Goal: Task Accomplishment & Management: Complete application form

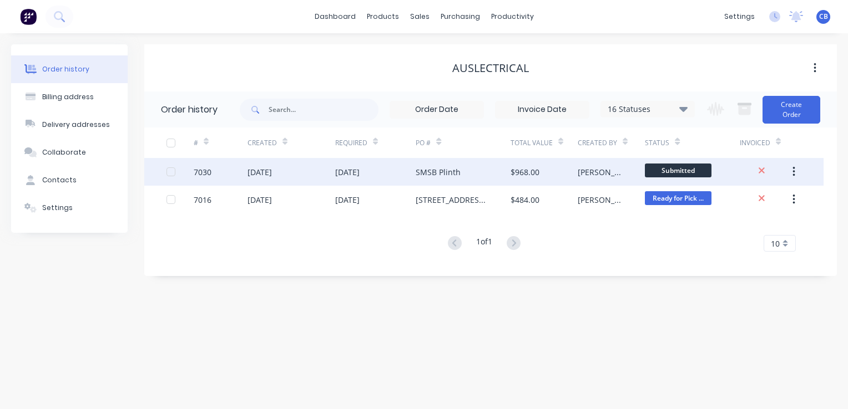
click at [530, 171] on div "$968.00" at bounding box center [524, 172] width 29 height 12
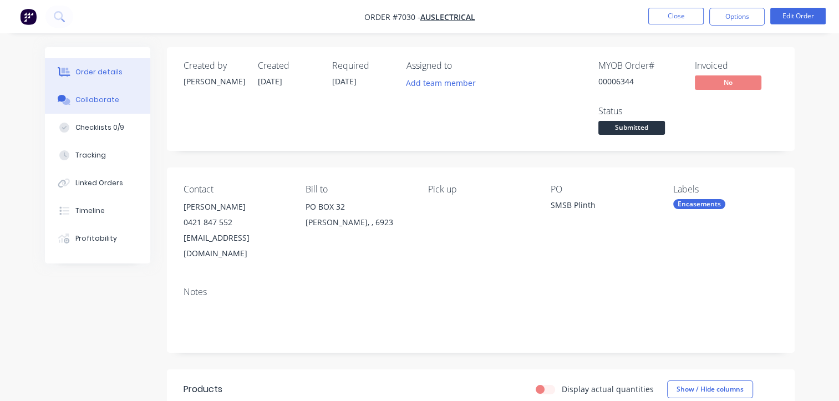
click at [90, 97] on div "Collaborate" at bounding box center [97, 100] width 44 height 10
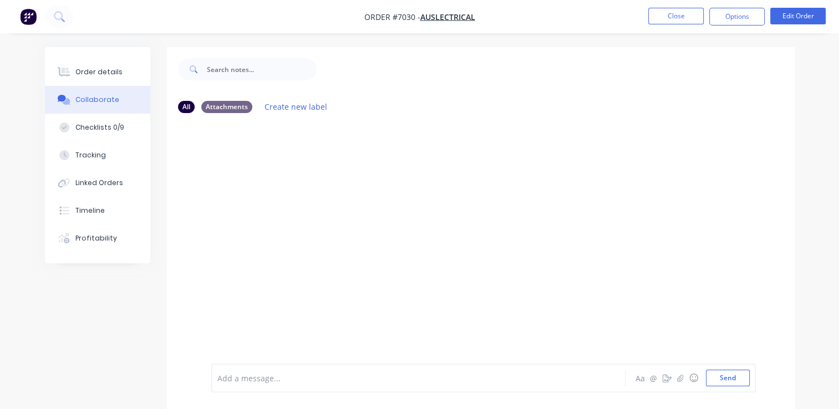
scroll to position [16, 0]
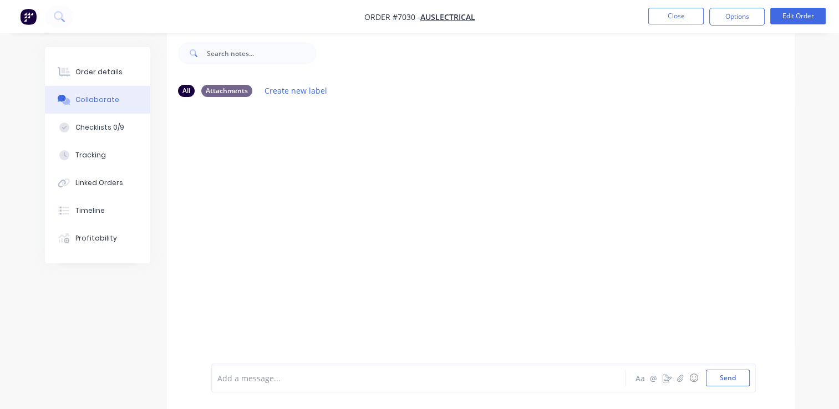
click at [294, 386] on div "Add a message..." at bounding box center [416, 378] width 399 height 17
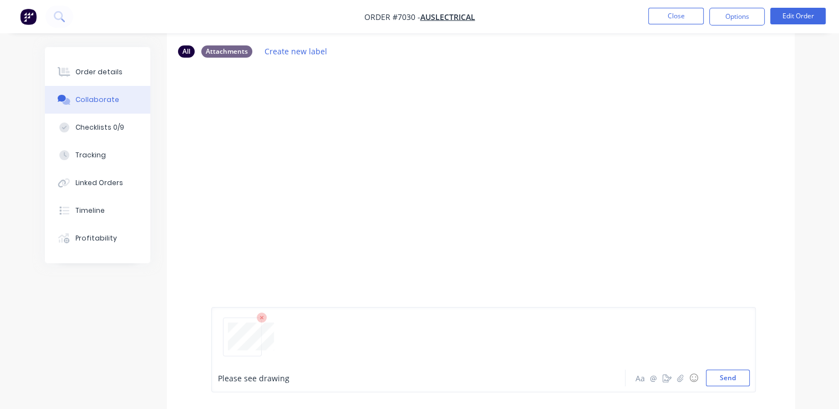
scroll to position [72, 0]
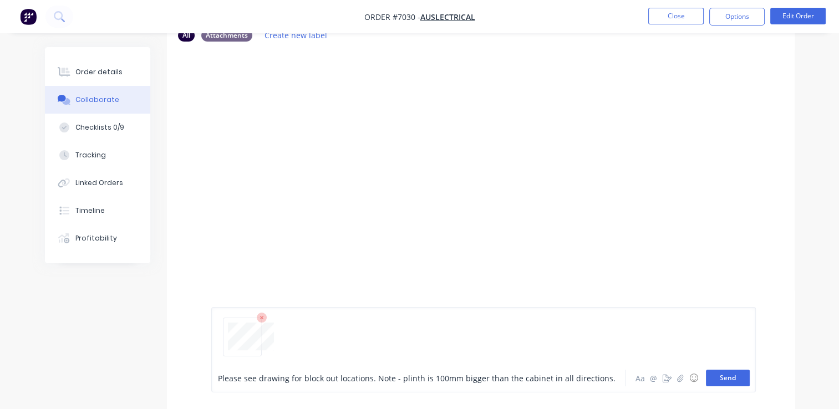
click at [726, 383] on button "Send" at bounding box center [728, 378] width 44 height 17
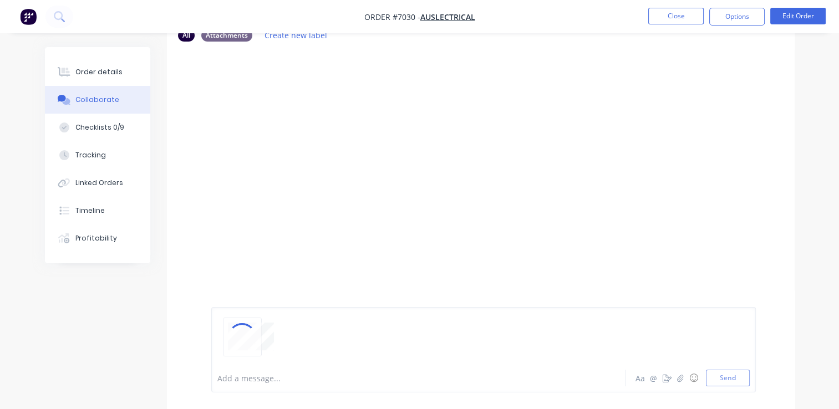
scroll to position [16, 0]
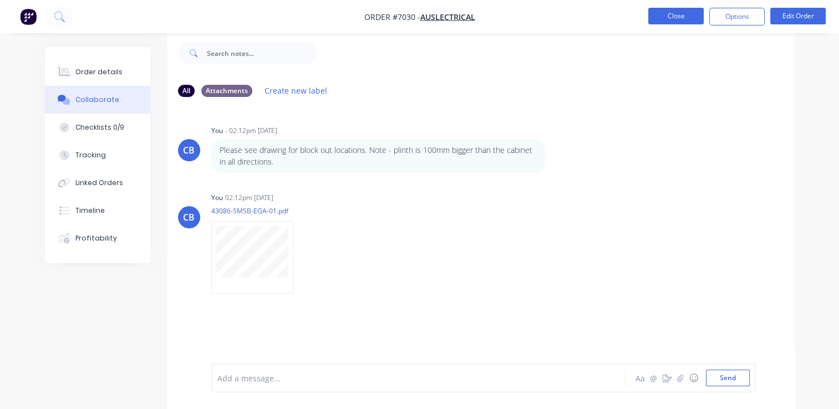
click at [664, 15] on button "Close" at bounding box center [676, 16] width 55 height 17
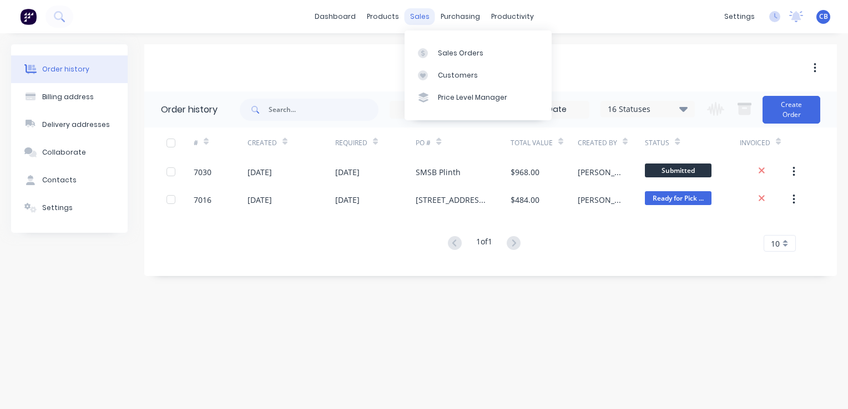
click at [423, 19] on div "sales" at bounding box center [419, 16] width 31 height 17
click at [443, 57] on div "Sales Orders" at bounding box center [460, 53] width 45 height 10
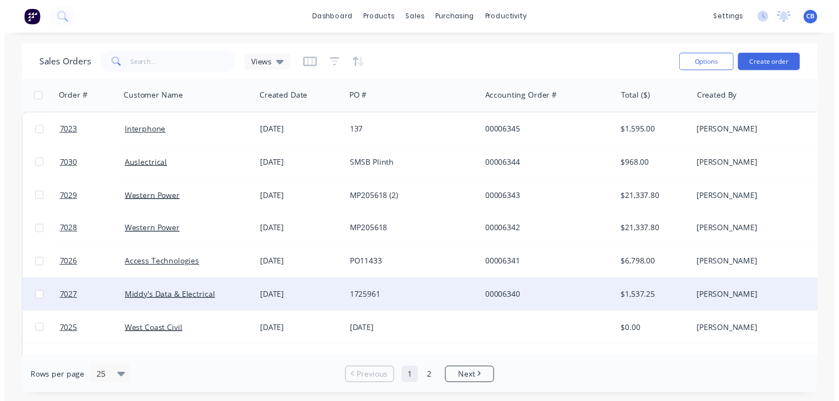
scroll to position [55, 0]
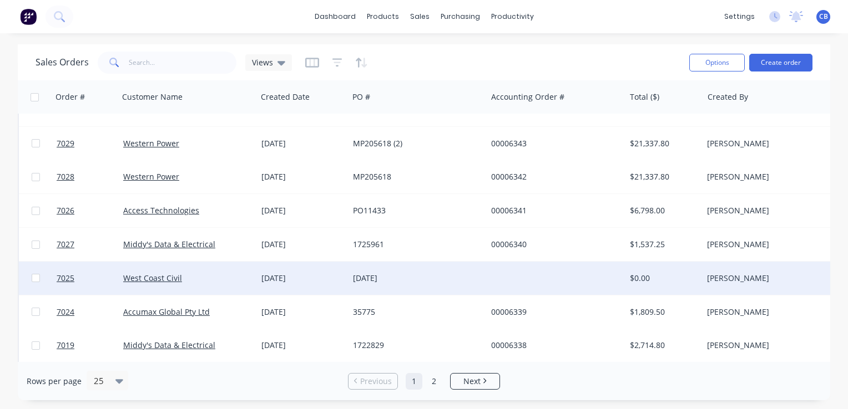
click at [292, 288] on div "[DATE]" at bounding box center [303, 278] width 92 height 33
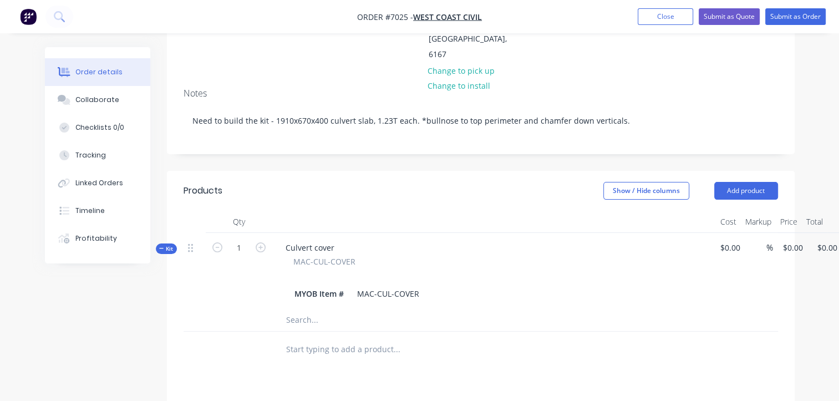
scroll to position [222, 0]
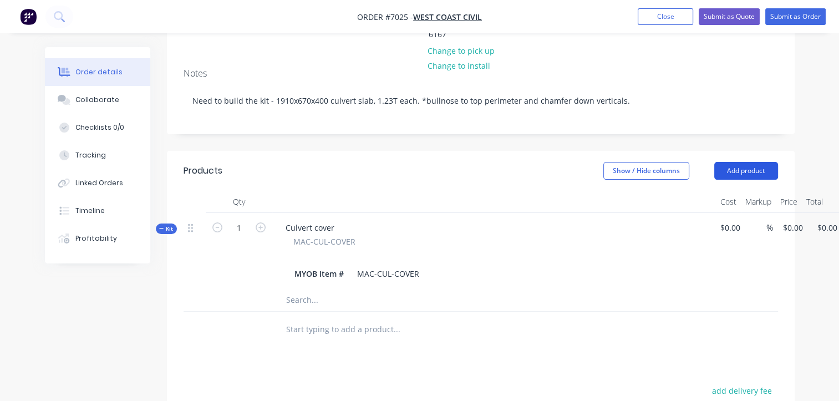
click at [742, 162] on button "Add product" at bounding box center [747, 171] width 64 height 18
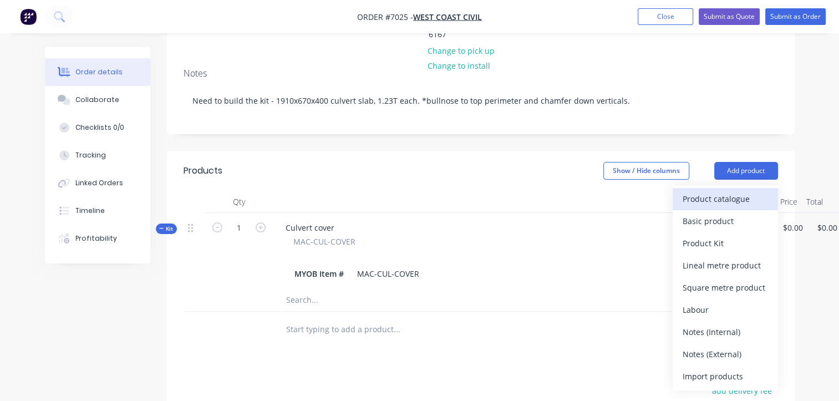
click at [730, 191] on div "Product catalogue" at bounding box center [725, 199] width 85 height 16
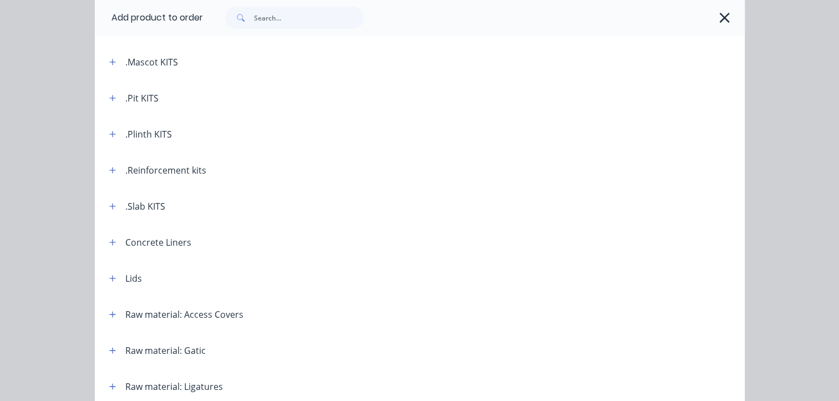
scroll to position [277, 0]
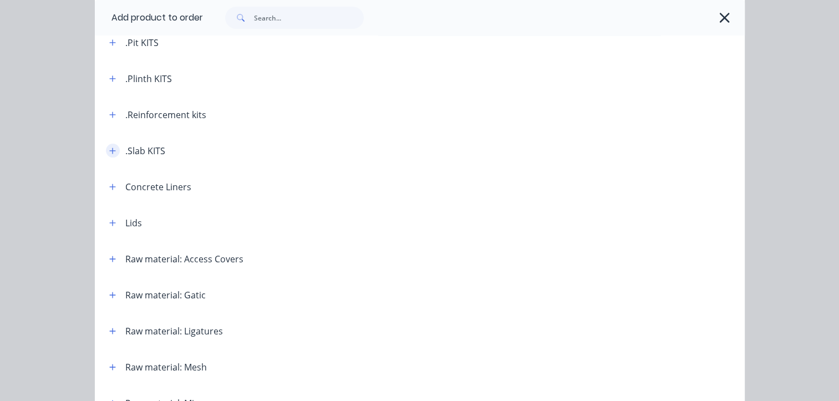
click at [113, 152] on button "button" at bounding box center [113, 151] width 14 height 14
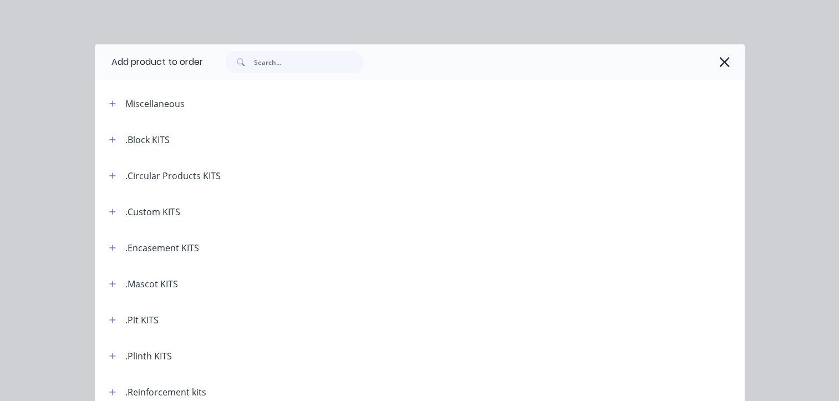
scroll to position [111, 0]
click at [719, 55] on icon "button" at bounding box center [725, 62] width 12 height 16
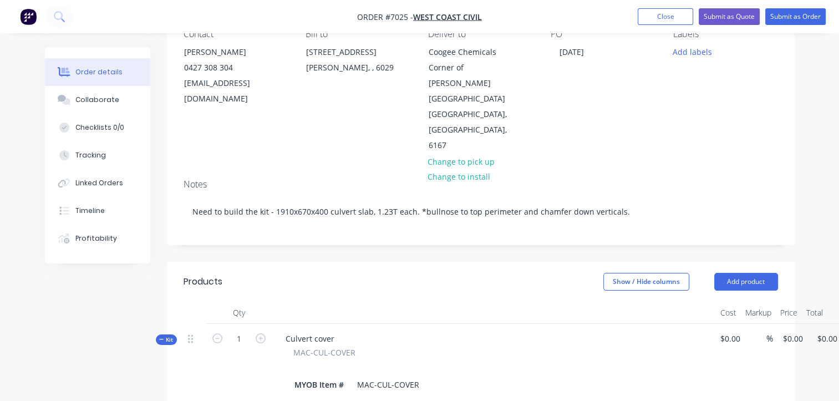
click at [738, 262] on header "Products Show / Hide columns Add product" at bounding box center [481, 282] width 628 height 40
click at [736, 273] on button "Add product" at bounding box center [747, 282] width 64 height 18
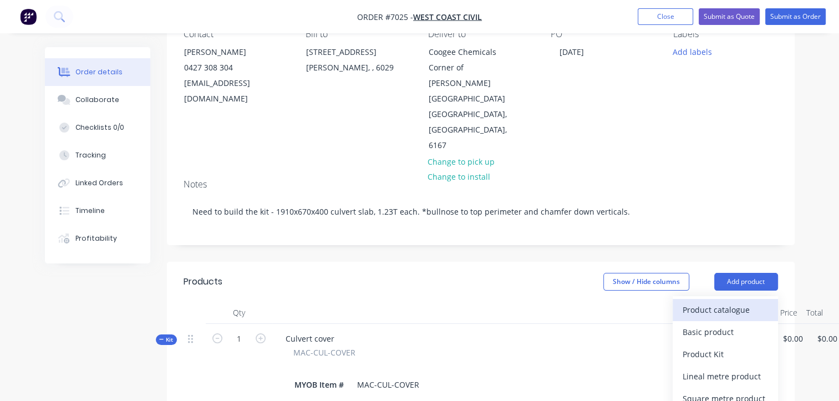
click at [708, 302] on div "Product catalogue" at bounding box center [725, 310] width 85 height 16
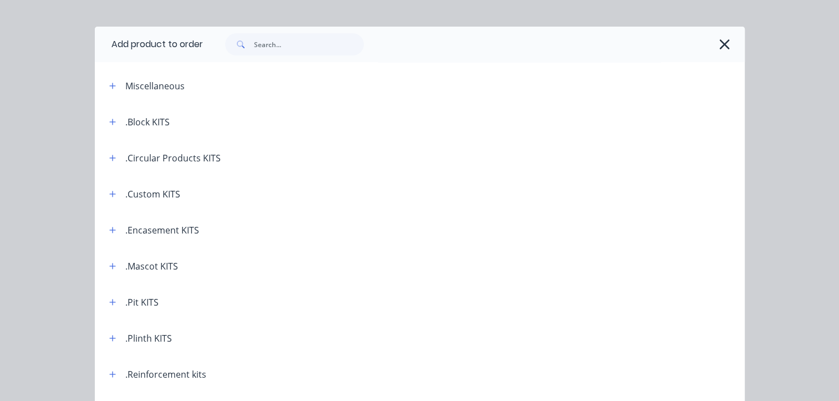
scroll to position [0, 0]
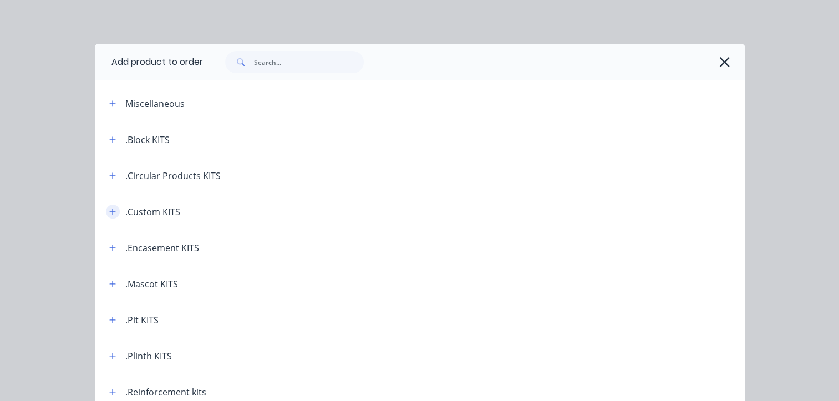
click at [109, 213] on icon "button" at bounding box center [112, 212] width 7 height 8
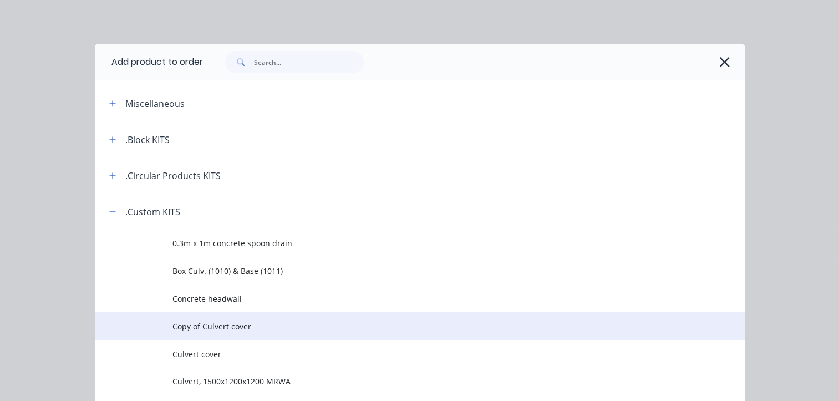
click at [202, 329] on span "Copy of Culvert cover" at bounding box center [402, 327] width 458 height 12
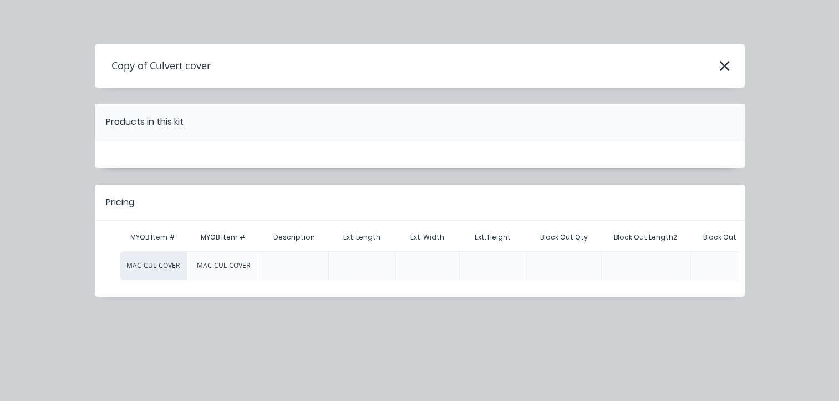
click at [212, 74] on div "Copy of Culvert cover" at bounding box center [420, 65] width 650 height 21
drag, startPoint x: 226, startPoint y: 65, endPoint x: 178, endPoint y: 63, distance: 48.9
click at [221, 64] on div "Copy of Culvert cover" at bounding box center [420, 65] width 650 height 21
click at [178, 63] on h4 "Copy of Culvert cover" at bounding box center [153, 65] width 116 height 21
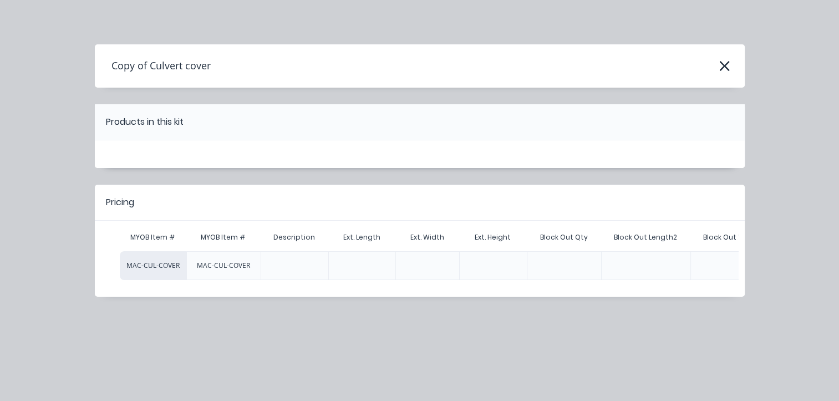
click at [194, 59] on h4 "Copy of Culvert cover" at bounding box center [153, 65] width 116 height 21
drag, startPoint x: 217, startPoint y: 63, endPoint x: 111, endPoint y: 61, distance: 106.5
click at [111, 61] on div "Copy of Culvert cover" at bounding box center [420, 65] width 650 height 21
click at [355, 9] on div "Copy of Culvert cover Products in this kit Pricing MYOB Item # MYOB Item # Desc…" at bounding box center [419, 200] width 839 height 401
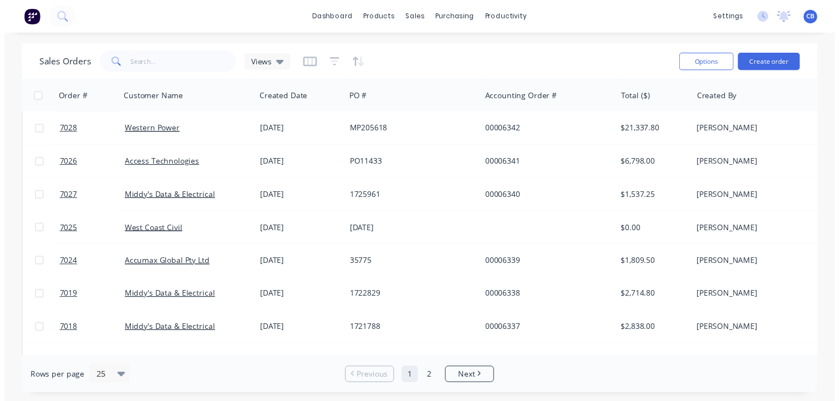
scroll to position [100, 0]
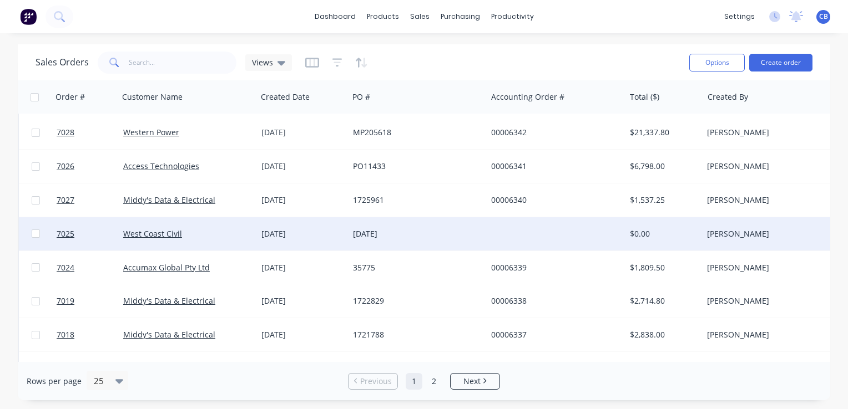
click at [469, 227] on div "[DATE]" at bounding box center [417, 233] width 138 height 33
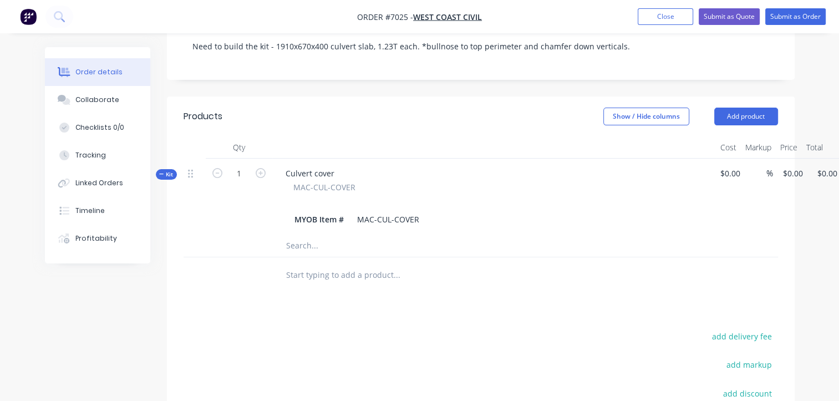
scroll to position [277, 0]
click at [741, 107] on button "Add product" at bounding box center [747, 116] width 64 height 18
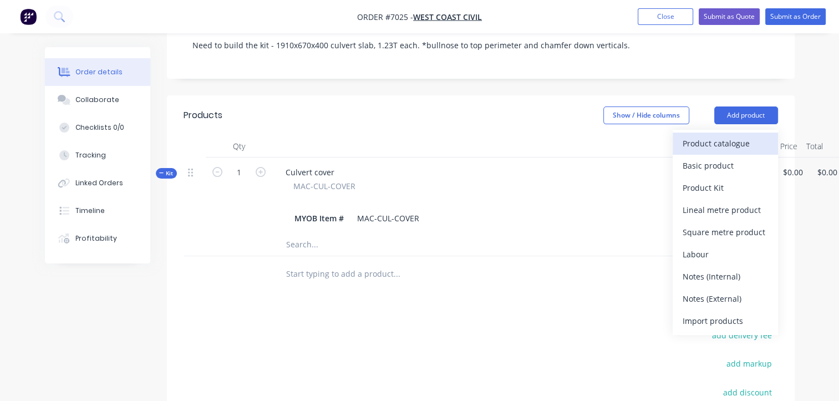
click at [733, 133] on button "Product catalogue" at bounding box center [725, 144] width 105 height 22
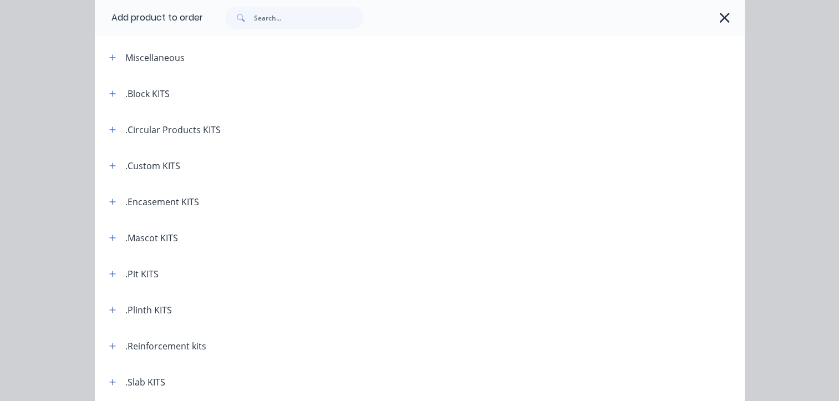
scroll to position [111, 0]
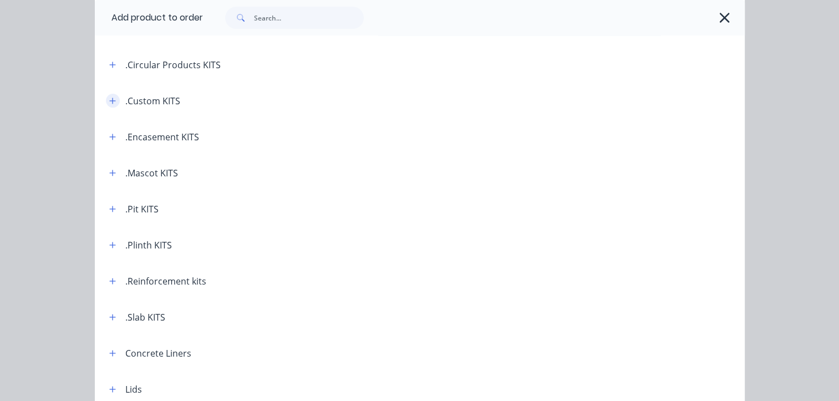
click at [109, 100] on icon "button" at bounding box center [112, 101] width 7 height 8
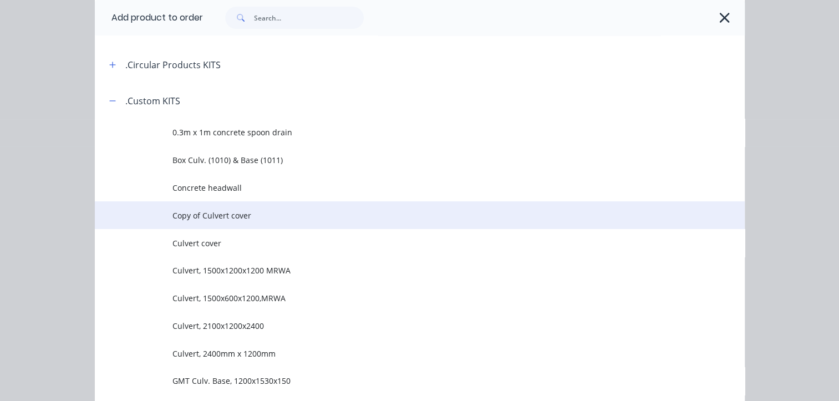
click at [204, 220] on span "Copy of Culvert cover" at bounding box center [402, 216] width 458 height 12
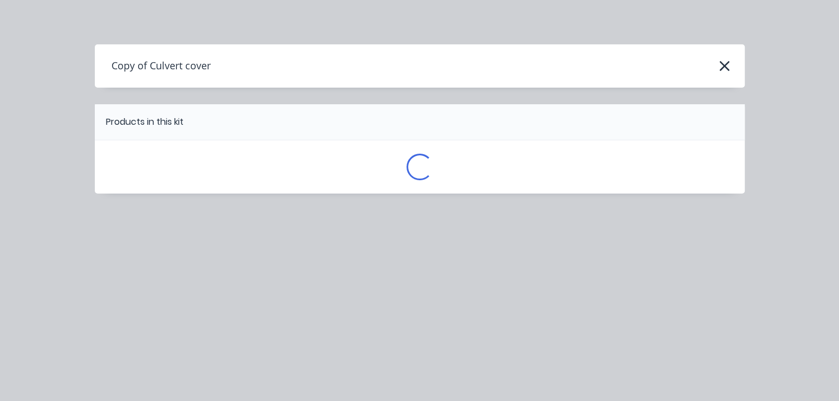
scroll to position [0, 0]
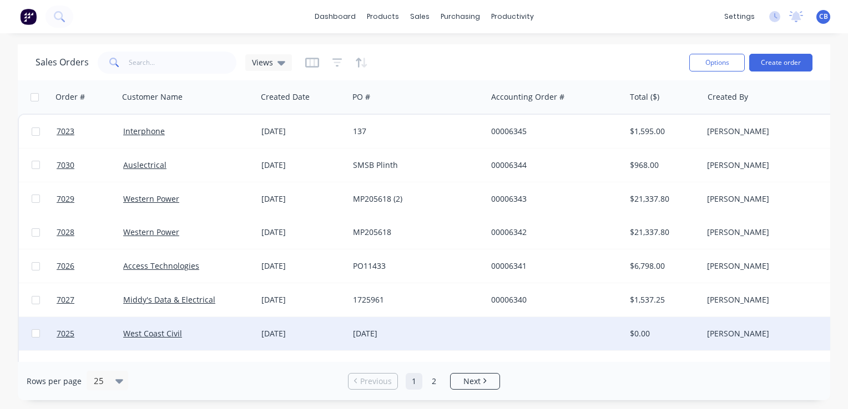
click at [493, 332] on div at bounding box center [556, 333] width 138 height 33
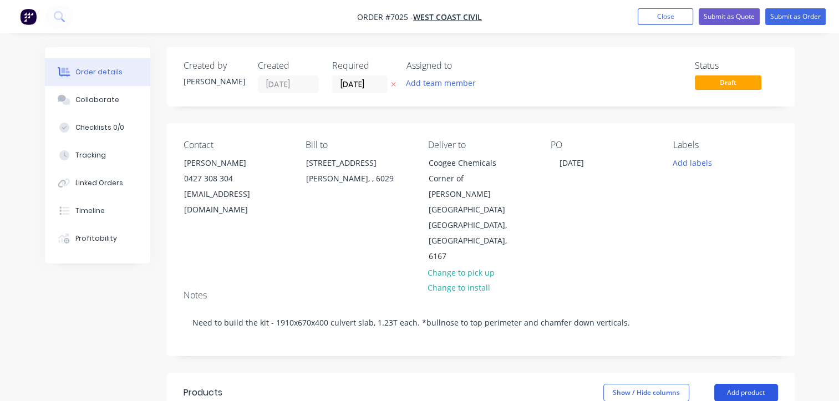
click at [728, 384] on button "Add product" at bounding box center [747, 393] width 64 height 18
click at [741, 384] on button "Add product" at bounding box center [747, 393] width 64 height 18
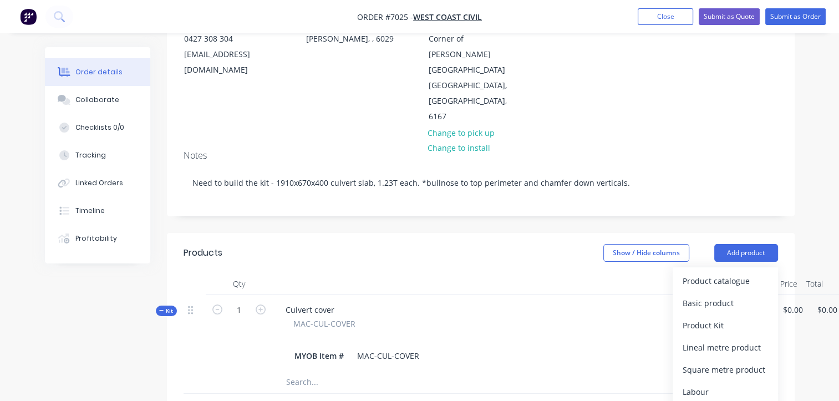
scroll to position [222, 0]
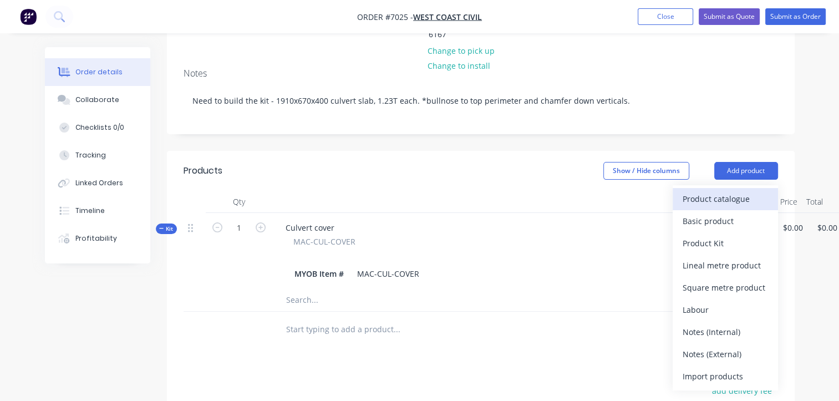
click at [725, 191] on div "Product catalogue" at bounding box center [725, 199] width 85 height 16
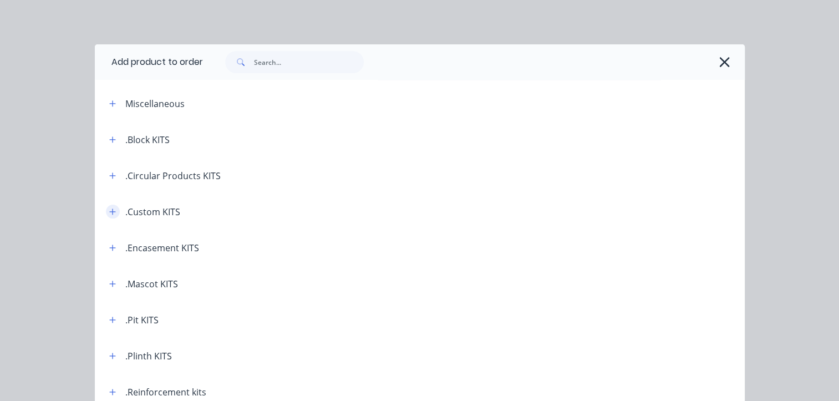
click at [109, 212] on icon "button" at bounding box center [112, 212] width 7 height 8
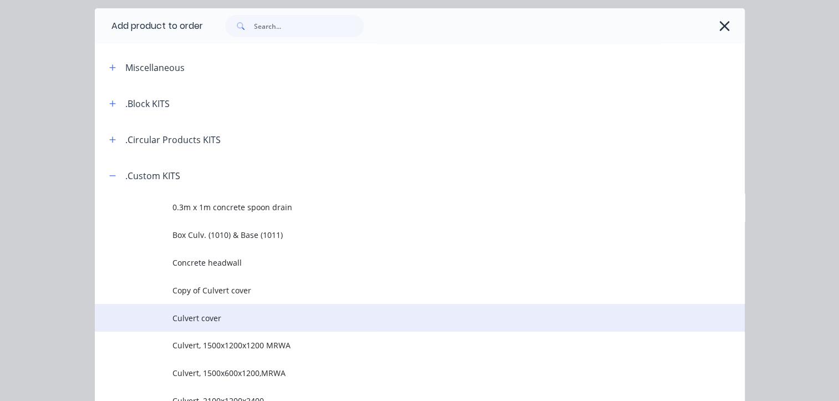
scroll to position [55, 0]
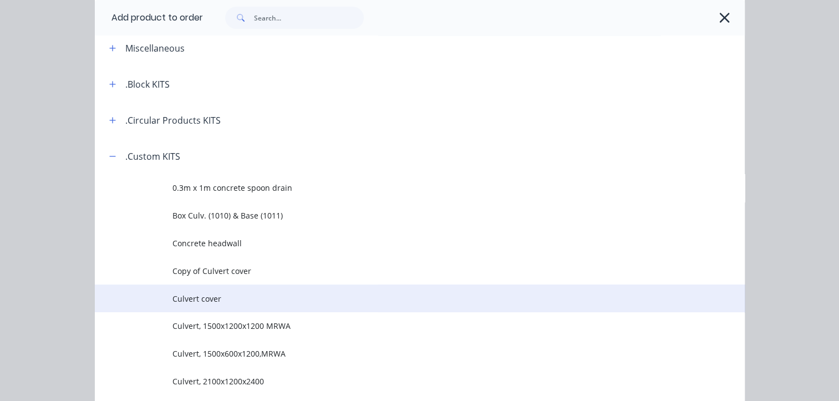
click at [201, 298] on span "Culvert cover" at bounding box center [402, 299] width 458 height 12
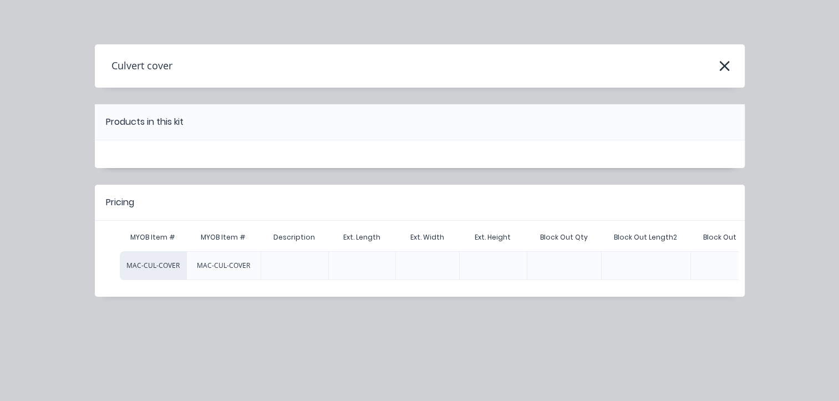
click at [162, 267] on div "MAC-CUL-COVER" at bounding box center [153, 265] width 67 height 29
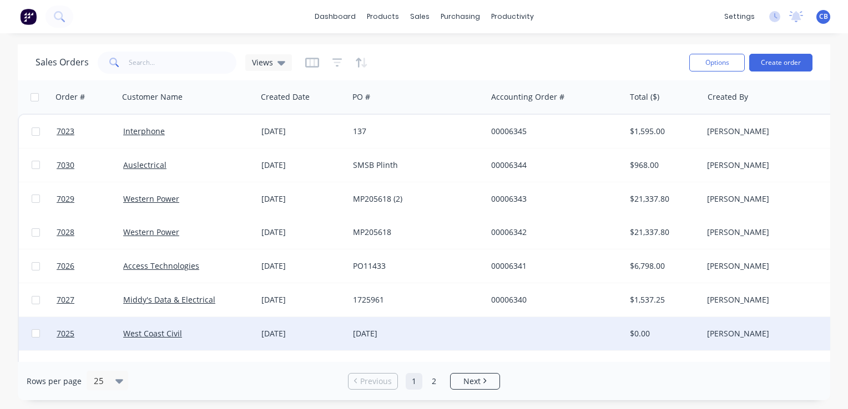
click at [482, 338] on div "[DATE]" at bounding box center [417, 333] width 138 height 33
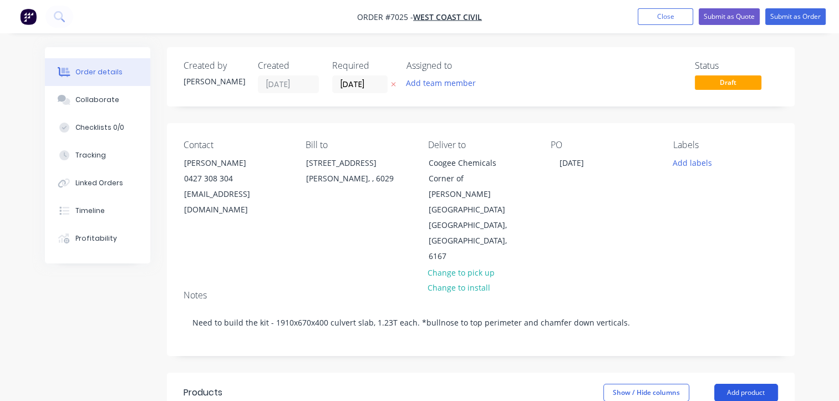
click at [741, 384] on button "Add product" at bounding box center [747, 393] width 64 height 18
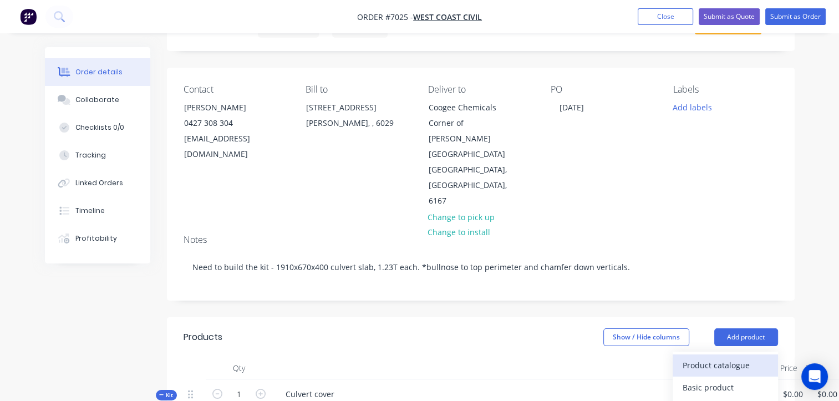
click at [721, 355] on button "Product catalogue" at bounding box center [725, 366] width 105 height 22
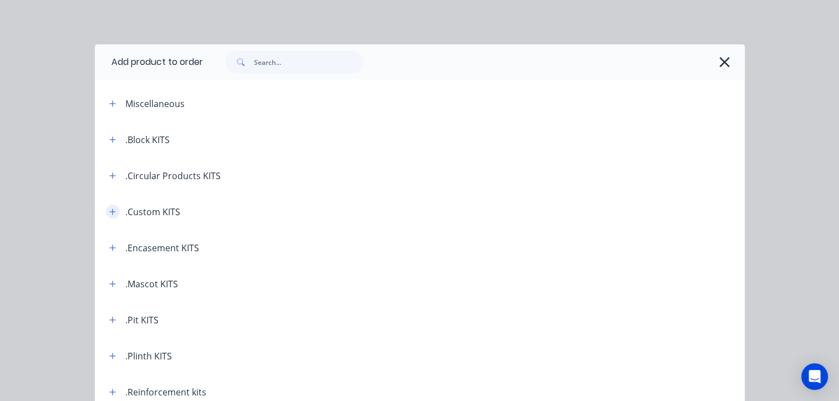
click at [110, 209] on icon "button" at bounding box center [112, 212] width 7 height 8
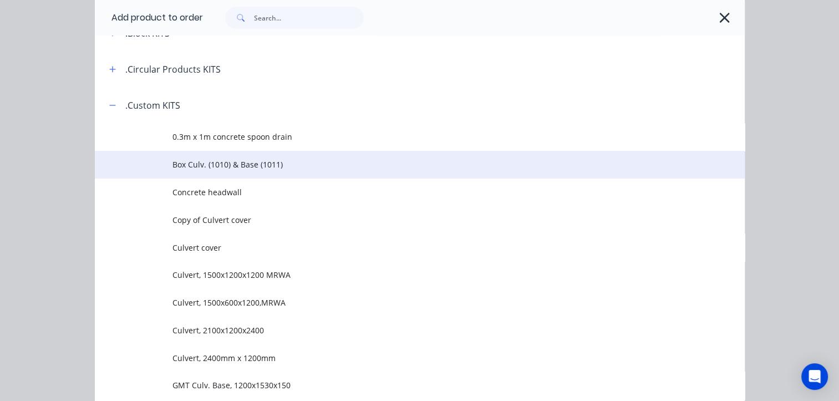
scroll to position [111, 0]
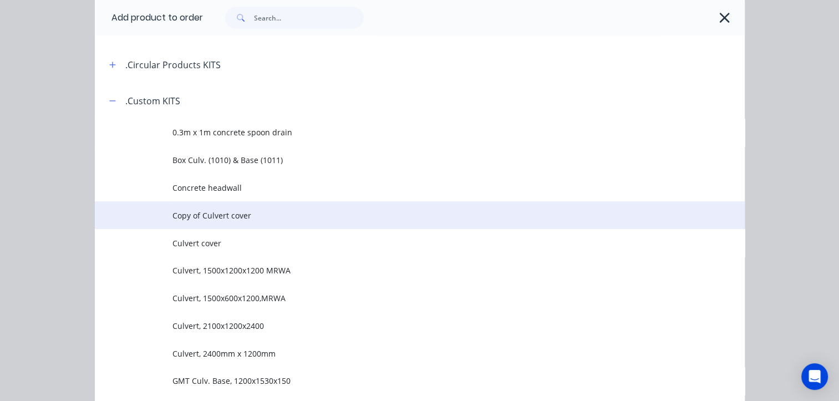
click at [226, 215] on span "Copy of Culvert cover" at bounding box center [402, 216] width 458 height 12
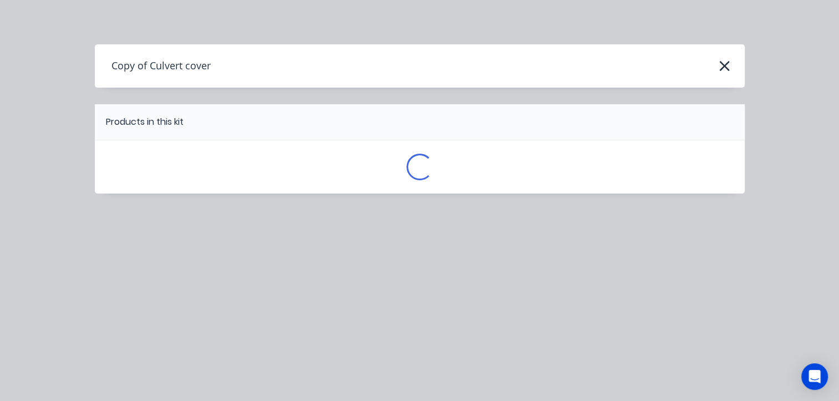
scroll to position [0, 0]
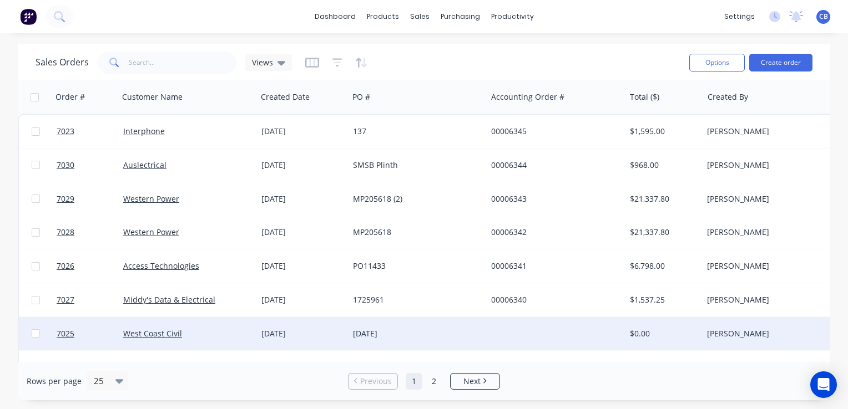
click at [462, 334] on div "[DATE]" at bounding box center [414, 333] width 123 height 11
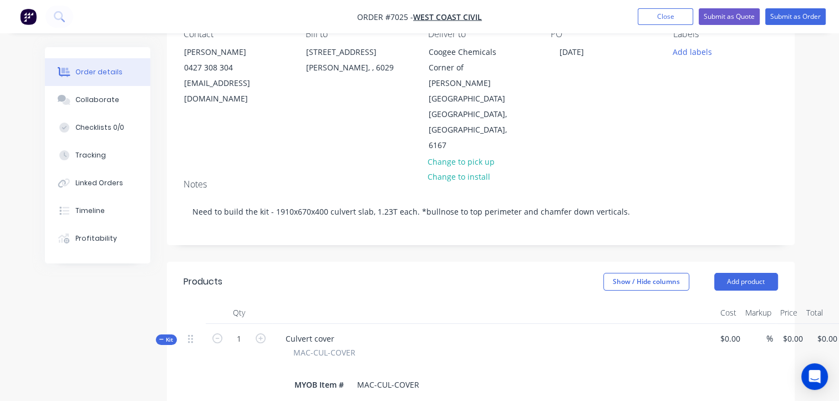
scroll to position [166, 0]
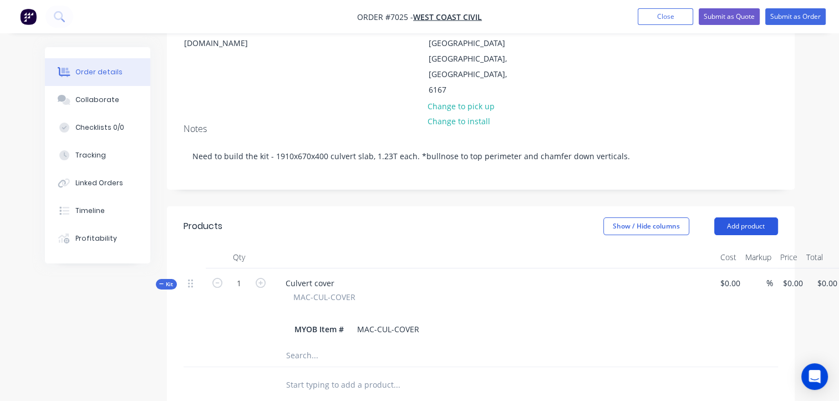
click at [739, 217] on button "Add product" at bounding box center [747, 226] width 64 height 18
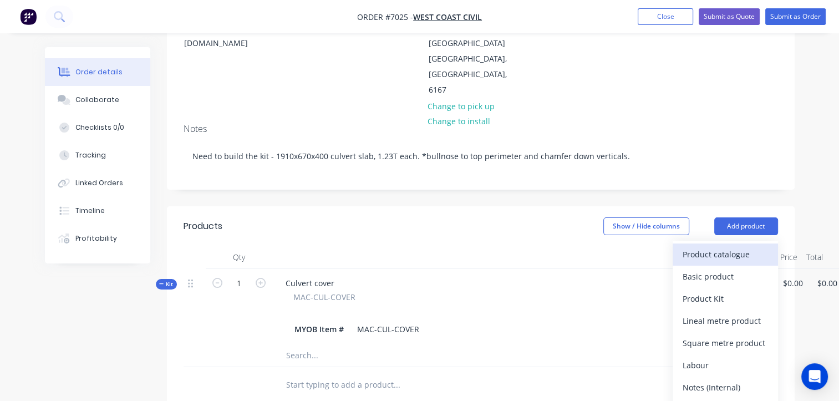
click at [726, 246] on div "Product catalogue" at bounding box center [725, 254] width 85 height 16
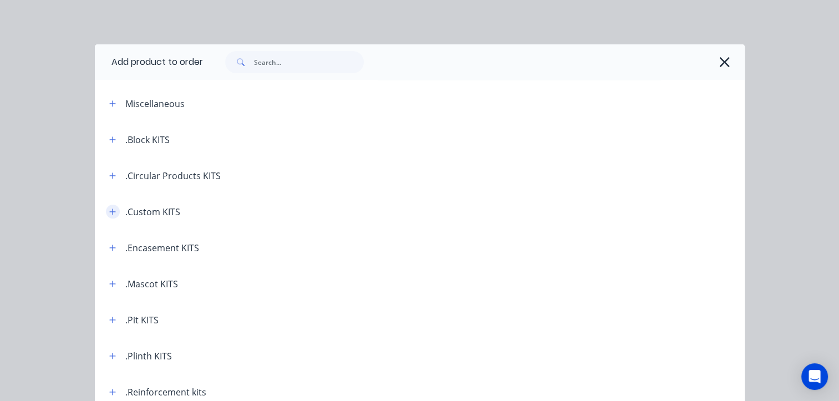
click at [114, 212] on button "button" at bounding box center [113, 212] width 14 height 14
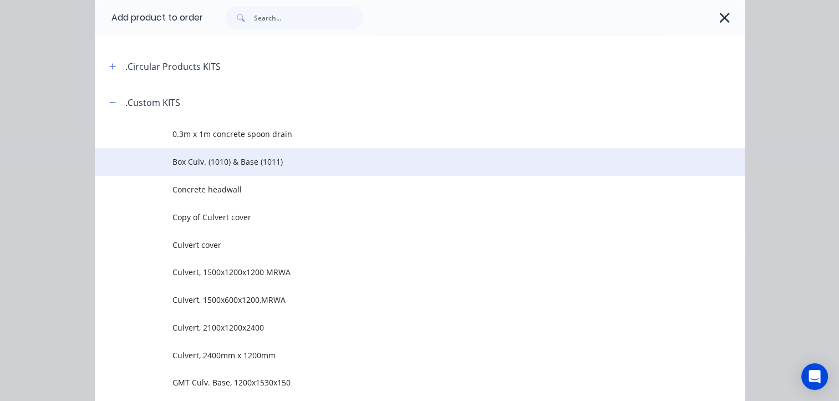
scroll to position [111, 0]
click at [265, 166] on td "Box Culv. (1010) & Base (1011)" at bounding box center [459, 160] width 572 height 28
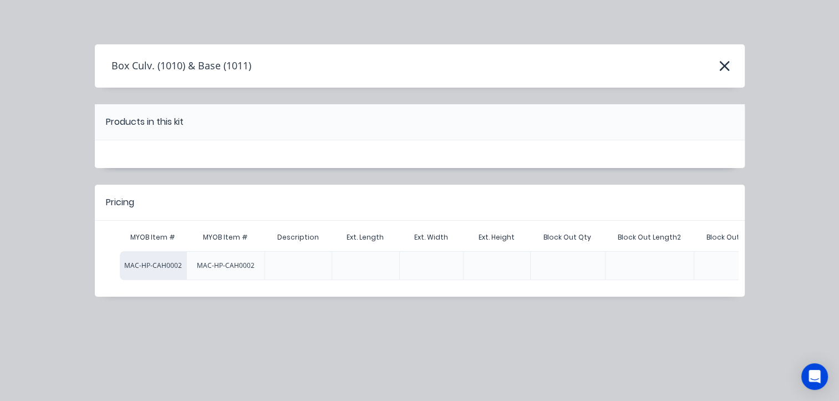
click at [203, 64] on h4 "Box Culv. (1010) & Base (1011)" at bounding box center [173, 65] width 156 height 21
click at [730, 67] on icon "button" at bounding box center [725, 66] width 12 height 16
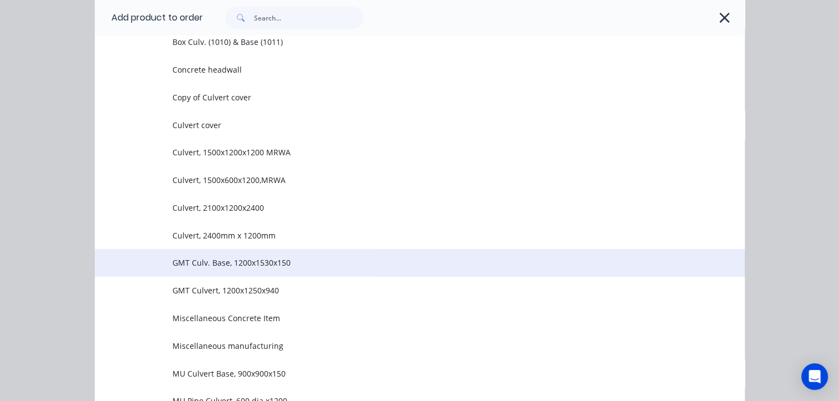
scroll to position [249, 0]
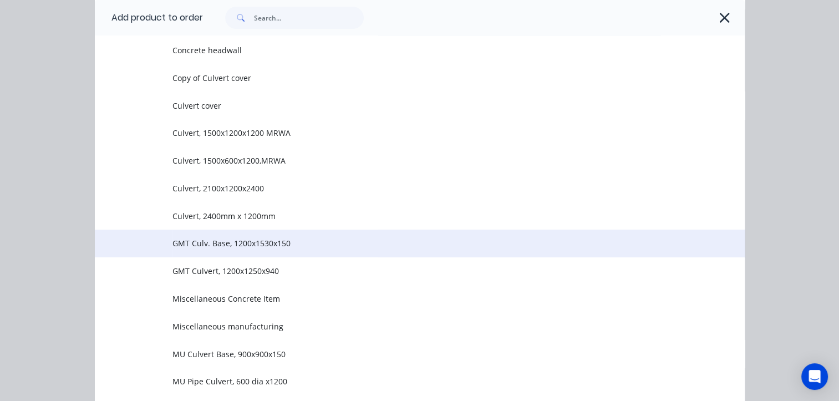
click at [244, 249] on span "GMT Culv. Base, 1200x1530x150" at bounding box center [402, 243] width 458 height 12
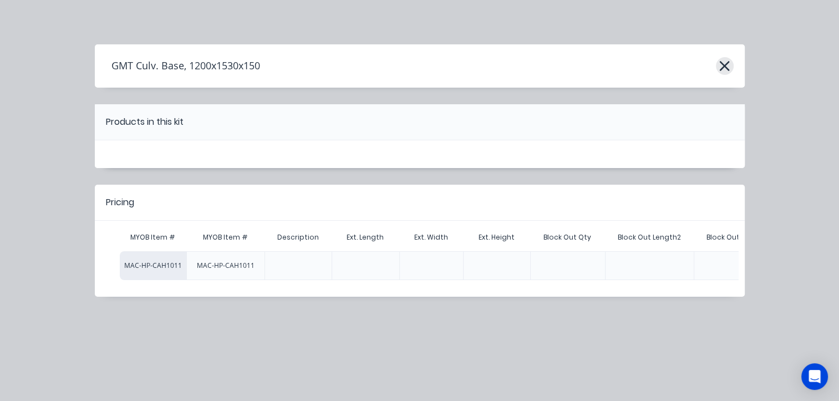
click at [721, 63] on icon "button" at bounding box center [725, 66] width 10 height 10
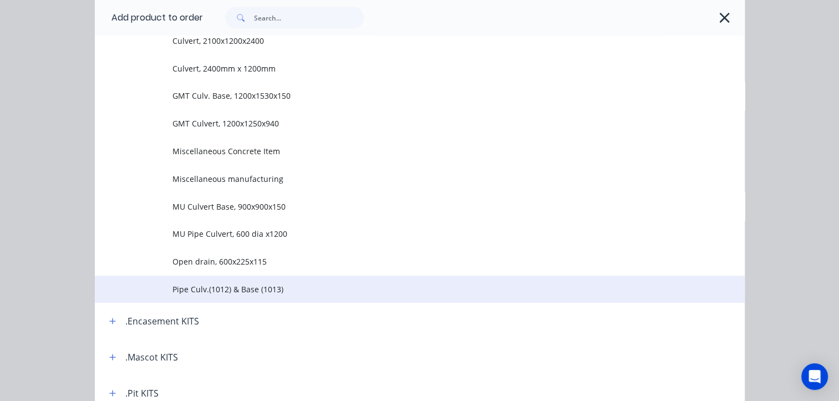
scroll to position [415, 0]
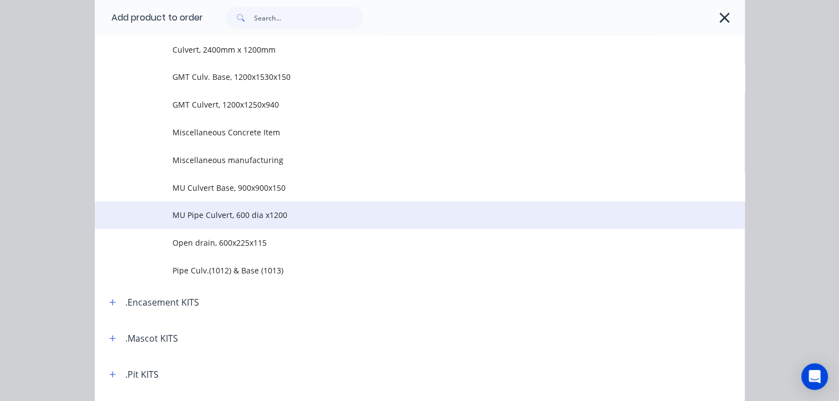
click at [265, 219] on span "MU Pipe Culvert, 600 dia x1200" at bounding box center [402, 215] width 458 height 12
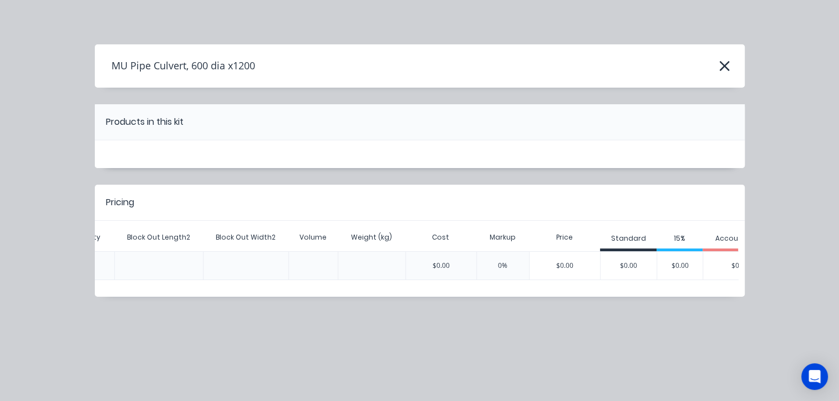
scroll to position [0, 530]
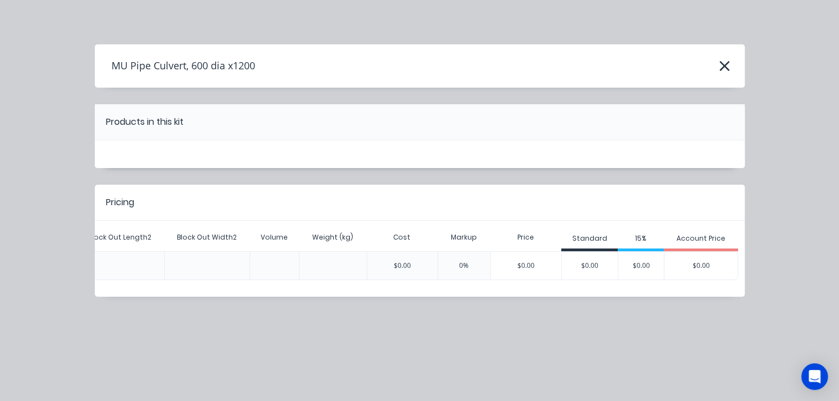
click at [731, 72] on div "MU Pipe Culvert, 600 dia x1200" at bounding box center [420, 65] width 650 height 21
click at [724, 69] on icon "button" at bounding box center [725, 66] width 12 height 16
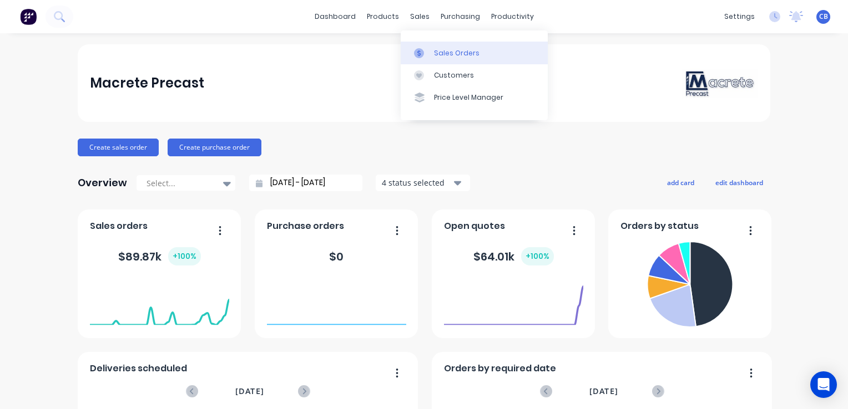
click at [434, 52] on div "Sales Orders" at bounding box center [456, 53] width 45 height 10
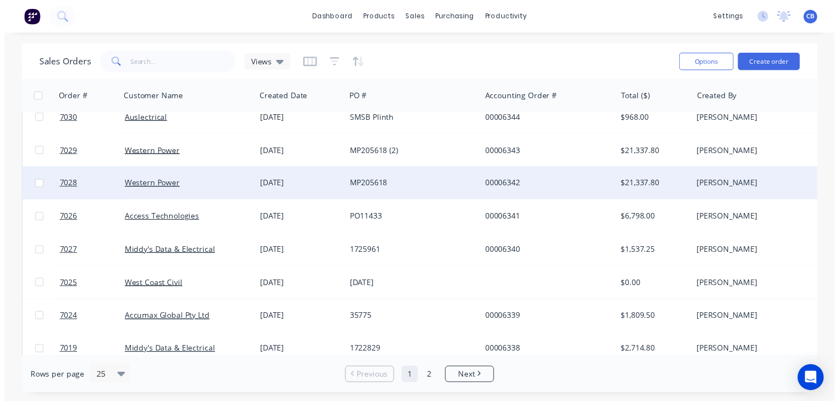
scroll to position [55, 0]
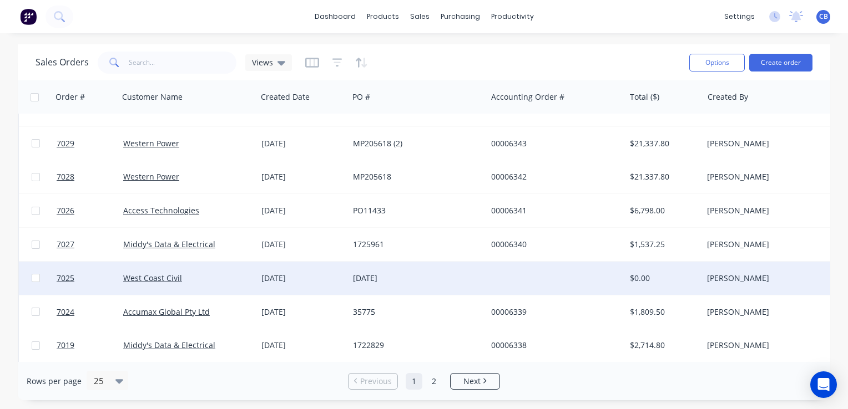
click at [377, 283] on div "[DATE]" at bounding box center [414, 278] width 123 height 11
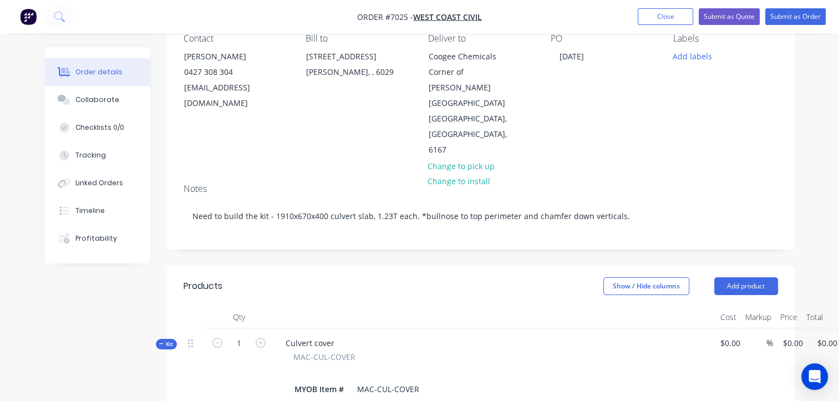
scroll to position [111, 0]
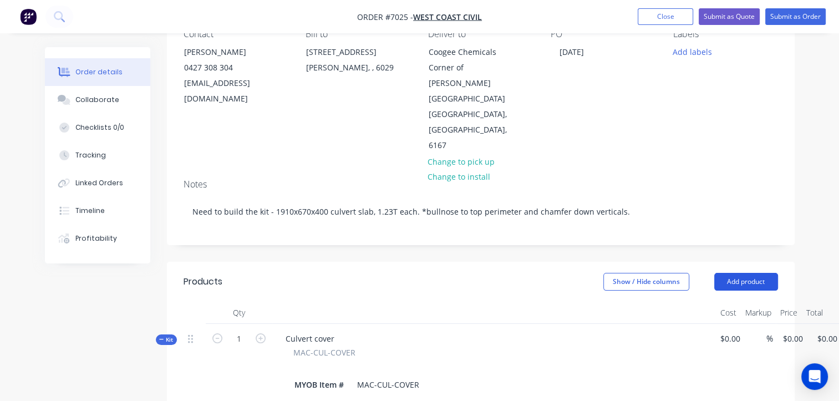
click at [738, 273] on button "Add product" at bounding box center [747, 282] width 64 height 18
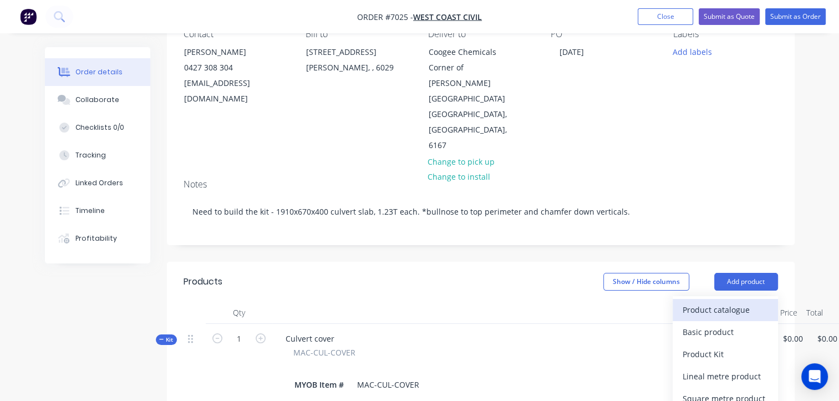
click at [722, 302] on div "Product catalogue" at bounding box center [725, 310] width 85 height 16
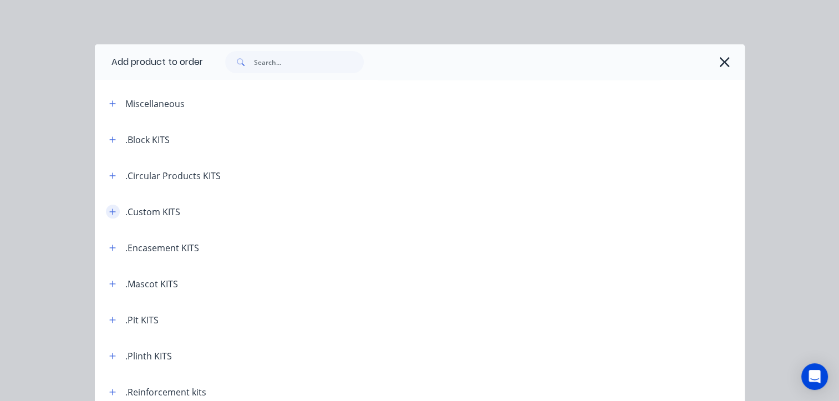
click at [109, 210] on icon "button" at bounding box center [112, 212] width 7 height 8
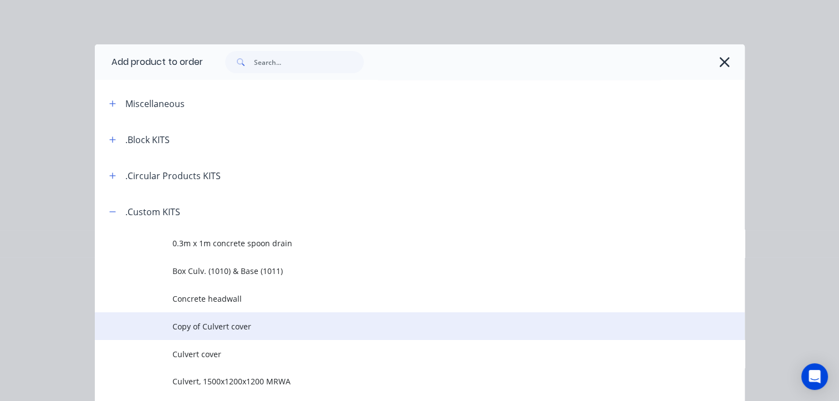
click at [235, 330] on span "Copy of Culvert cover" at bounding box center [402, 327] width 458 height 12
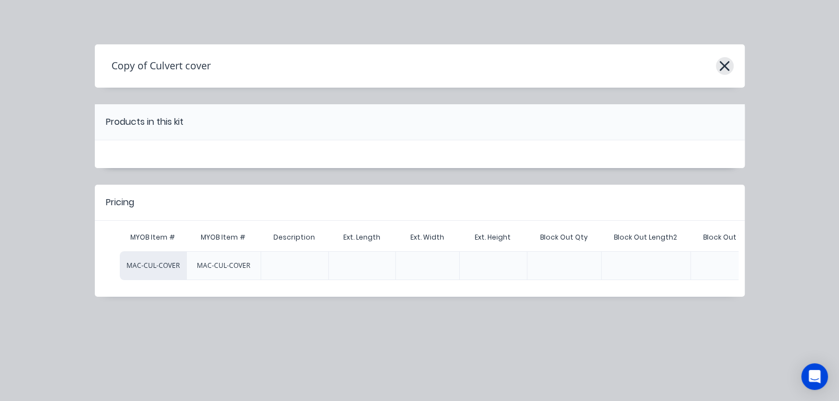
click at [726, 72] on icon "button" at bounding box center [725, 66] width 12 height 16
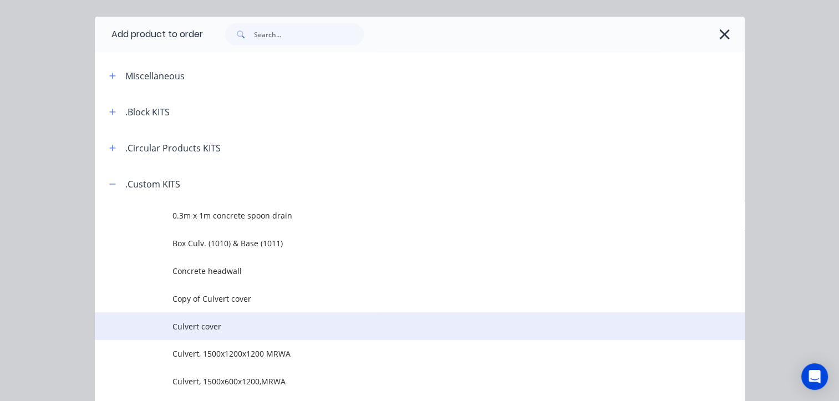
scroll to position [27, 0]
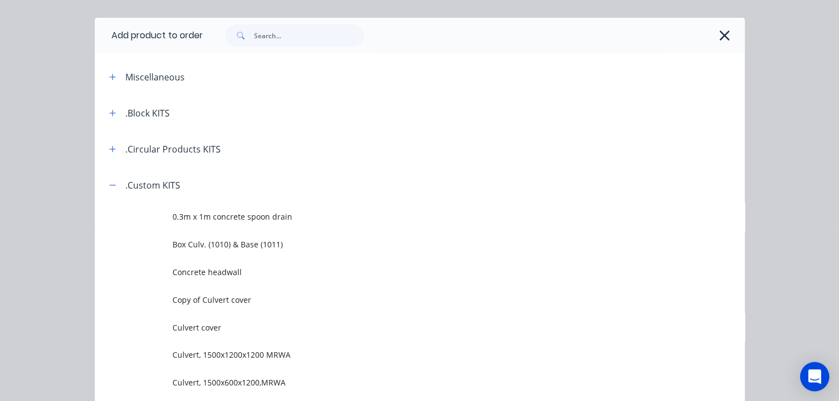
click at [816, 383] on div "Open Intercom Messenger" at bounding box center [815, 376] width 29 height 29
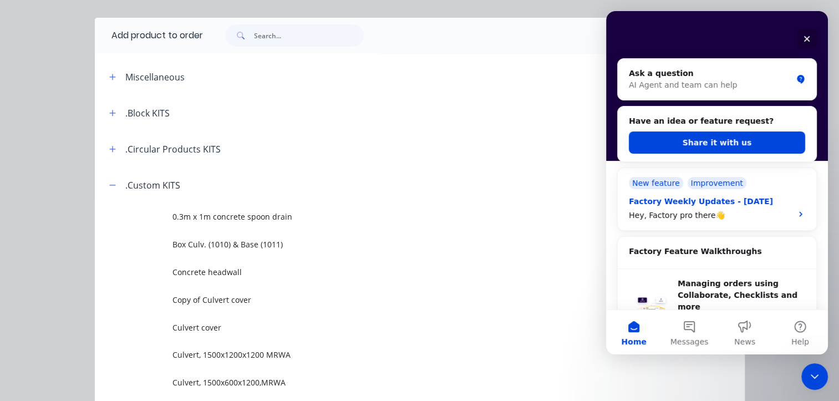
scroll to position [111, 0]
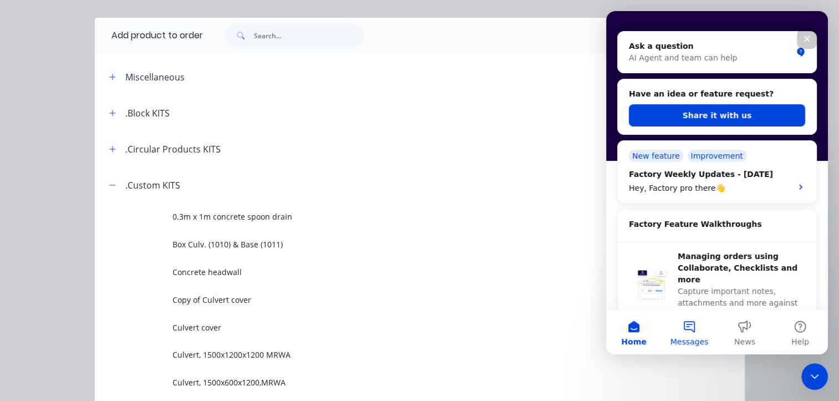
click at [689, 335] on button "Messages" at bounding box center [689, 332] width 55 height 44
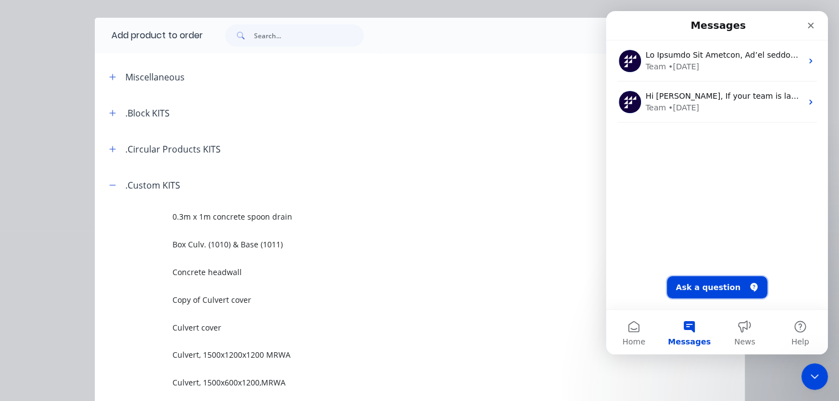
click at [717, 287] on button "Ask a question" at bounding box center [717, 287] width 100 height 22
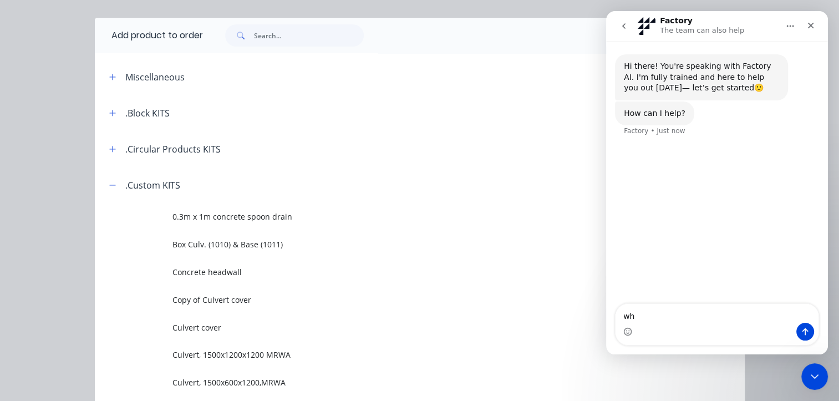
type textarea "w"
type textarea "Hey [PERSON_NAME]"
drag, startPoint x: 672, startPoint y: 321, endPoint x: 624, endPoint y: 316, distance: 48.5
click at [625, 316] on textarea "Hey [PERSON_NAME]" at bounding box center [717, 313] width 203 height 19
type textarea "I can't make changes in custom kits"
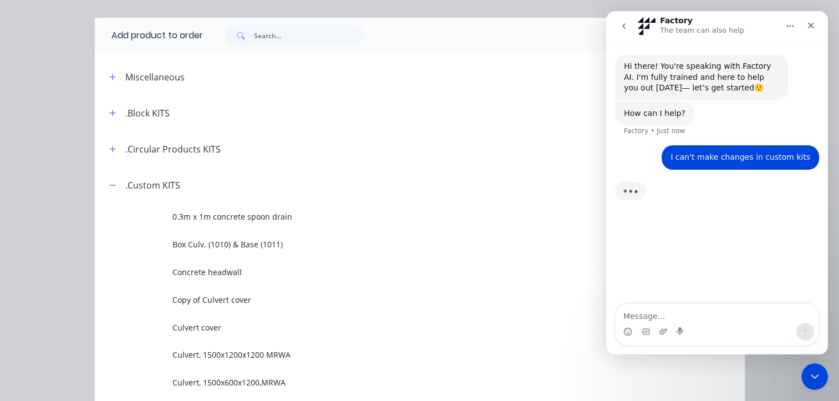
click at [167, 134] on header ".Circular Products KITS" at bounding box center [420, 149] width 650 height 36
click at [378, 14] on div "Add product to order Miscellaneous .Block KITS .Circular Products KITS .Custom …" at bounding box center [419, 200] width 839 height 401
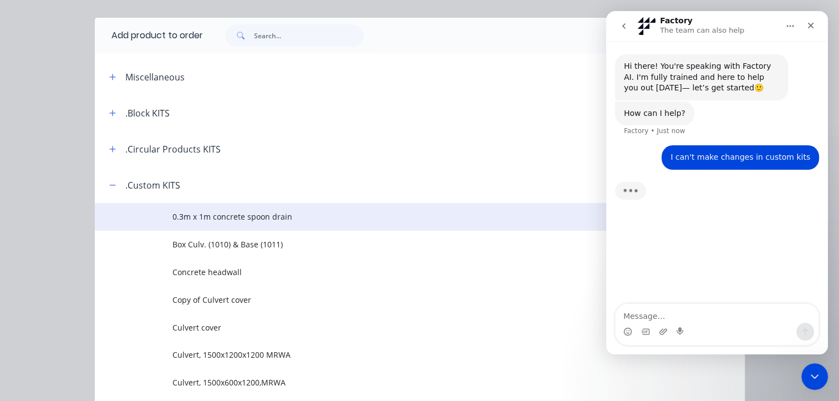
click at [199, 216] on span "0.3m x 1m concrete spoon drain" at bounding box center [402, 217] width 458 height 12
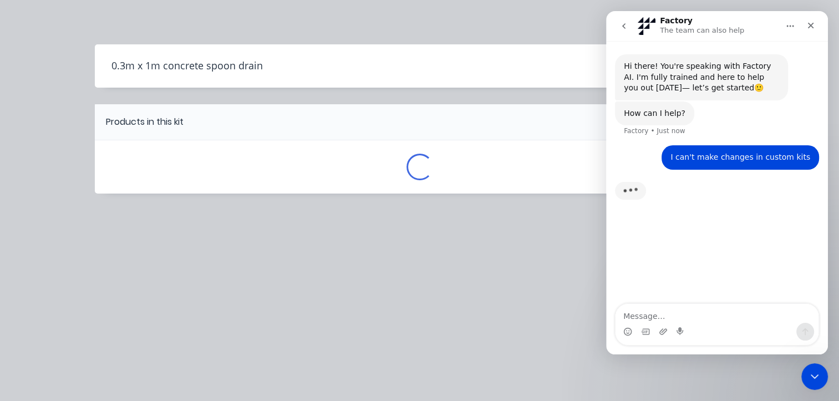
scroll to position [0, 0]
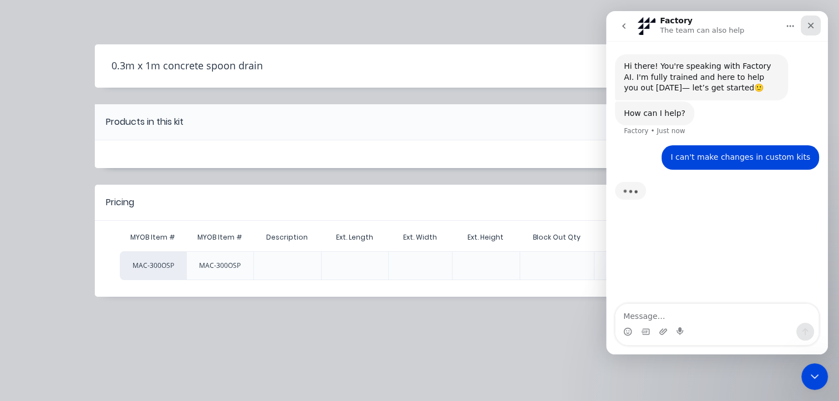
click at [813, 24] on icon "Close" at bounding box center [811, 25] width 9 height 9
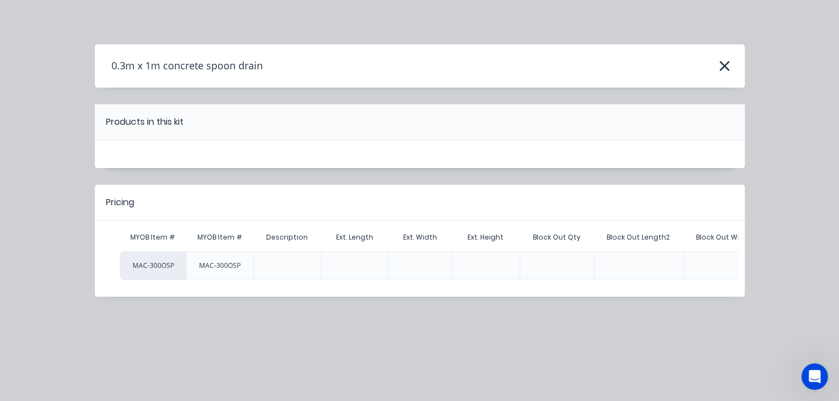
scroll to position [96, 0]
click at [804, 376] on icon "Open Intercom Messenger" at bounding box center [813, 375] width 18 height 18
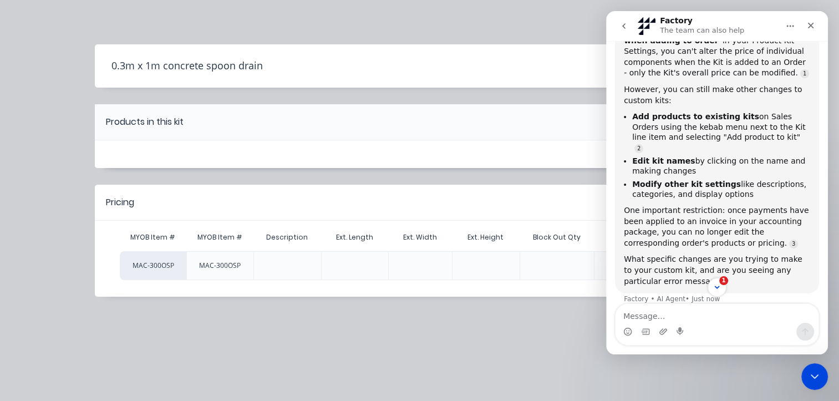
scroll to position [170, 0]
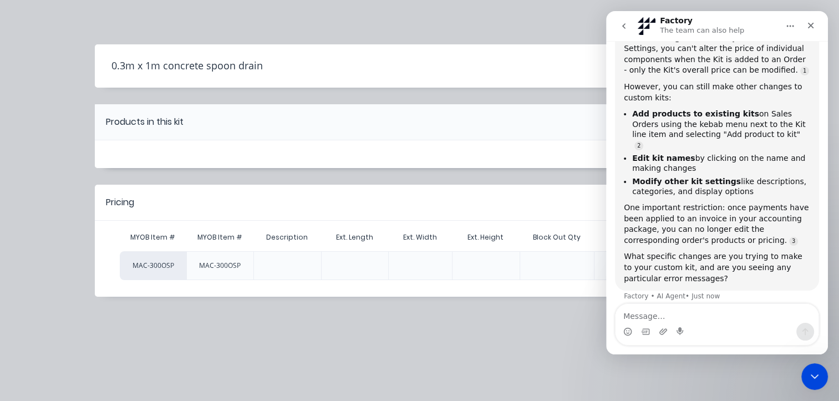
click at [277, 266] on div at bounding box center [288, 265] width 68 height 29
click at [280, 266] on div at bounding box center [288, 266] width 18 height 18
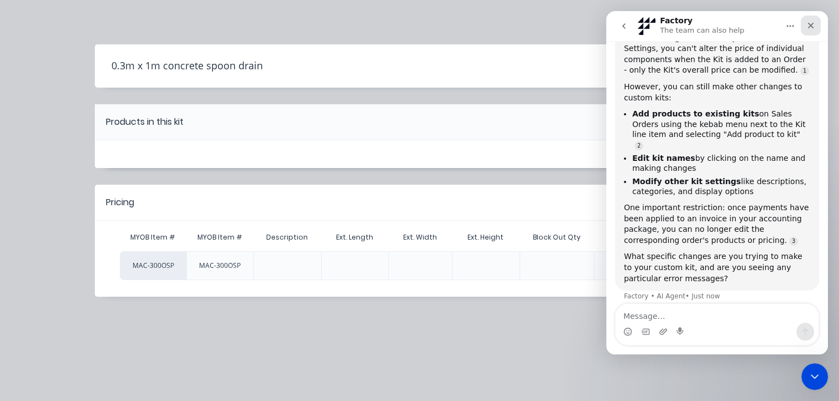
click at [814, 24] on icon "Close" at bounding box center [811, 25] width 9 height 9
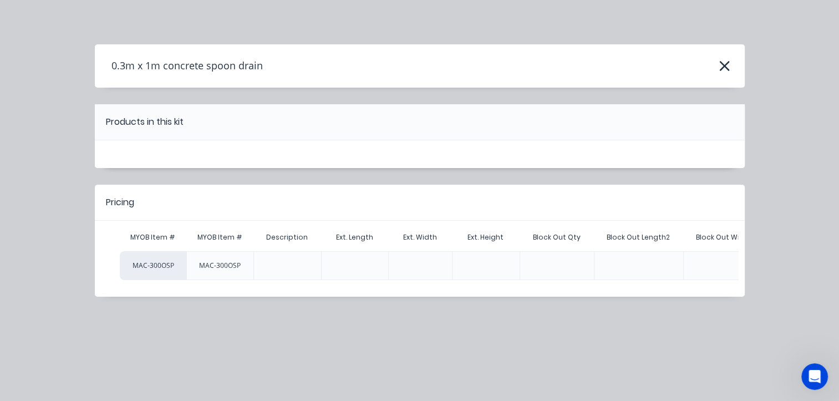
click at [279, 271] on div at bounding box center [288, 266] width 18 height 18
click at [352, 264] on div at bounding box center [355, 266] width 18 height 18
click at [423, 264] on div at bounding box center [421, 266] width 18 height 18
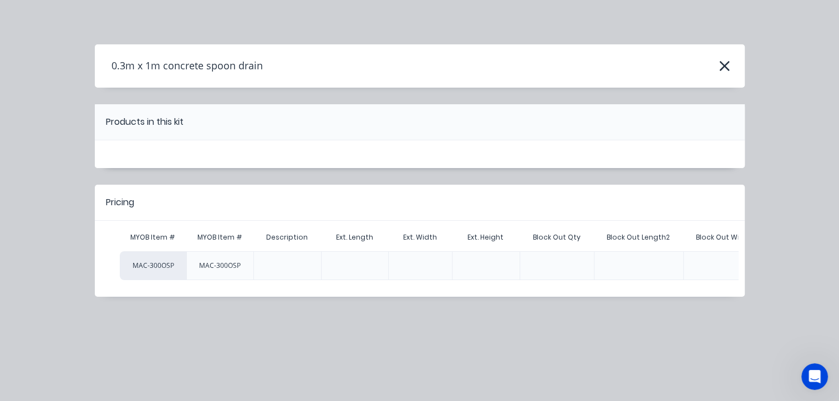
click at [609, 249] on div "Block Out Length2" at bounding box center [638, 238] width 81 height 28
click at [612, 251] on div at bounding box center [638, 265] width 89 height 29
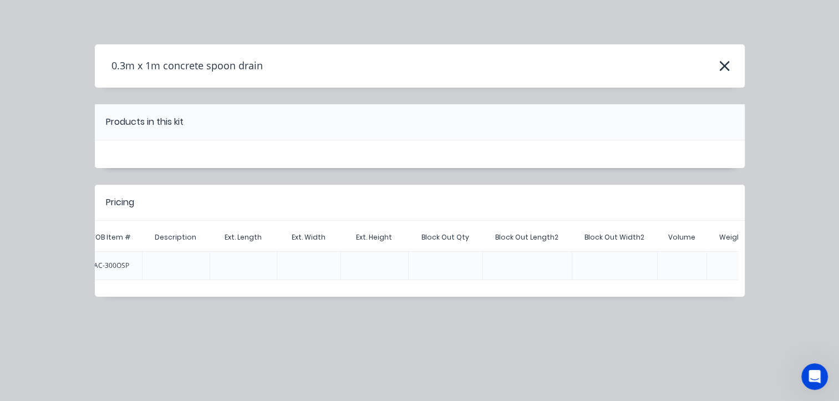
scroll to position [0, 32]
click at [720, 72] on icon "button" at bounding box center [725, 66] width 12 height 16
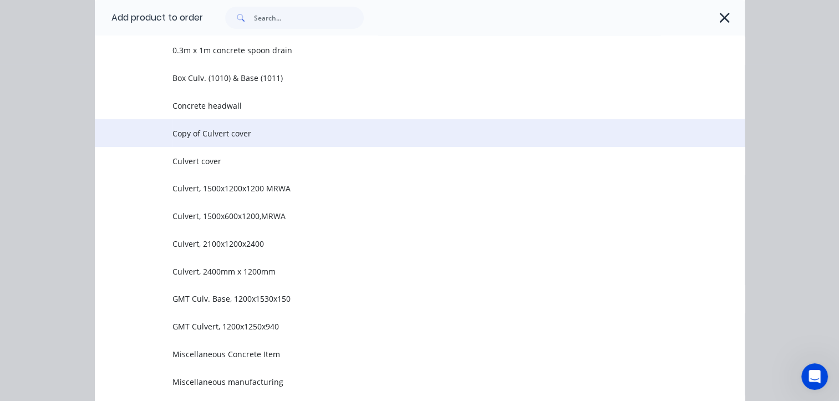
click at [220, 131] on span "Copy of Culvert cover" at bounding box center [402, 134] width 458 height 12
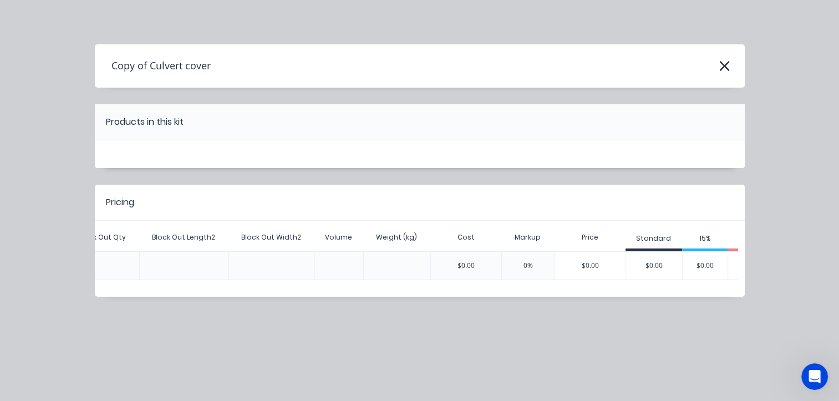
scroll to position [0, 526]
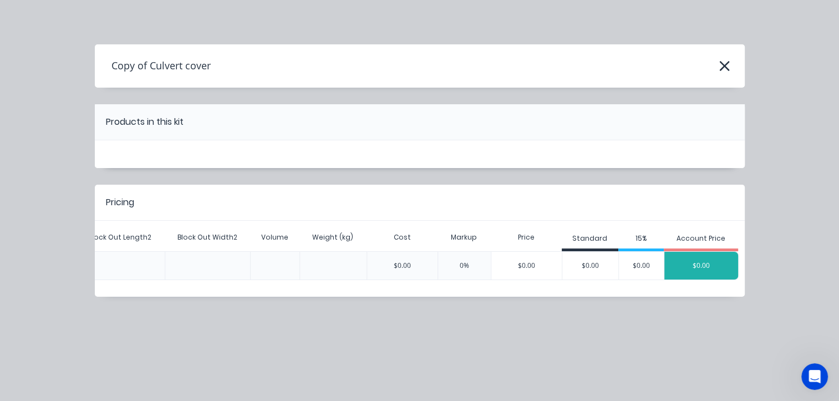
click at [696, 272] on div "$0.00" at bounding box center [702, 266] width 74 height 28
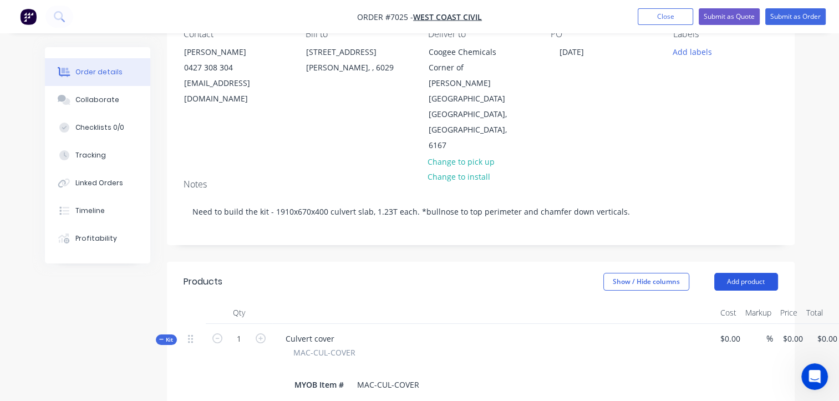
click at [761, 273] on button "Add product" at bounding box center [747, 282] width 64 height 18
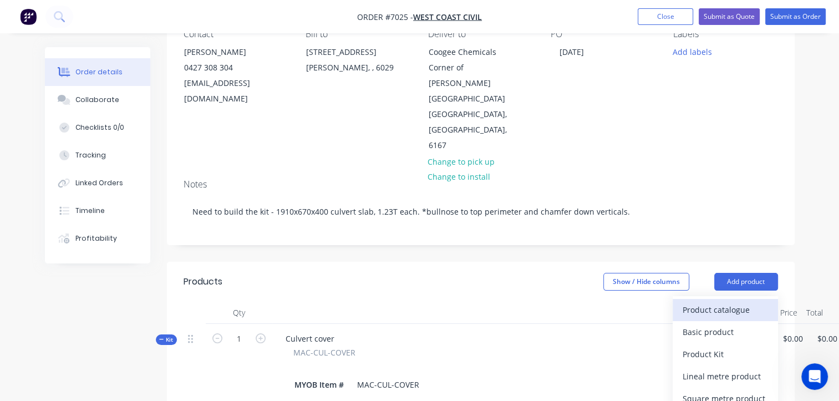
click at [715, 302] on div "Product catalogue" at bounding box center [725, 310] width 85 height 16
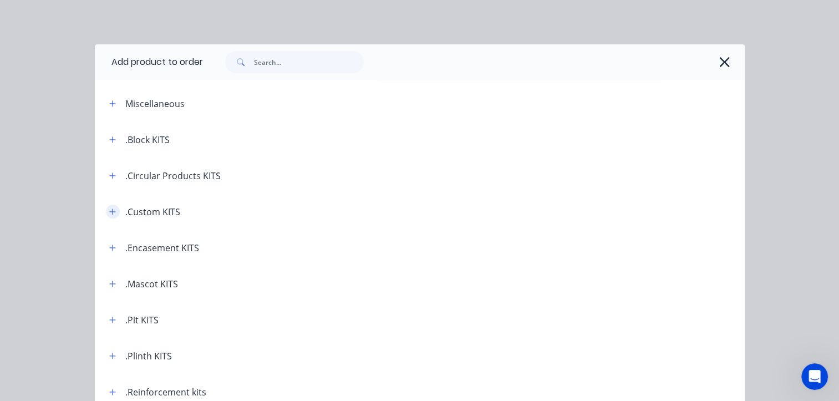
click at [110, 215] on icon "button" at bounding box center [112, 212] width 7 height 8
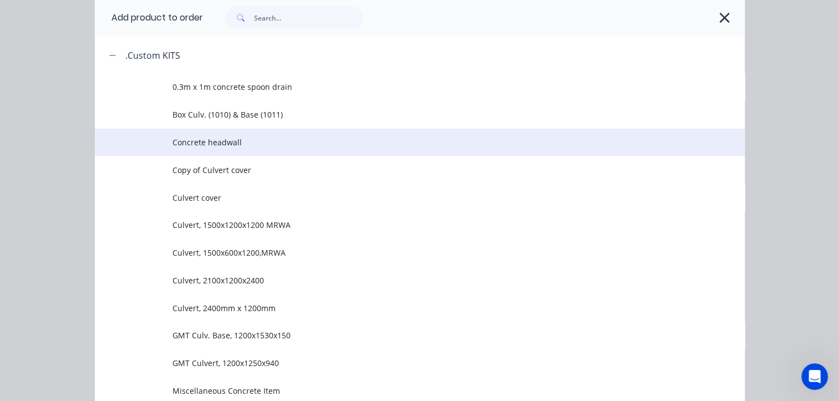
scroll to position [55, 0]
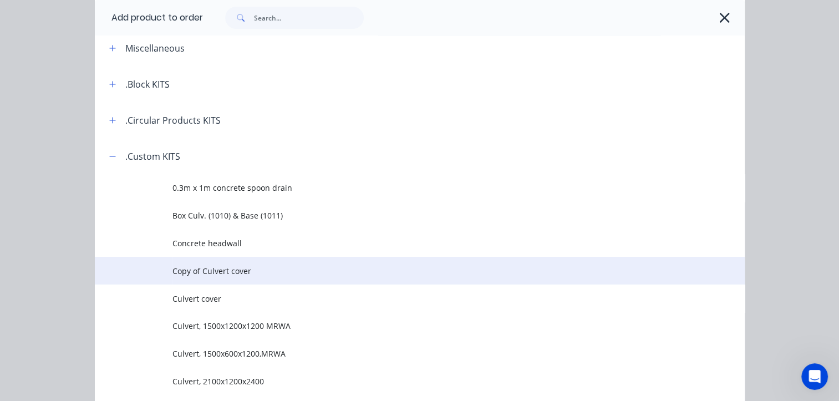
click at [235, 272] on span "Copy of Culvert cover" at bounding box center [402, 271] width 458 height 12
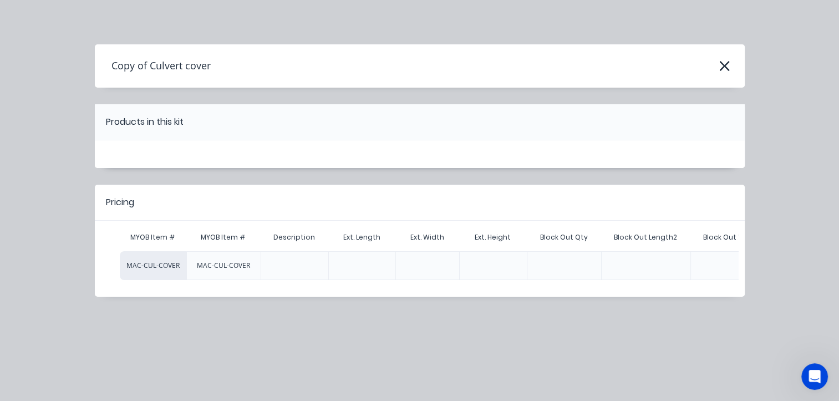
scroll to position [0, 0]
click at [723, 68] on icon "button" at bounding box center [725, 66] width 10 height 10
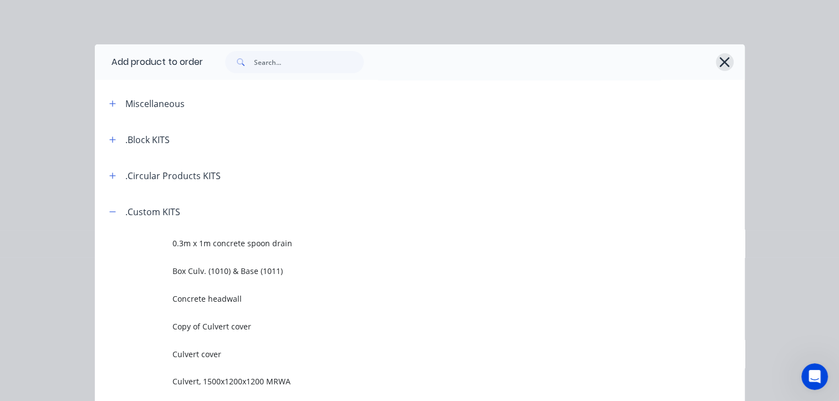
click at [716, 62] on button "button" at bounding box center [725, 62] width 18 height 18
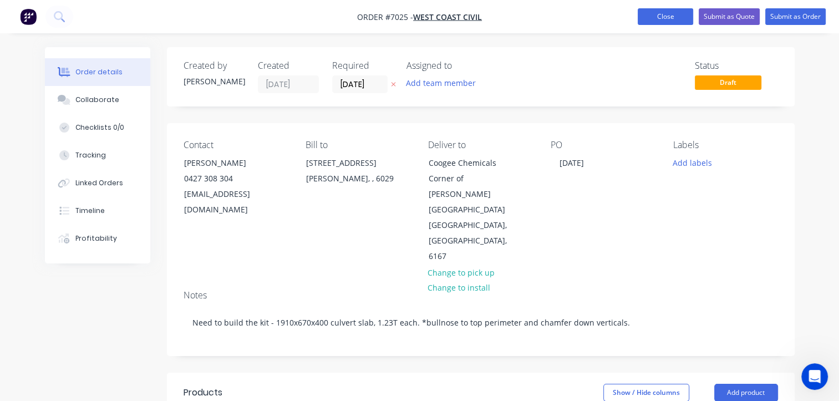
click at [664, 14] on button "Close" at bounding box center [665, 16] width 55 height 17
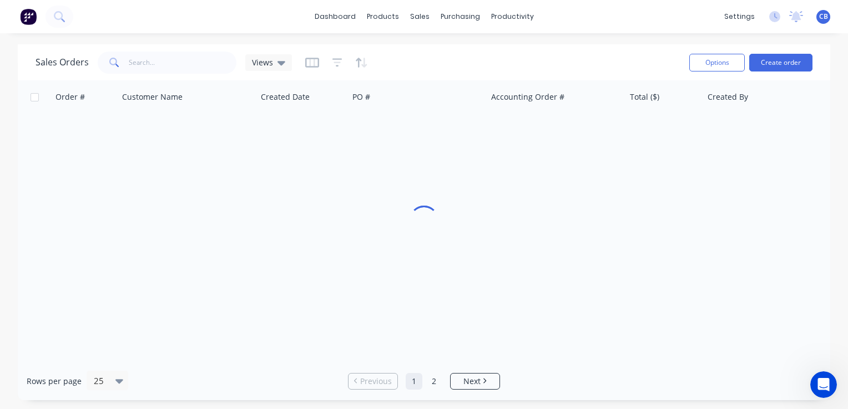
scroll to position [162, 0]
click at [338, 28] on div "dashboard products sales purchasing productivity dashboard products Product Cat…" at bounding box center [424, 16] width 848 height 33
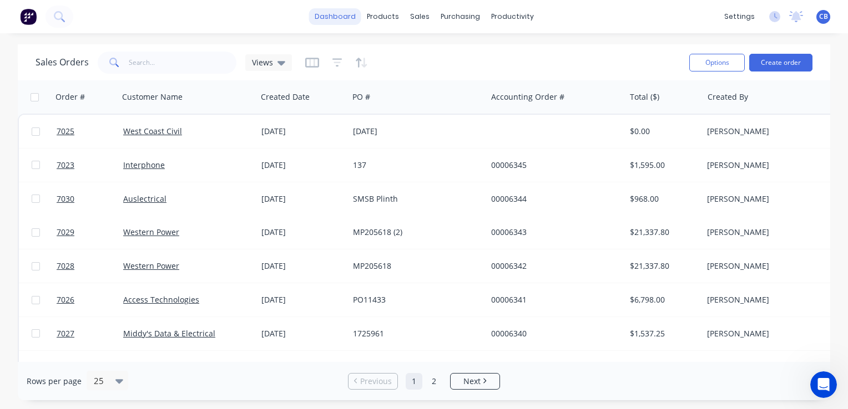
click at [344, 21] on link "dashboard" at bounding box center [335, 16] width 52 height 17
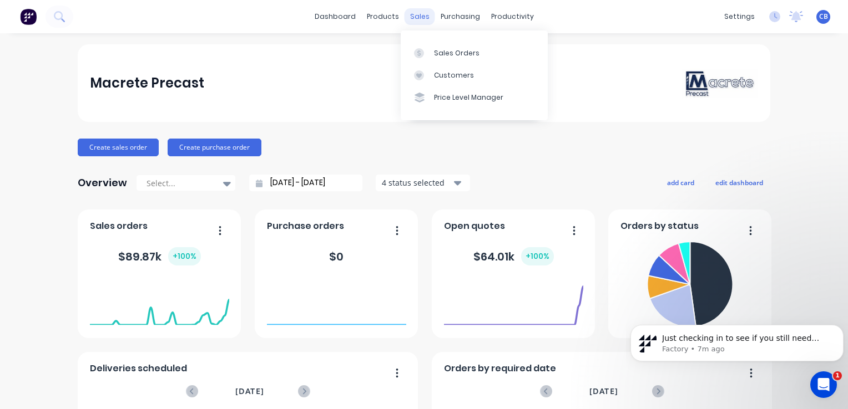
click at [412, 20] on div "sales" at bounding box center [419, 16] width 31 height 17
click at [452, 50] on div "Sales Orders" at bounding box center [456, 53] width 45 height 10
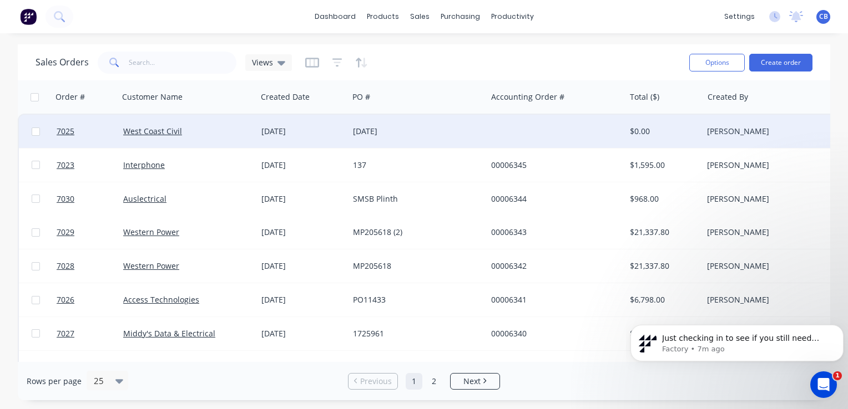
click at [449, 130] on div "[DATE]" at bounding box center [414, 131] width 123 height 11
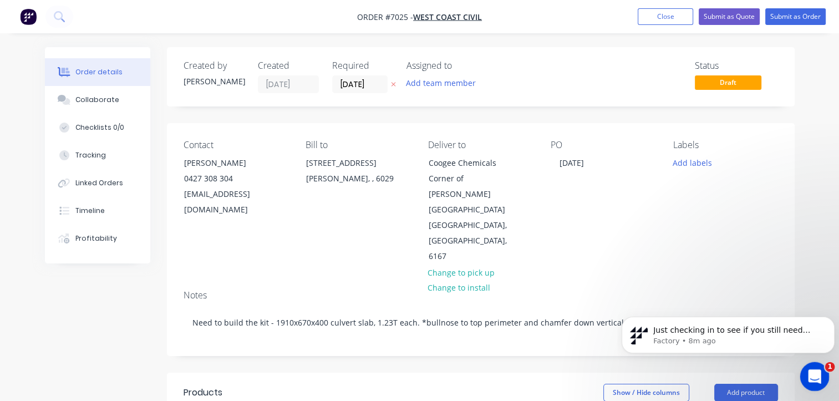
click at [809, 381] on div "Open Intercom Messenger" at bounding box center [813, 375] width 37 height 37
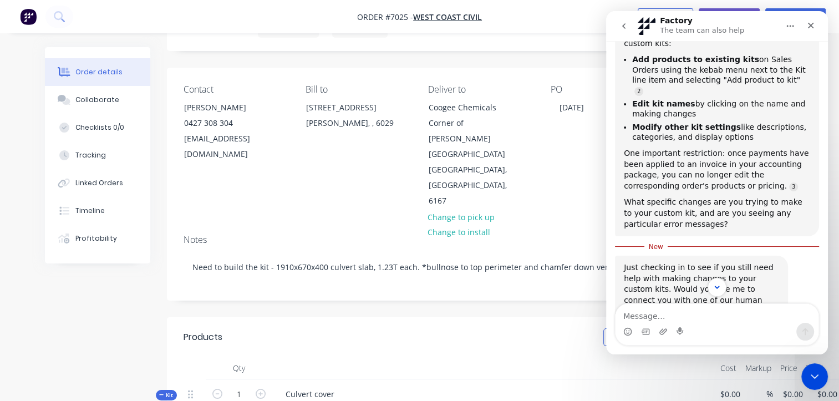
scroll to position [260, 0]
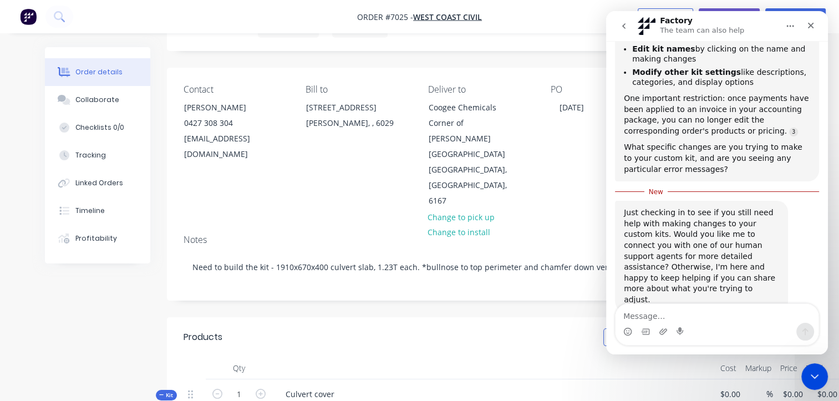
click at [459, 328] on div "Show / Hide columns Add product" at bounding box center [544, 337] width 468 height 18
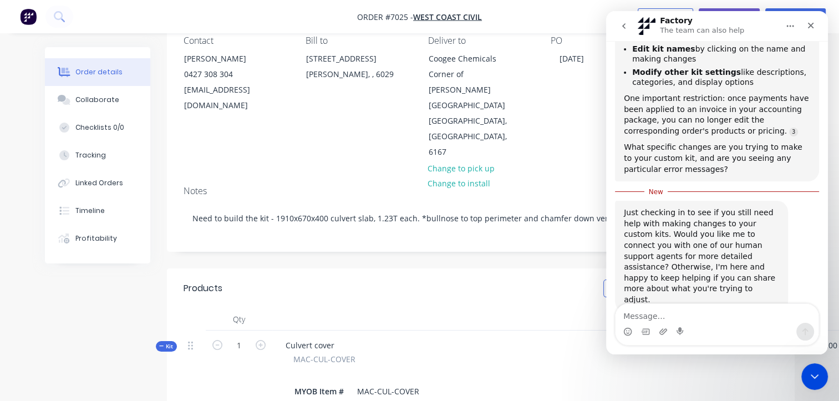
scroll to position [222, 0]
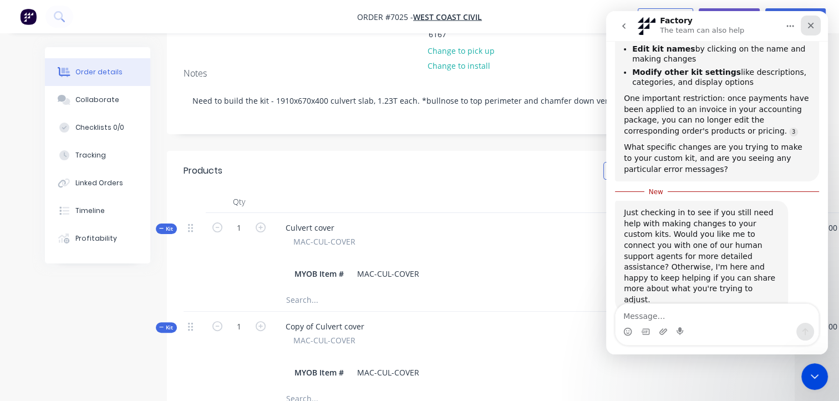
drag, startPoint x: 812, startPoint y: 24, endPoint x: 1240, endPoint y: 198, distance: 461.7
click at [812, 24] on icon "Close" at bounding box center [811, 26] width 6 height 6
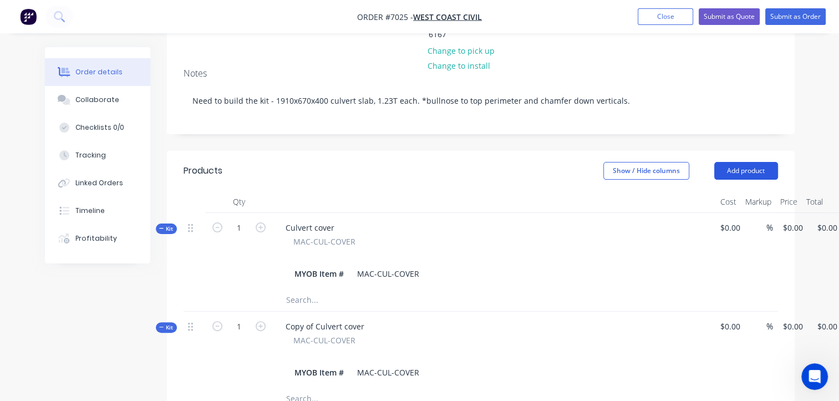
click at [761, 162] on button "Add product" at bounding box center [747, 171] width 64 height 18
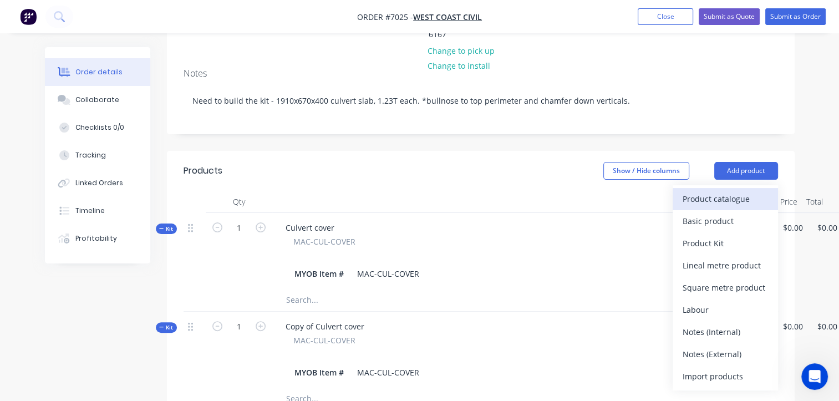
click at [712, 191] on div "Product catalogue" at bounding box center [725, 199] width 85 height 16
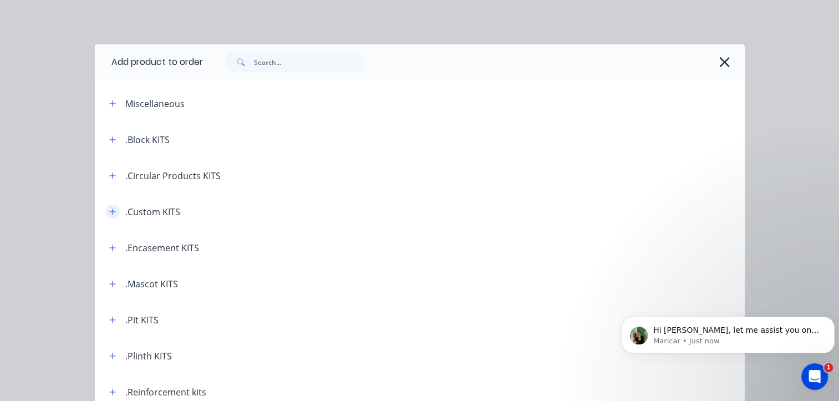
scroll to position [322, 0]
click at [109, 208] on icon "button" at bounding box center [112, 212] width 7 height 8
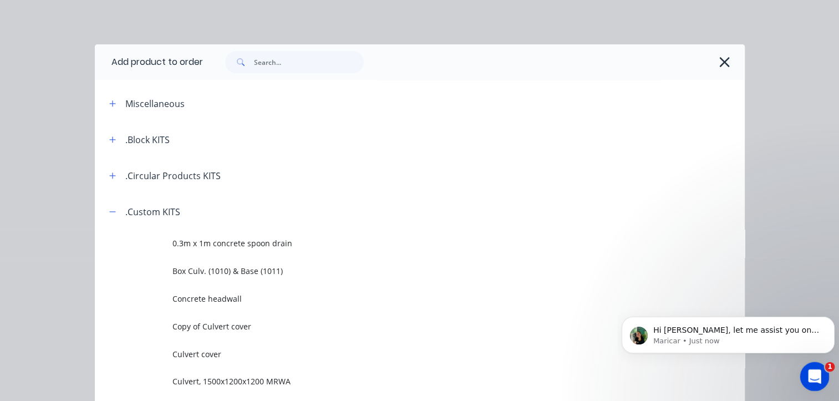
click at [809, 377] on icon "Open Intercom Messenger" at bounding box center [813, 375] width 18 height 18
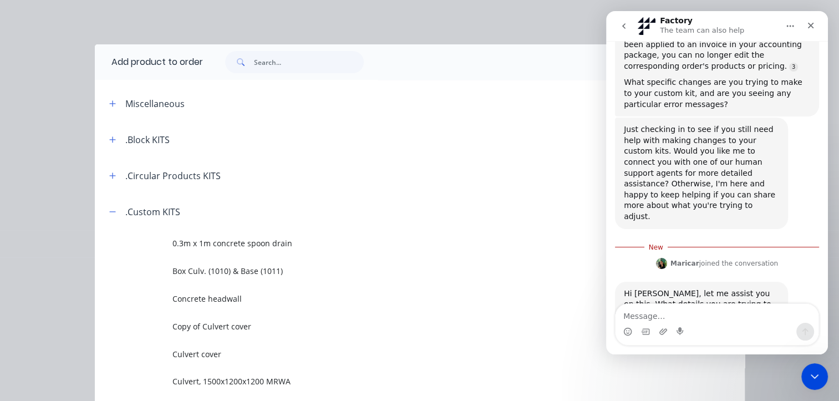
scroll to position [341, 0]
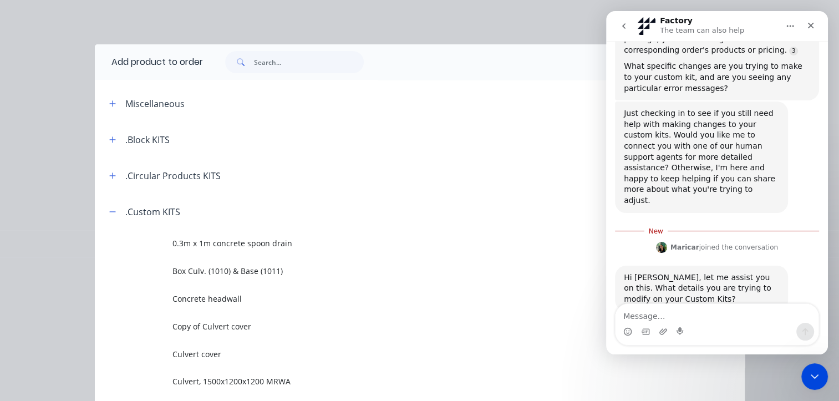
click at [653, 310] on textarea "Message…" at bounding box center [717, 313] width 203 height 19
type textarea "s"
type textarea "w"
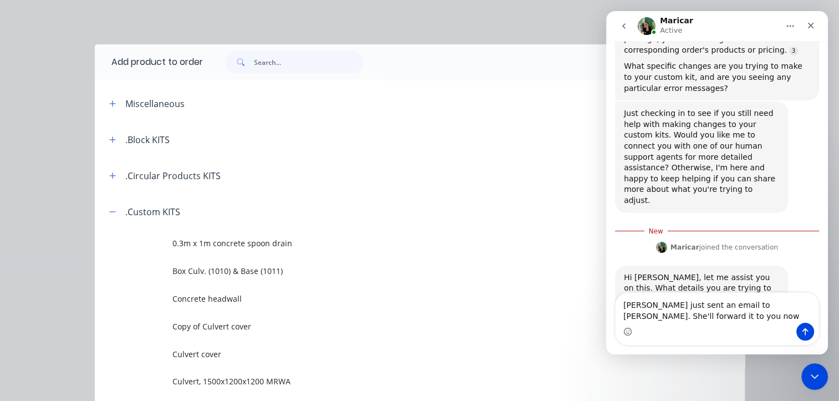
scroll to position [352, 0]
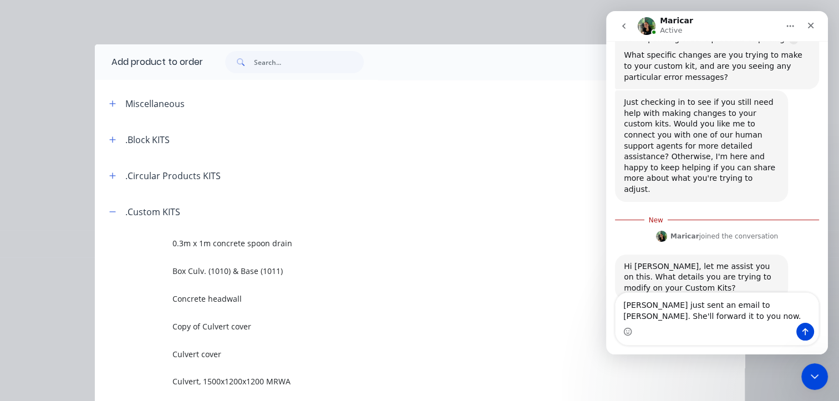
type textarea "[PERSON_NAME] just sent an email to [PERSON_NAME]. She'll forward it to you now."
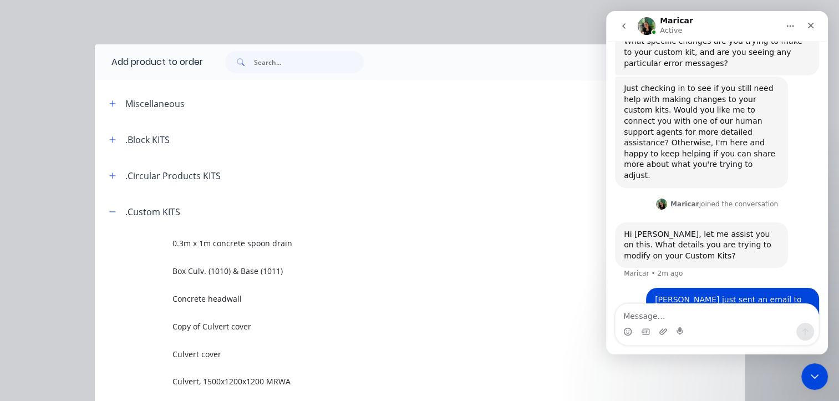
scroll to position [366, 0]
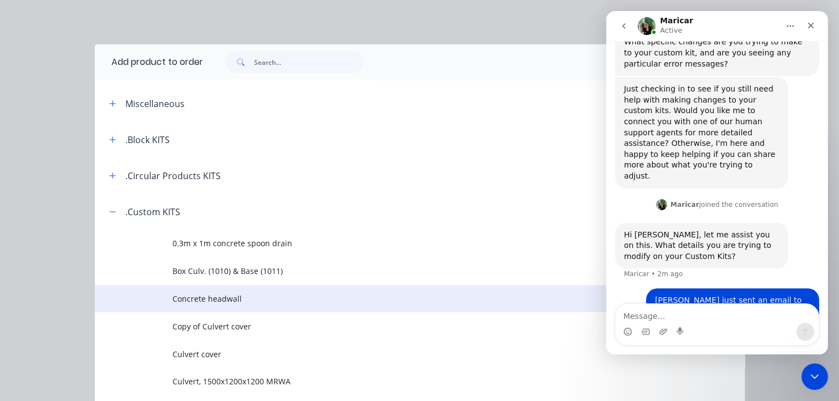
click at [220, 299] on span "Concrete headwall" at bounding box center [402, 299] width 458 height 12
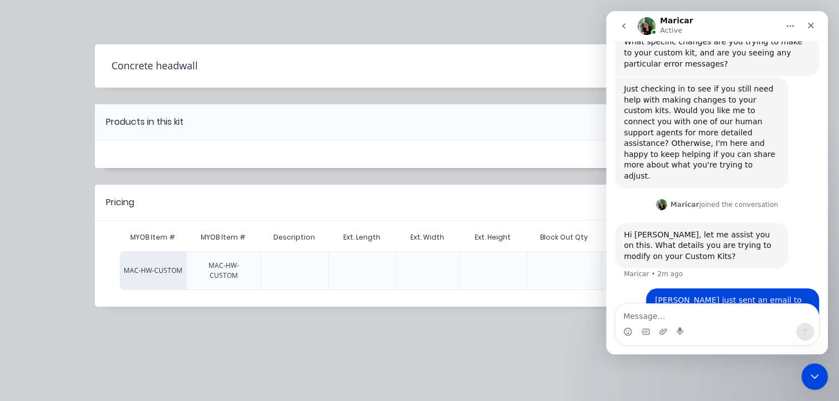
scroll to position [367, 0]
click at [794, 27] on icon "Home" at bounding box center [790, 26] width 9 height 9
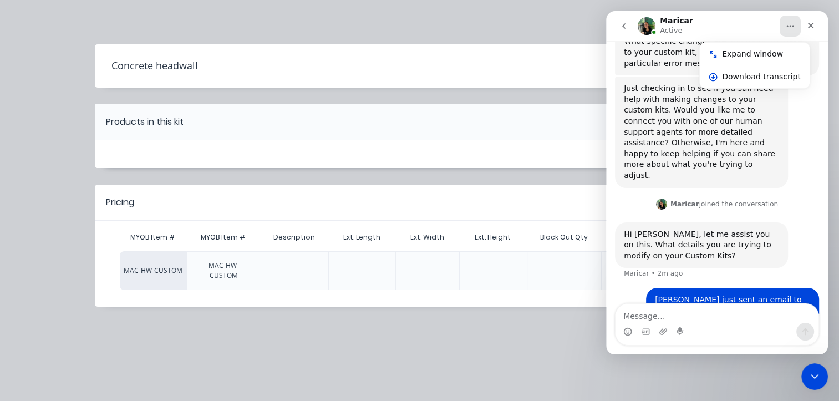
click at [480, 26] on div "Concrete headwall Products in this kit Pricing MYOB Item # MYOB Item # Descript…" at bounding box center [419, 200] width 839 height 401
click at [811, 374] on icon "Close Intercom Messenger" at bounding box center [813, 374] width 13 height 13
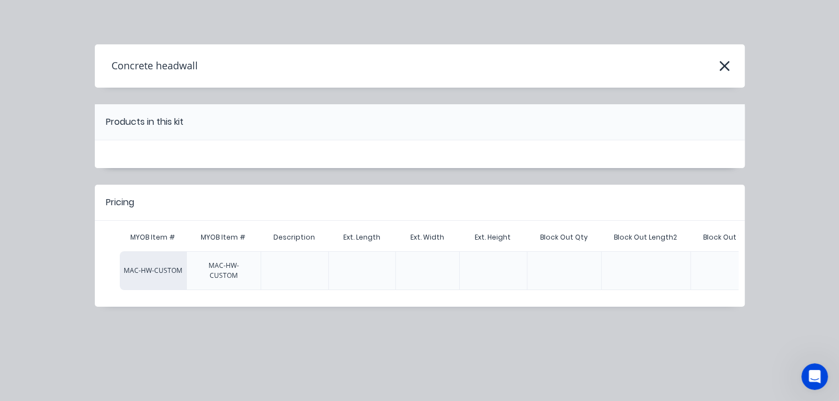
click at [729, 74] on div "Concrete headwall" at bounding box center [420, 65] width 650 height 21
click at [725, 67] on icon "button" at bounding box center [725, 66] width 12 height 16
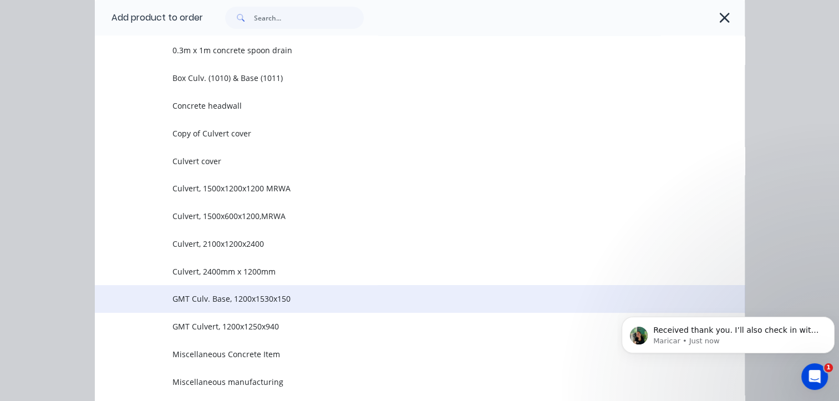
scroll to position [422, 0]
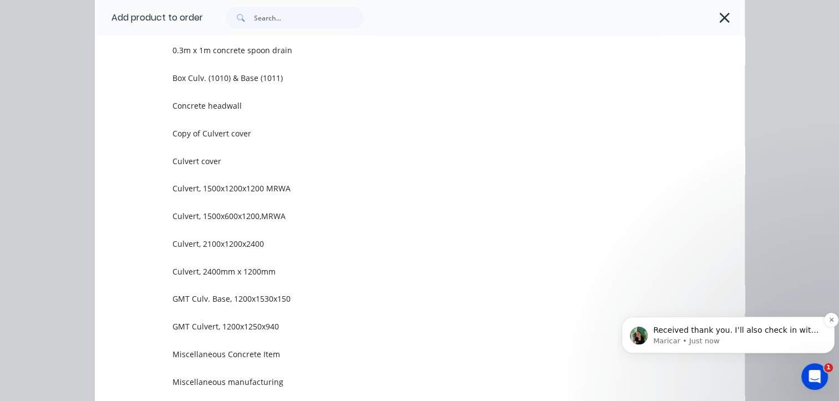
click at [768, 336] on div "Received thank you. I’ll also check in with [PERSON_NAME] to see if she’s alrea…" at bounding box center [737, 330] width 171 height 14
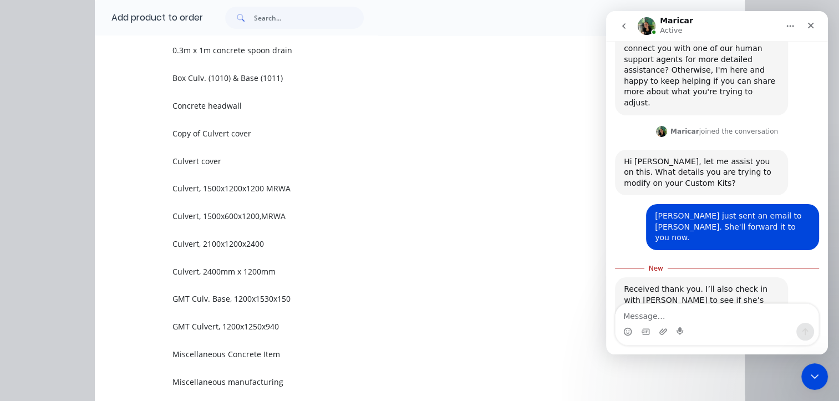
scroll to position [439, 0]
type textarea "K"
type textarea "A"
type textarea "C"
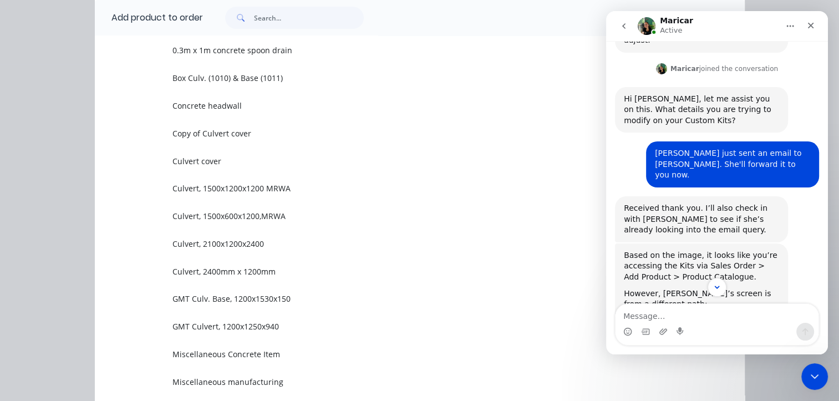
scroll to position [550, 0]
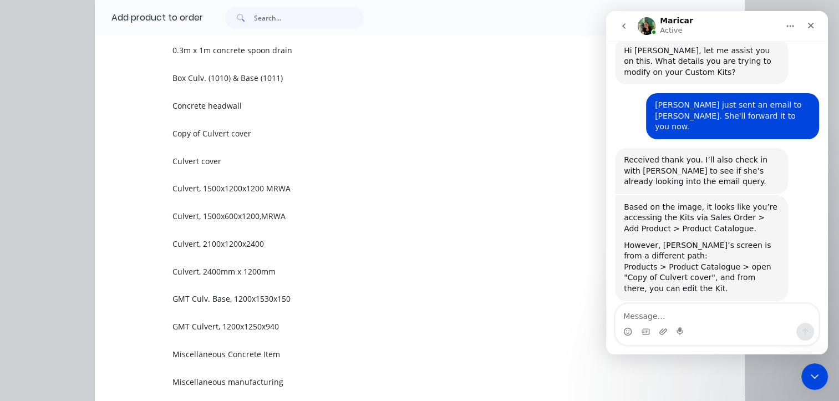
click at [649, 315] on textarea "Message…" at bounding box center [717, 313] width 203 height 19
click at [655, 314] on textarea "Message…" at bounding box center [717, 313] width 203 height 19
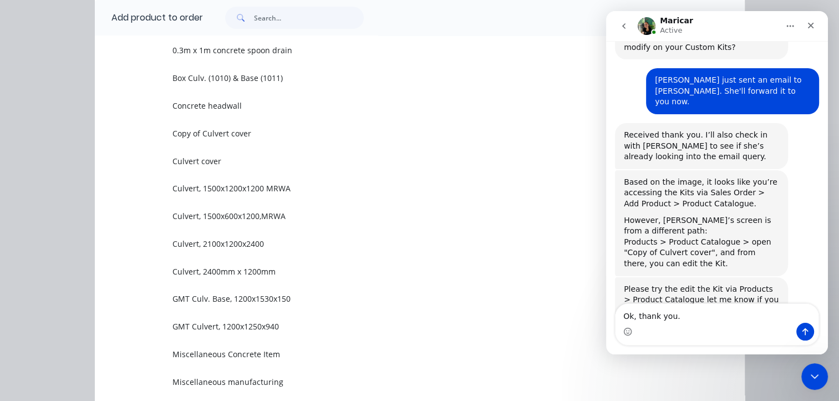
type textarea "Ok, thank you."
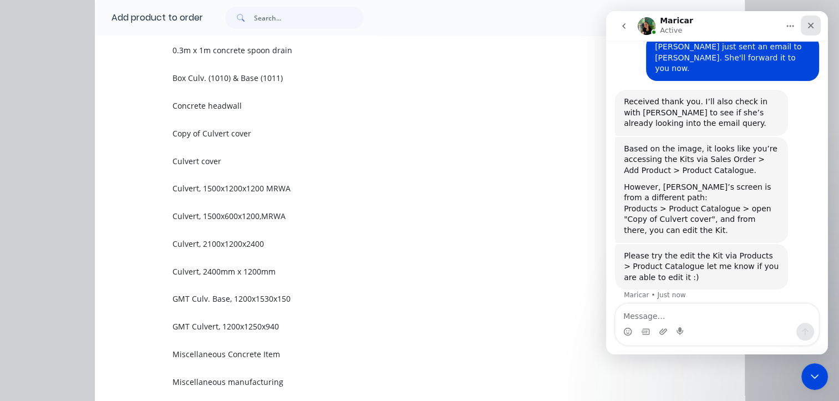
click at [816, 26] on div "Close" at bounding box center [811, 26] width 20 height 20
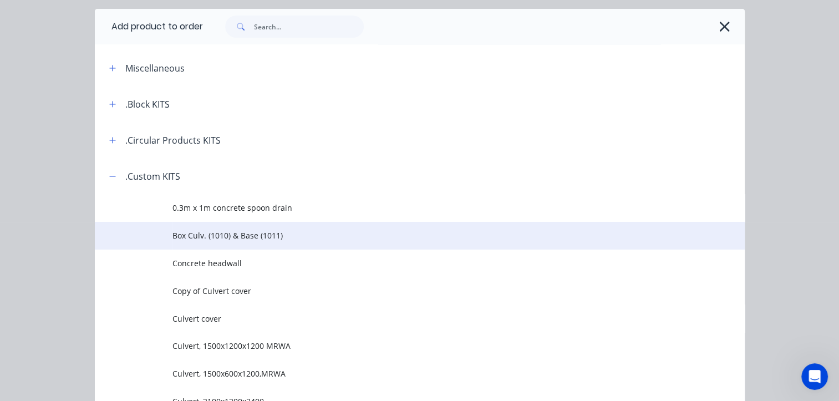
scroll to position [0, 0]
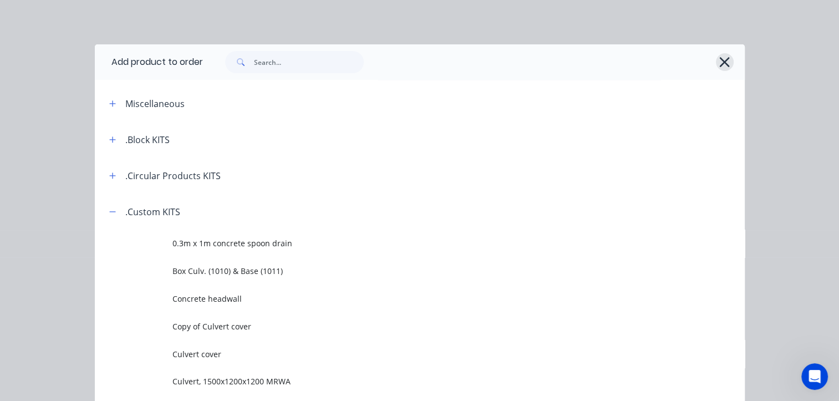
click at [719, 63] on icon "button" at bounding box center [725, 62] width 12 height 16
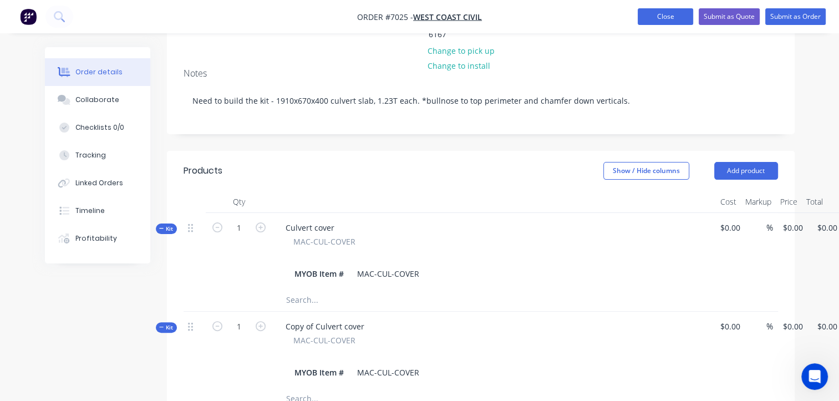
click at [654, 17] on button "Close" at bounding box center [665, 16] width 55 height 17
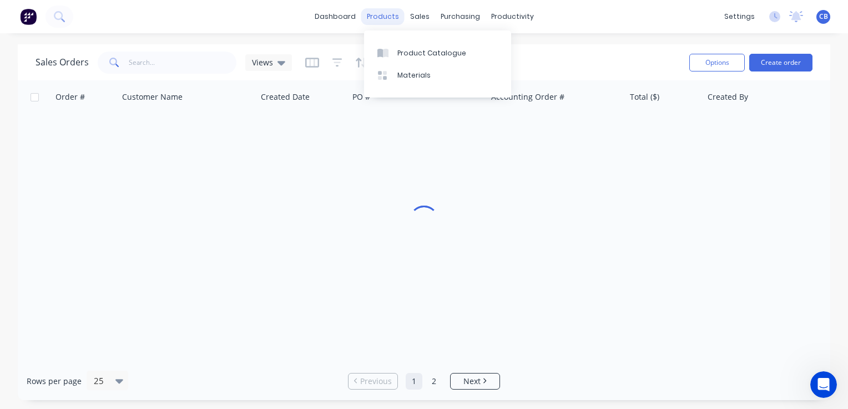
click at [399, 54] on div "Product Catalogue" at bounding box center [431, 53] width 69 height 10
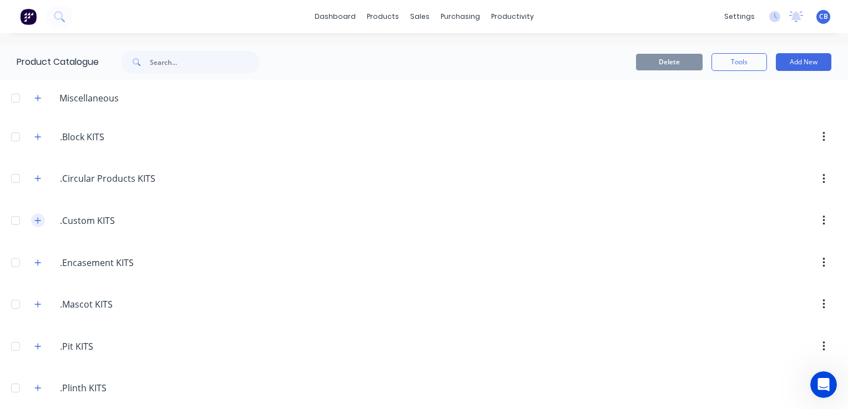
click at [35, 221] on icon "button" at bounding box center [37, 221] width 7 height 8
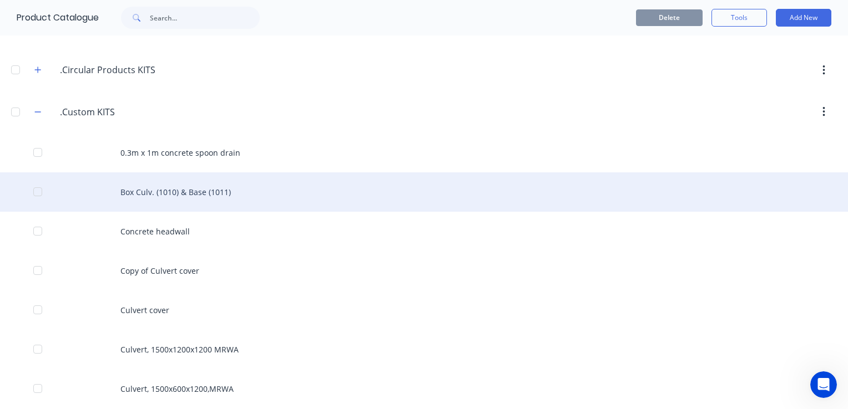
scroll to position [111, 0]
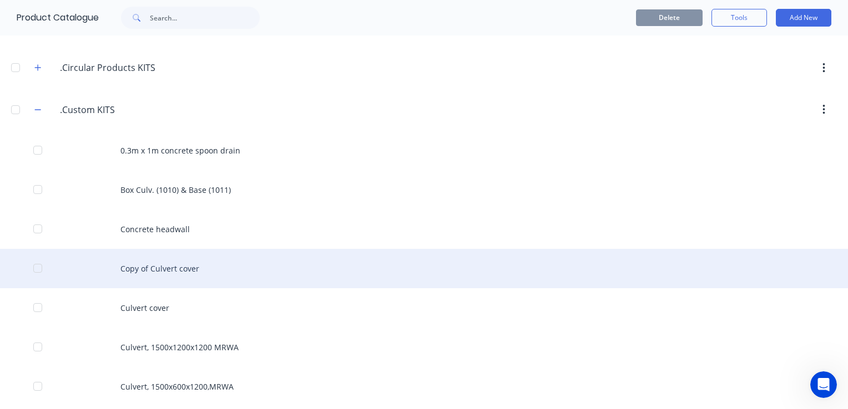
click at [195, 265] on div "Copy of Culvert cover" at bounding box center [424, 268] width 848 height 39
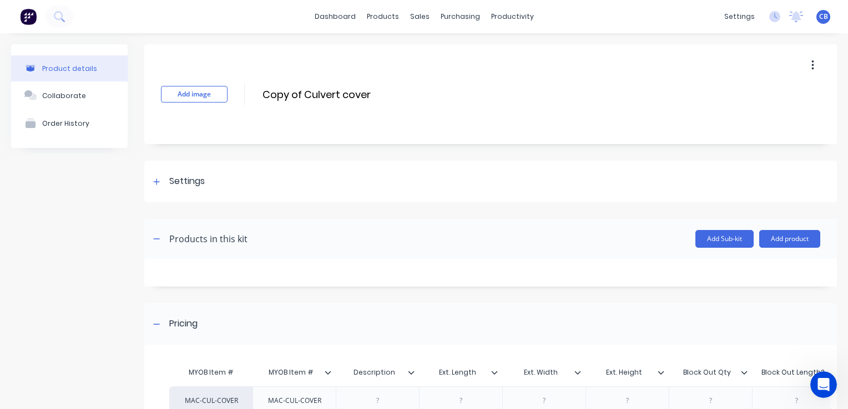
drag, startPoint x: 372, startPoint y: 95, endPoint x: 247, endPoint y: 89, distance: 125.5
click at [247, 89] on div "Add image Copy of Culvert cover Copy of Culvert cover Enter kit name" at bounding box center [490, 94] width 692 height 100
click at [328, 93] on input "Culvert cover -" at bounding box center [359, 95] width 196 height 16
click at [349, 96] on input "Culvert cover -" at bounding box center [359, 95] width 196 height 16
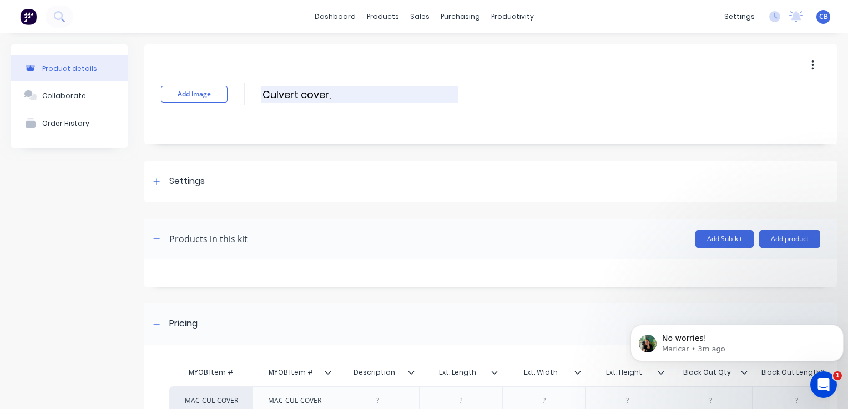
paste input "1910x670x400"
click at [163, 236] on button "button" at bounding box center [157, 239] width 14 height 14
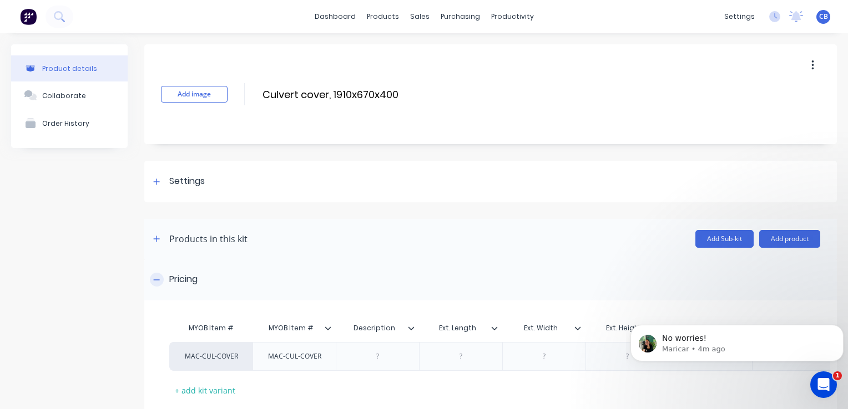
click at [162, 276] on div at bounding box center [157, 280] width 14 height 14
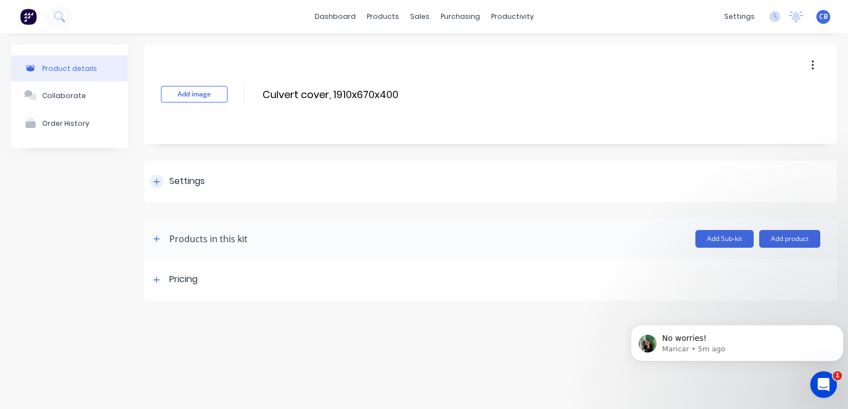
click at [161, 189] on div "Settings" at bounding box center [490, 182] width 692 height 42
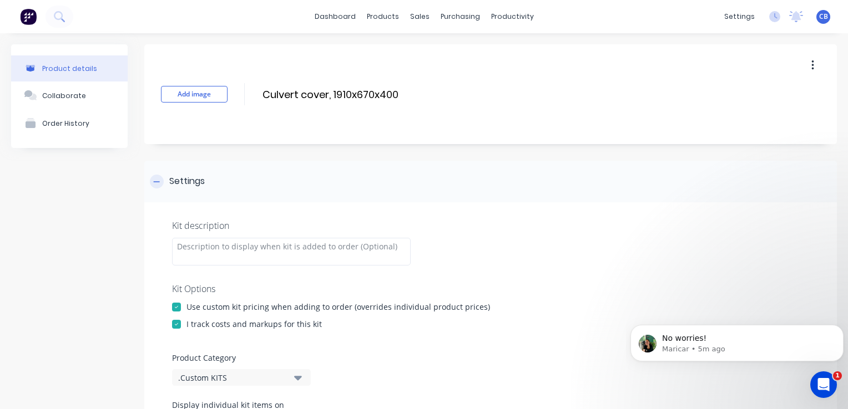
click at [149, 176] on div "Settings" at bounding box center [490, 182] width 692 height 42
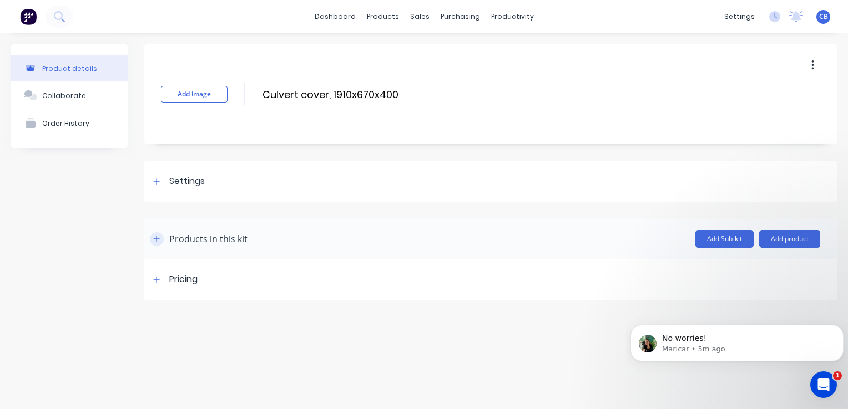
click at [161, 240] on button "button" at bounding box center [157, 239] width 14 height 14
click at [160, 239] on icon "button" at bounding box center [157, 239] width 6 height 1
click at [331, 92] on input "Culvert cover, 1910x670x400" at bounding box center [359, 95] width 196 height 16
type input "Culvert cover 1910x670x400"
click at [153, 239] on icon "button" at bounding box center [156, 239] width 7 height 8
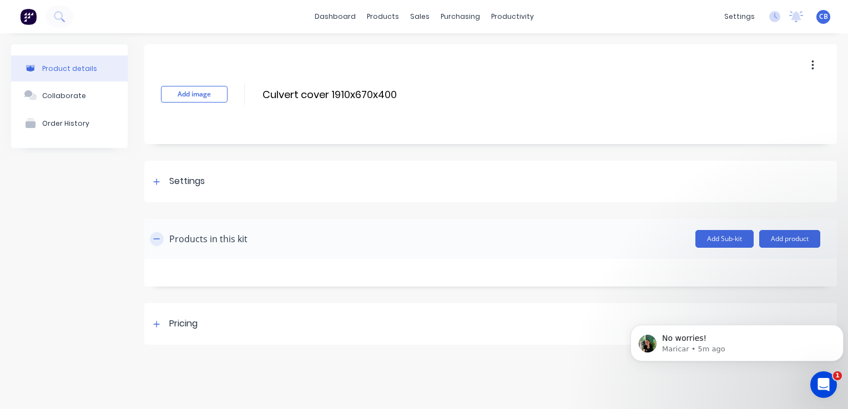
click at [155, 239] on icon "button" at bounding box center [156, 239] width 7 height 8
click at [162, 282] on div at bounding box center [157, 280] width 14 height 14
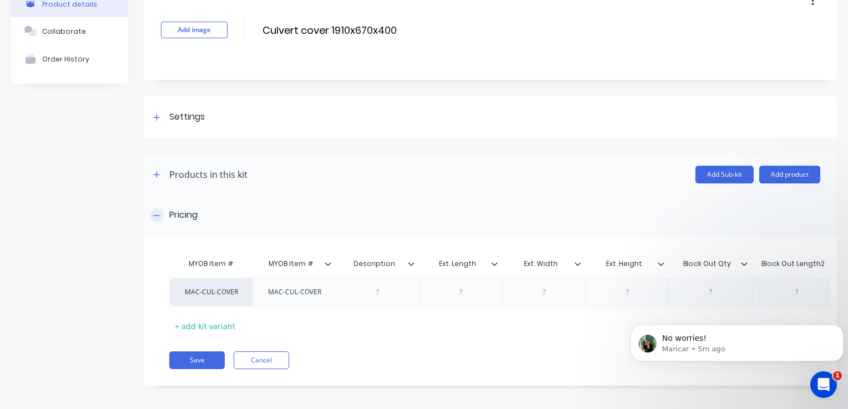
scroll to position [76, 0]
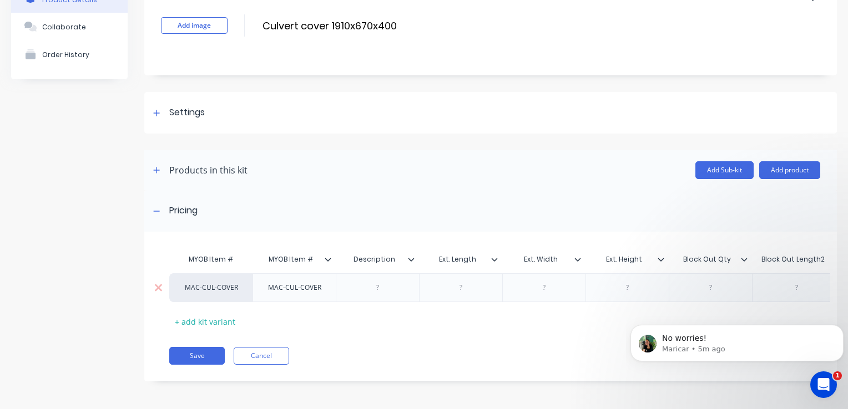
click at [375, 274] on div at bounding box center [377, 288] width 83 height 29
click at [373, 281] on div at bounding box center [377, 288] width 55 height 14
drag, startPoint x: 394, startPoint y: 280, endPoint x: 341, endPoint y: 280, distance: 53.3
click at [341, 280] on div at bounding box center [377, 288] width 83 height 29
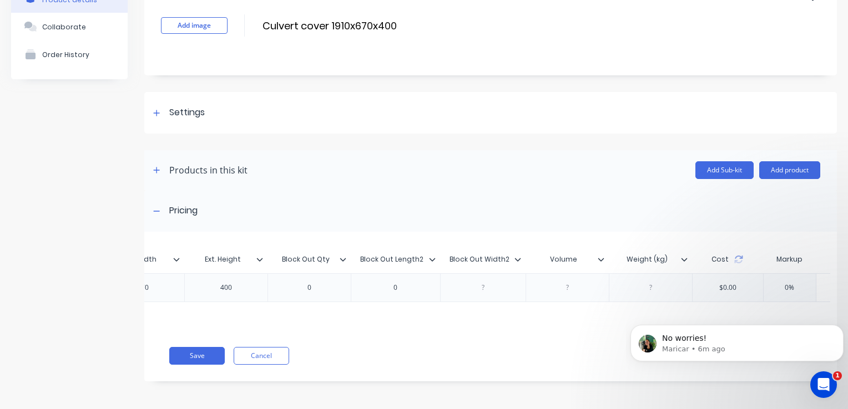
click at [431, 256] on icon at bounding box center [432, 259] width 7 height 7
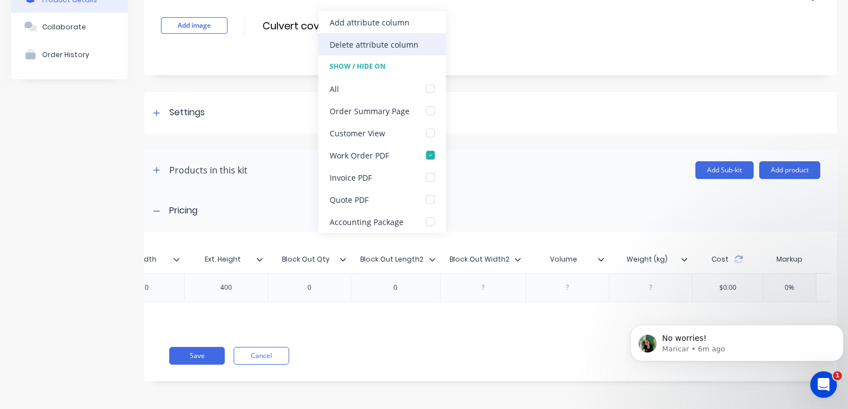
click at [387, 40] on div "Delete attribute column" at bounding box center [374, 45] width 89 height 12
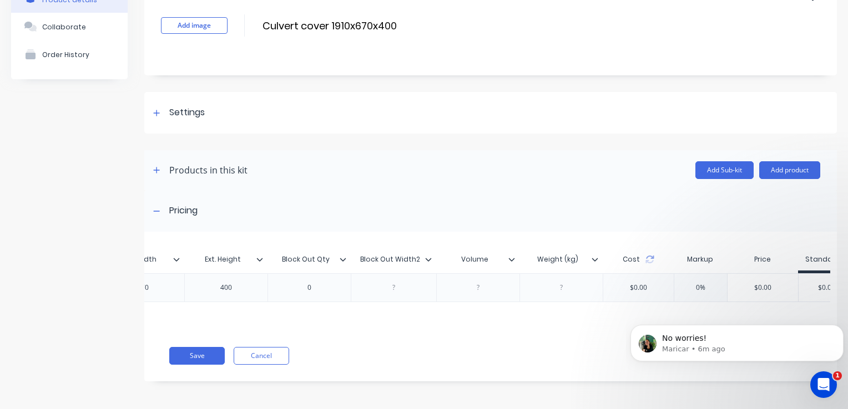
click at [426, 258] on icon at bounding box center [429, 259] width 6 height 3
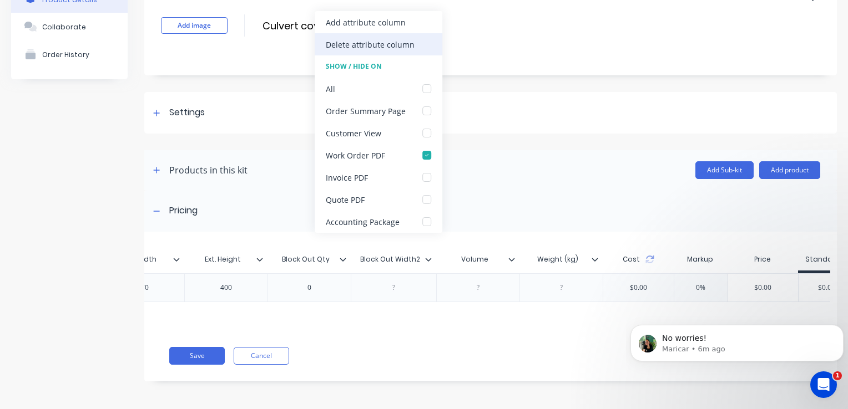
click at [401, 42] on div "Delete attribute column" at bounding box center [370, 45] width 89 height 12
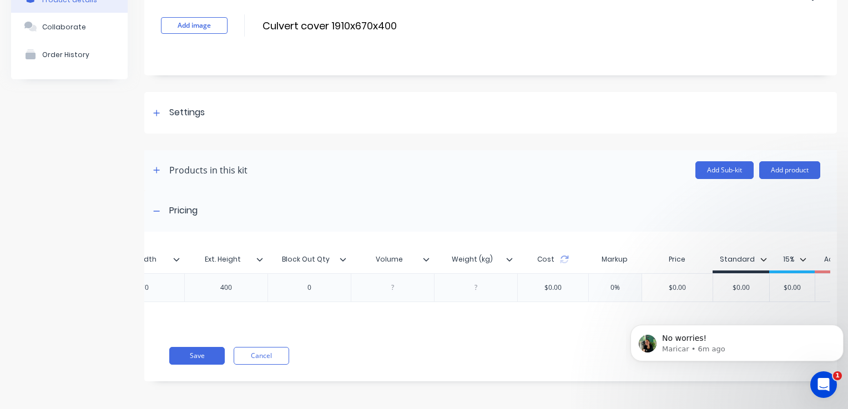
click at [391, 287] on div at bounding box center [392, 288] width 83 height 29
click at [341, 256] on icon at bounding box center [343, 259] width 7 height 7
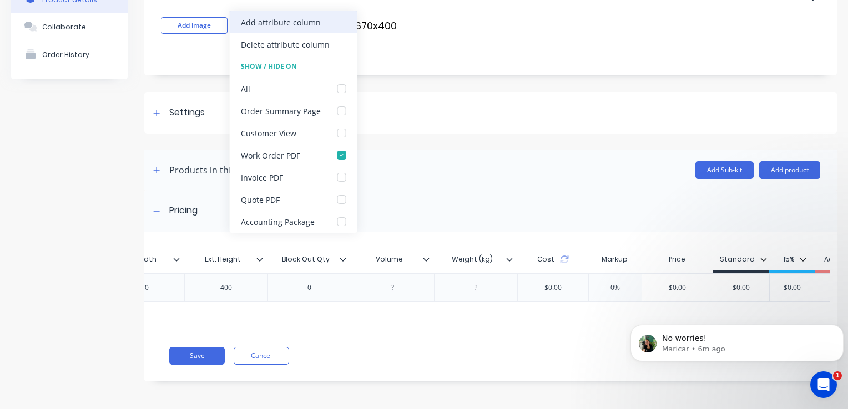
click at [300, 26] on div "Add attribute column" at bounding box center [281, 23] width 80 height 12
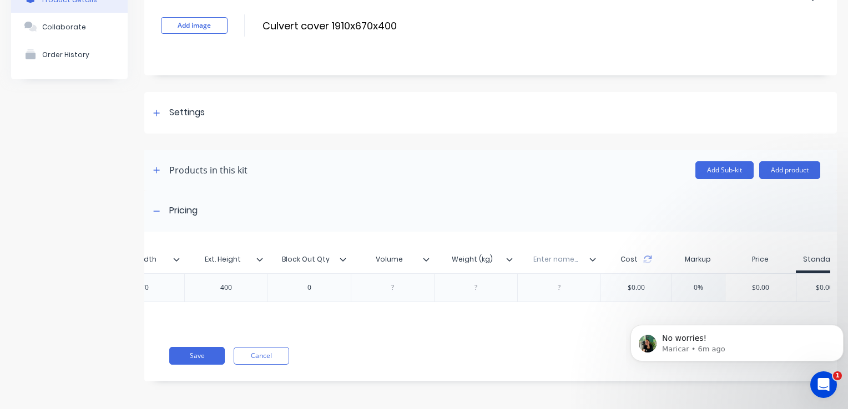
type input "Block Out Qty"
click at [340, 255] on input "Block Out Qty" at bounding box center [305, 260] width 77 height 10
click at [347, 255] on div at bounding box center [347, 260] width 7 height 10
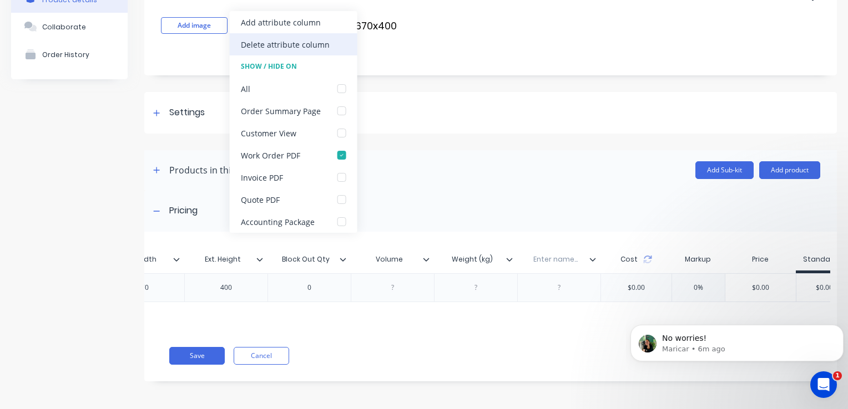
click at [305, 48] on div "Delete attribute column" at bounding box center [285, 45] width 89 height 12
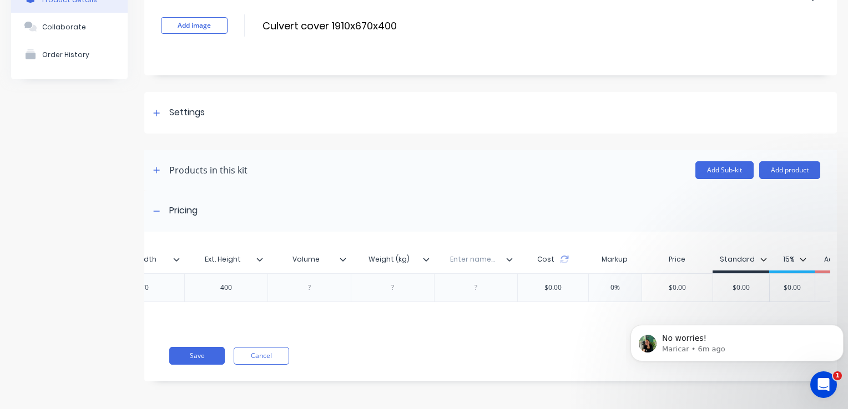
click at [313, 283] on div at bounding box center [309, 288] width 55 height 14
click at [377, 281] on div at bounding box center [392, 288] width 55 height 14
click at [507, 256] on icon at bounding box center [509, 259] width 7 height 7
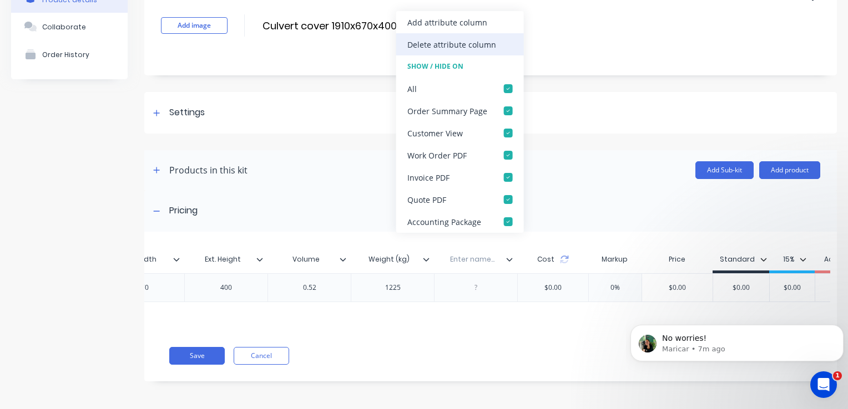
click at [478, 37] on div "Delete attribute column" at bounding box center [460, 44] width 128 height 22
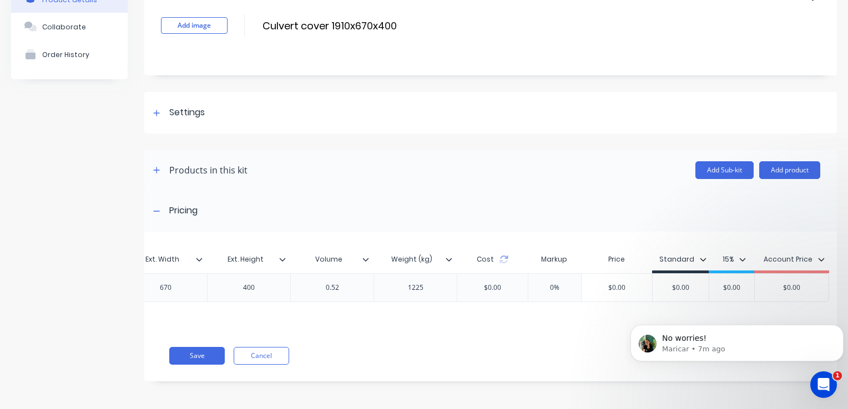
scroll to position [0, 385]
click at [590, 283] on input "$0.00" at bounding box center [616, 288] width 70 height 10
drag, startPoint x: 592, startPoint y: 276, endPoint x: 634, endPoint y: 281, distance: 41.9
click at [630, 284] on input "$0.00" at bounding box center [616, 288] width 70 height 10
drag, startPoint x: 625, startPoint y: 283, endPoint x: 579, endPoint y: 276, distance: 46.5
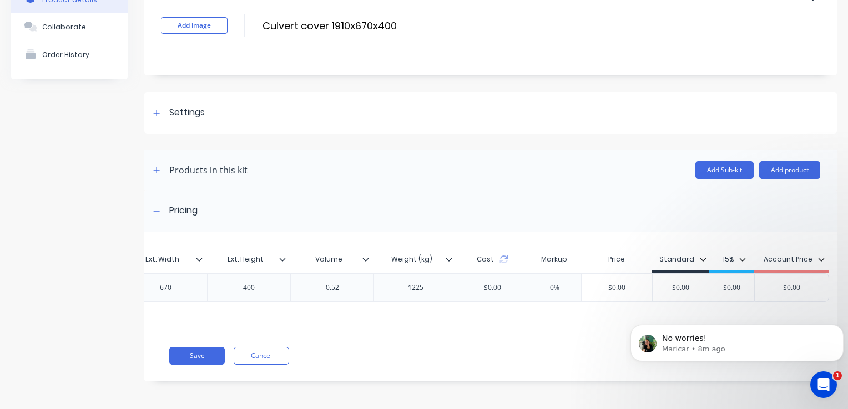
click at [581, 283] on input "$0.00" at bounding box center [616, 288] width 70 height 10
type input "1150"
type input "$0.00"
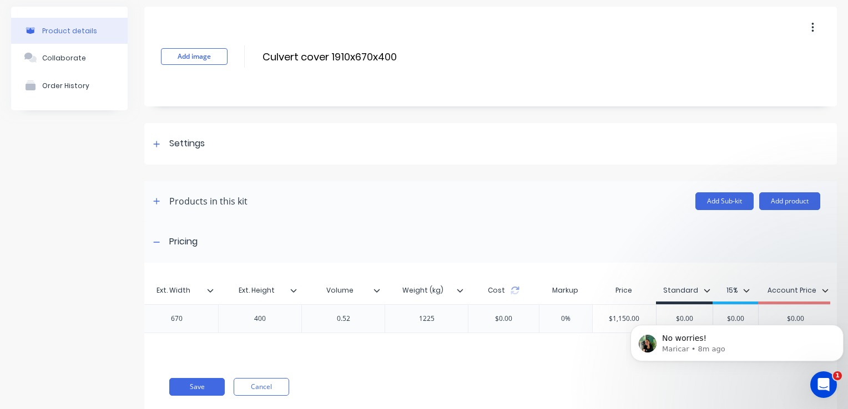
scroll to position [76, 0]
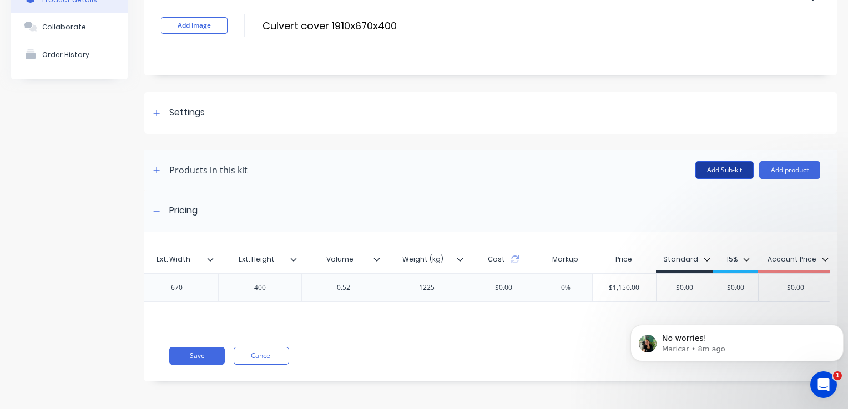
click at [711, 163] on button "Add Sub-kit" at bounding box center [724, 170] width 58 height 18
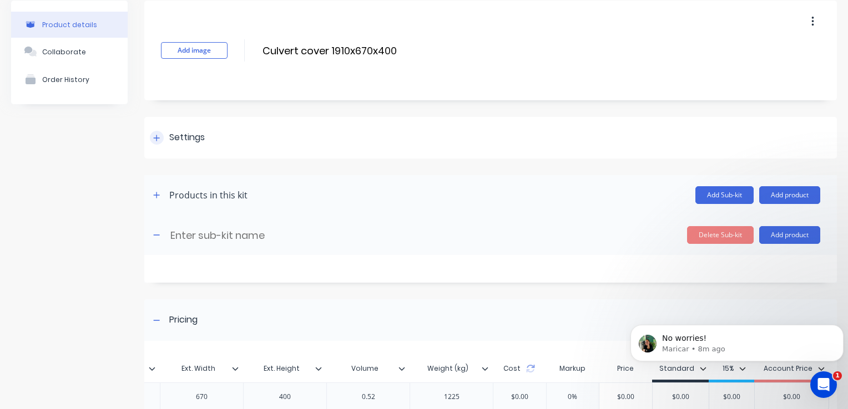
scroll to position [0, 0]
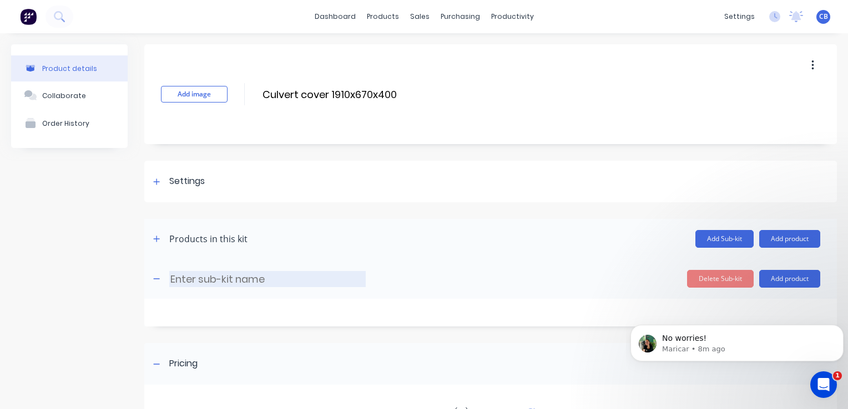
click at [277, 276] on input at bounding box center [267, 279] width 196 height 16
type input "R"
click at [818, 388] on icon "Open Intercom Messenger" at bounding box center [822, 383] width 18 height 18
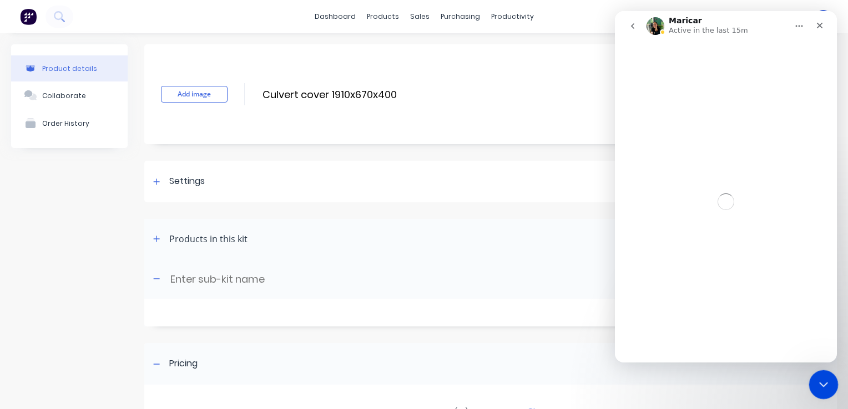
click at [818, 389] on icon "Close Intercom Messenger" at bounding box center [821, 383] width 13 height 13
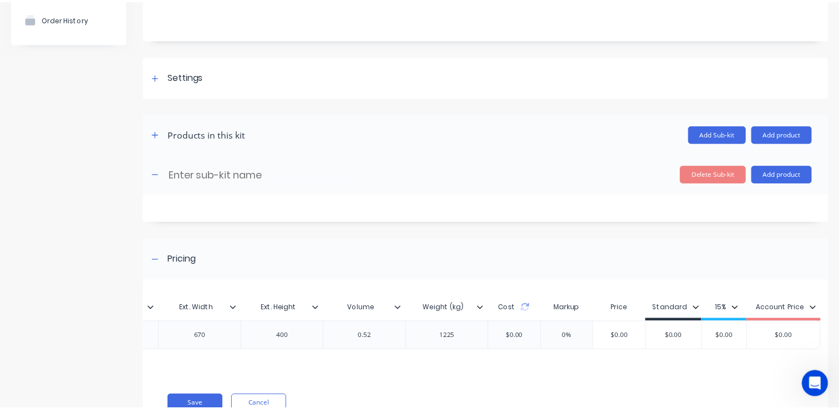
scroll to position [49, 0]
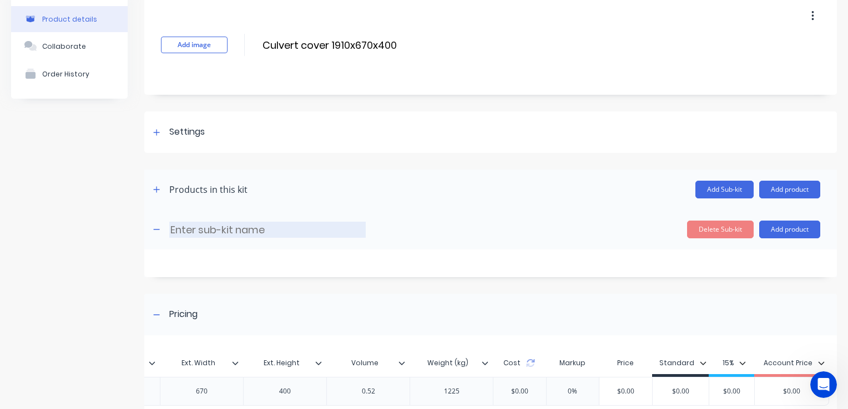
drag, startPoint x: 199, startPoint y: 222, endPoint x: 207, endPoint y: 224, distance: 7.9
click at [200, 222] on input at bounding box center [267, 230] width 196 height 16
drag, startPoint x: 273, startPoint y: 234, endPoint x: 198, endPoint y: 231, distance: 74.9
click at [201, 231] on input at bounding box center [267, 230] width 196 height 16
drag, startPoint x: 271, startPoint y: 229, endPoint x: 173, endPoint y: 229, distance: 97.6
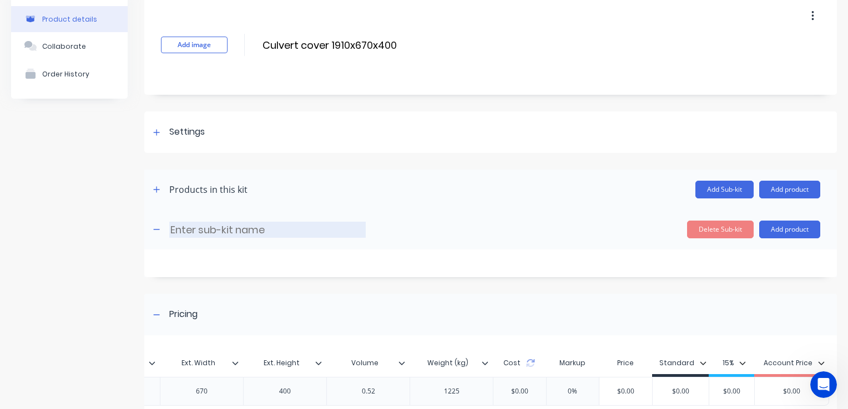
click at [173, 229] on input at bounding box center [267, 230] width 196 height 16
click at [779, 226] on button "Add product" at bounding box center [789, 230] width 61 height 18
type input "Reinforcement"
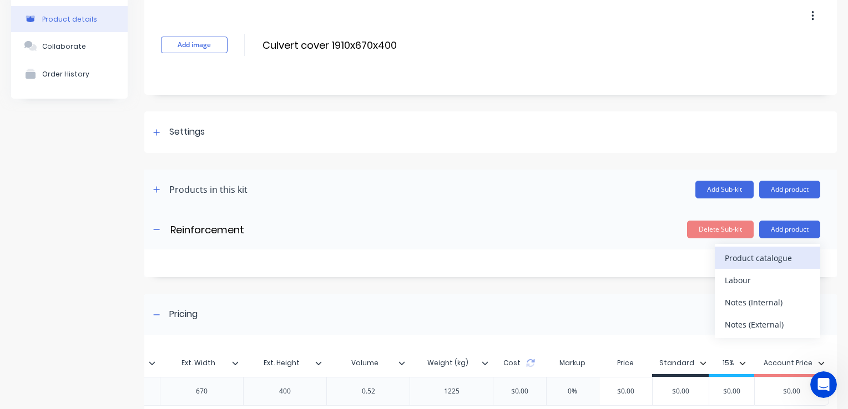
click at [761, 262] on div "Product catalogue" at bounding box center [767, 258] width 85 height 16
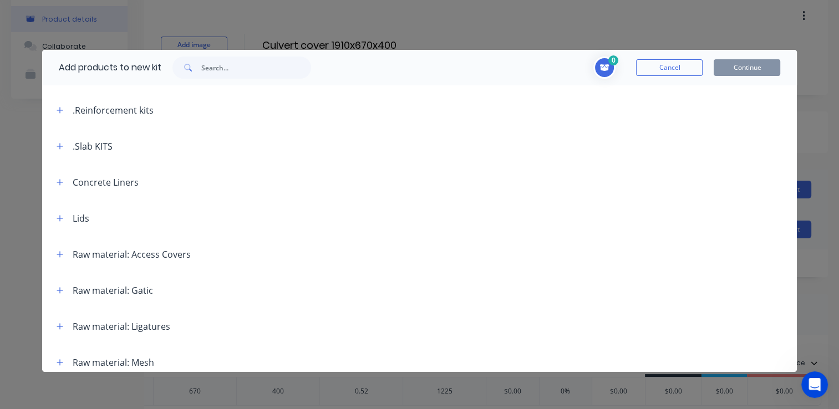
scroll to position [506, 0]
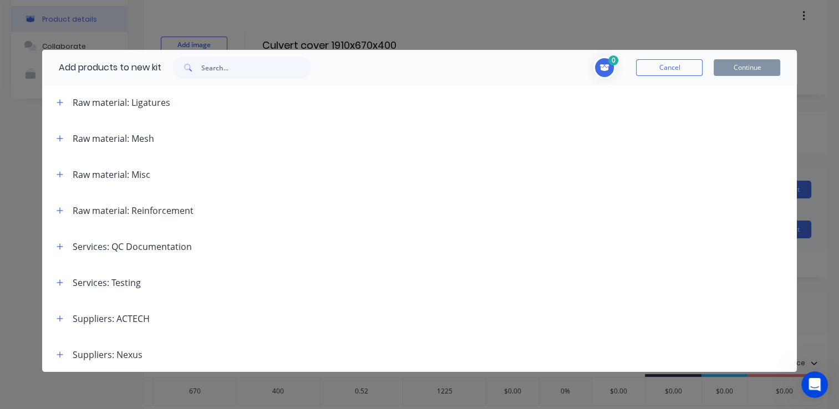
click at [157, 208] on div "Raw material: Reinforcement" at bounding box center [133, 210] width 121 height 13
click at [58, 211] on icon "button" at bounding box center [60, 211] width 7 height 8
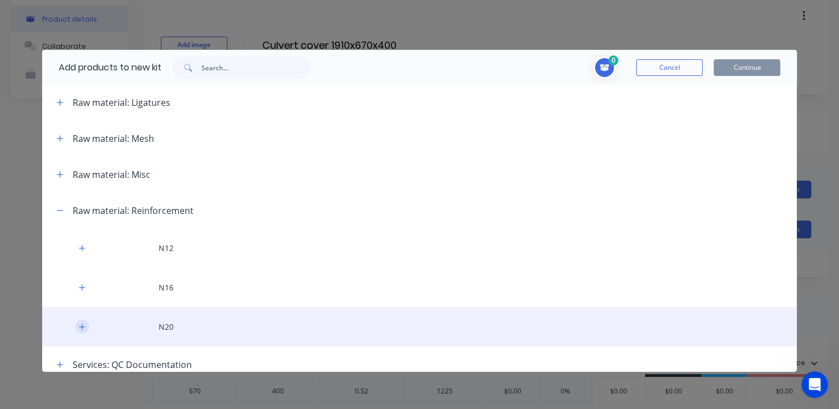
click at [82, 328] on icon "button" at bounding box center [82, 327] width 6 height 6
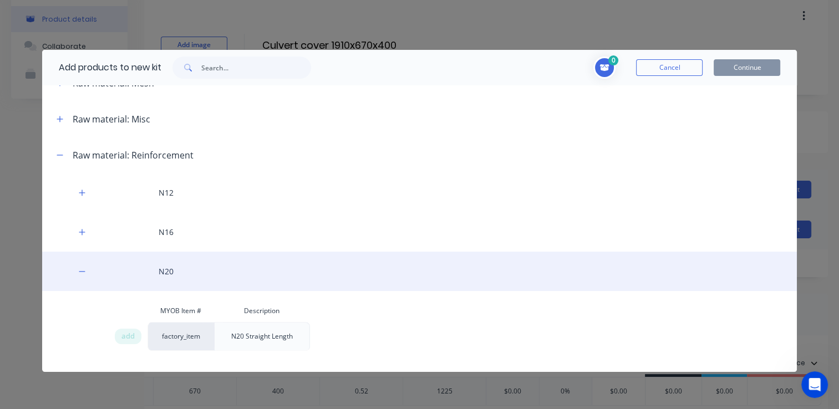
scroll to position [617, 0]
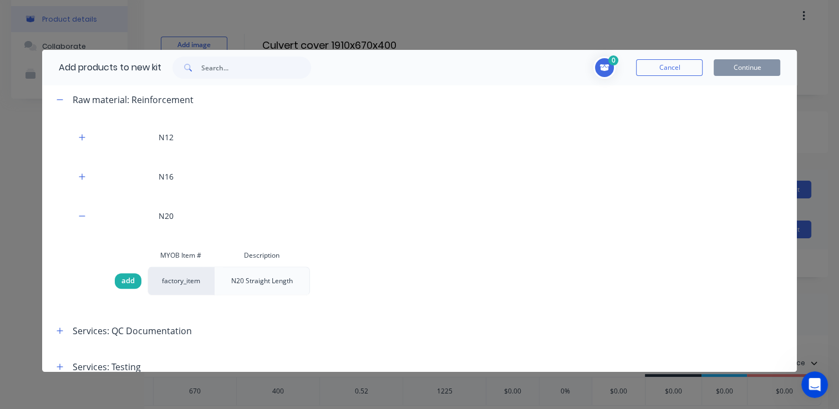
click at [126, 280] on span "add" at bounding box center [128, 281] width 13 height 11
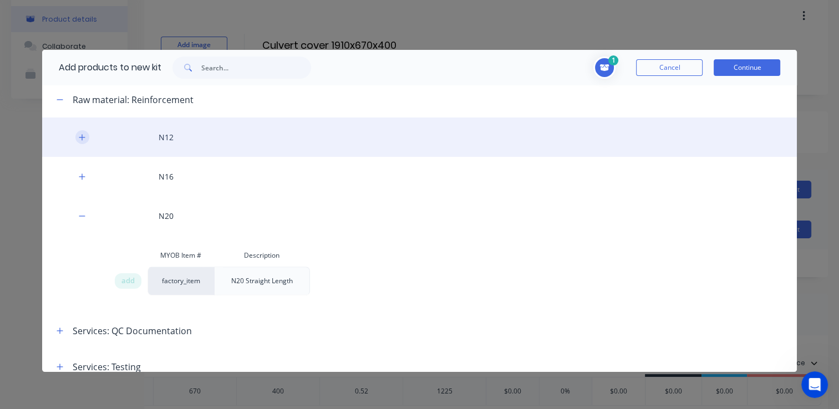
click at [80, 140] on icon "button" at bounding box center [82, 138] width 7 height 8
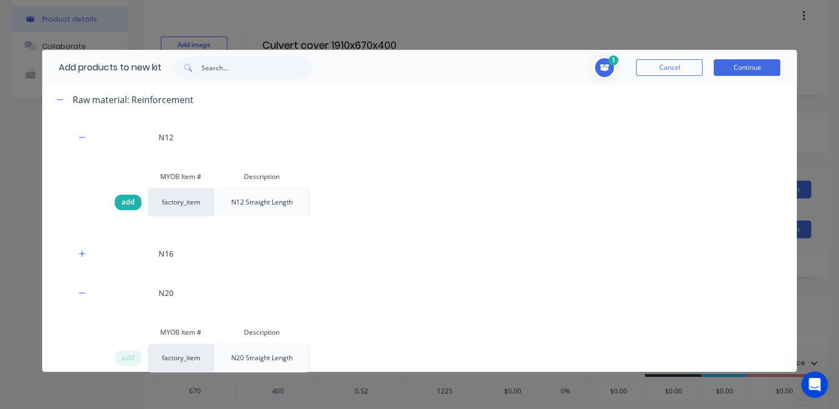
click at [128, 205] on span "add" at bounding box center [128, 202] width 13 height 11
click at [123, 203] on span "add" at bounding box center [128, 202] width 13 height 11
click at [134, 203] on div "add" at bounding box center [128, 203] width 27 height 16
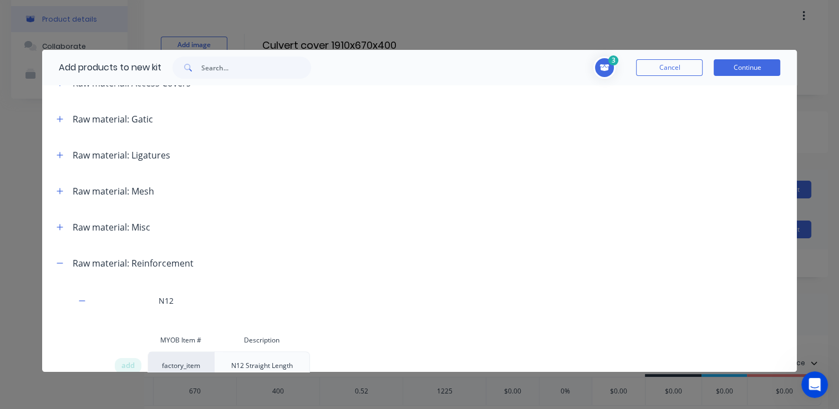
scroll to position [451, 0]
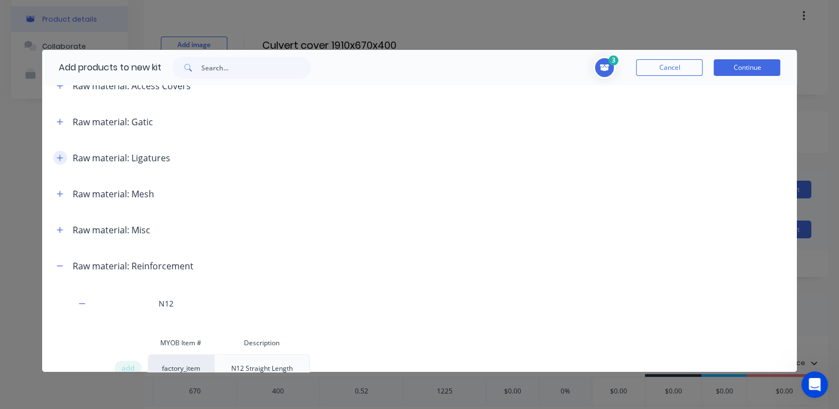
click at [60, 158] on icon "button" at bounding box center [60, 158] width 7 height 8
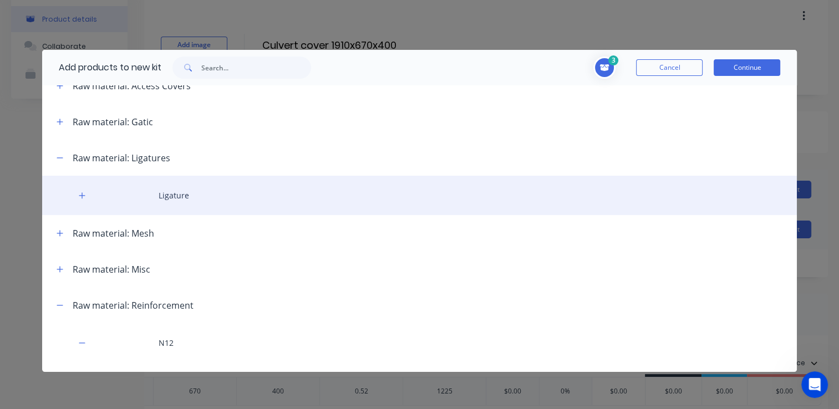
click at [176, 197] on div "Ligature" at bounding box center [420, 195] width 756 height 39
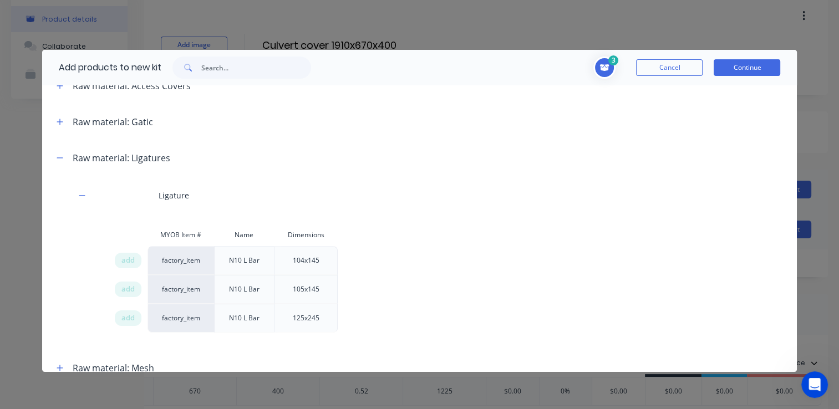
click at [302, 342] on div "Miscellaneous .Block KITS .Circular Products KITS .Custom KITS .Encasement KITS…" at bounding box center [420, 228] width 756 height 287
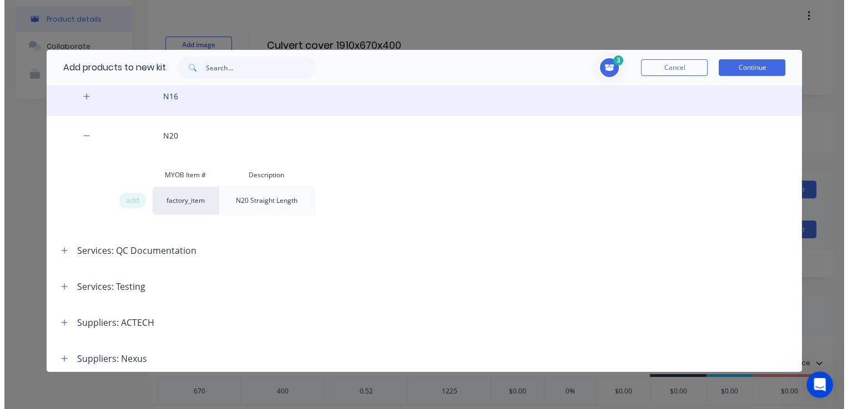
scroll to position [952, 0]
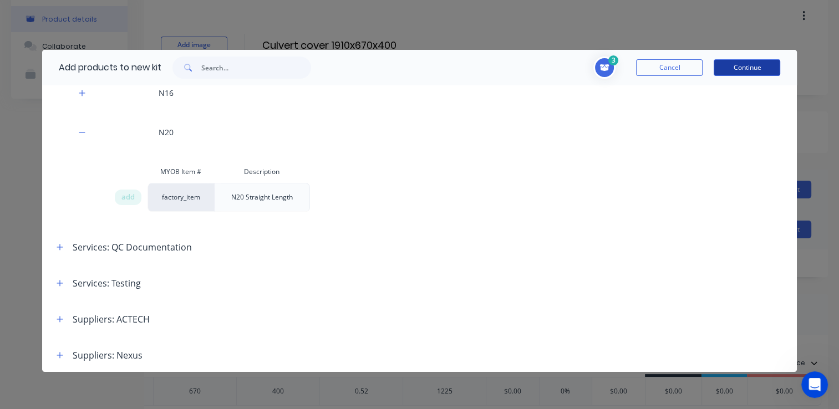
click at [734, 72] on button "Continue" at bounding box center [747, 67] width 67 height 17
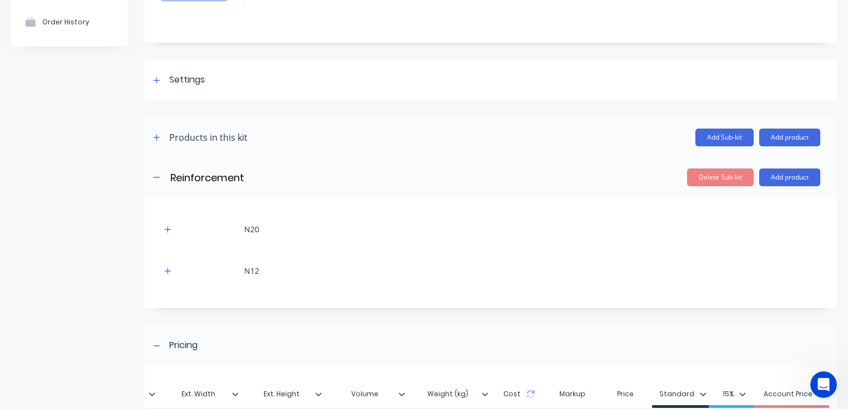
scroll to position [160, 0]
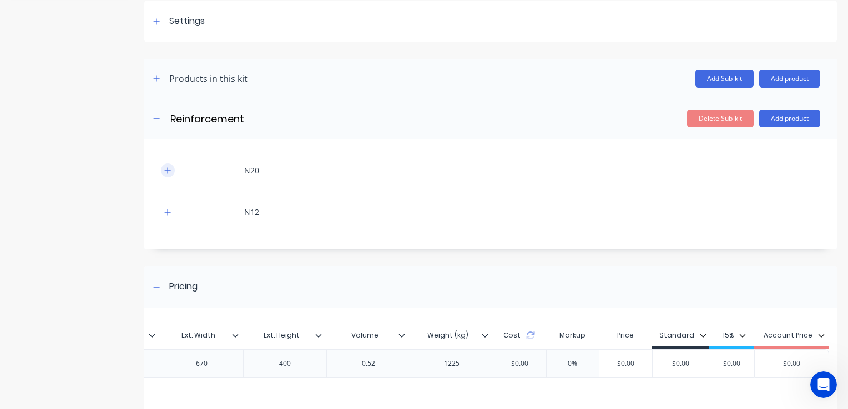
click at [166, 169] on icon "button" at bounding box center [167, 171] width 7 height 8
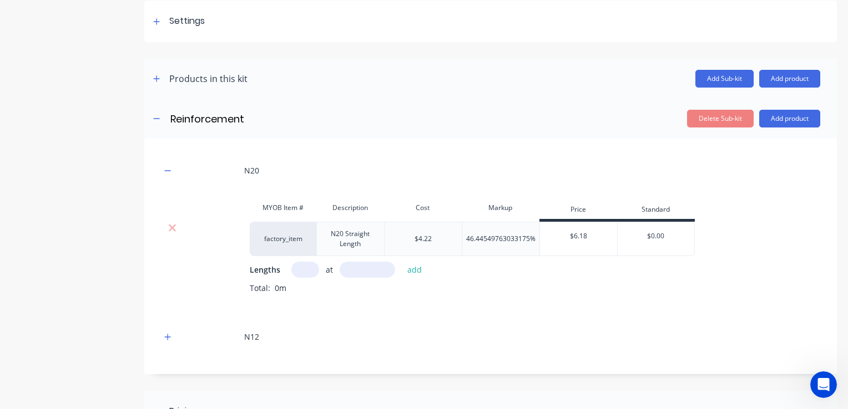
click at [302, 269] on input "text" at bounding box center [305, 270] width 28 height 16
type input "2430"
drag, startPoint x: 293, startPoint y: 267, endPoint x: 401, endPoint y: 274, distance: 107.3
click at [401, 274] on div "2430 at add" at bounding box center [359, 270] width 136 height 16
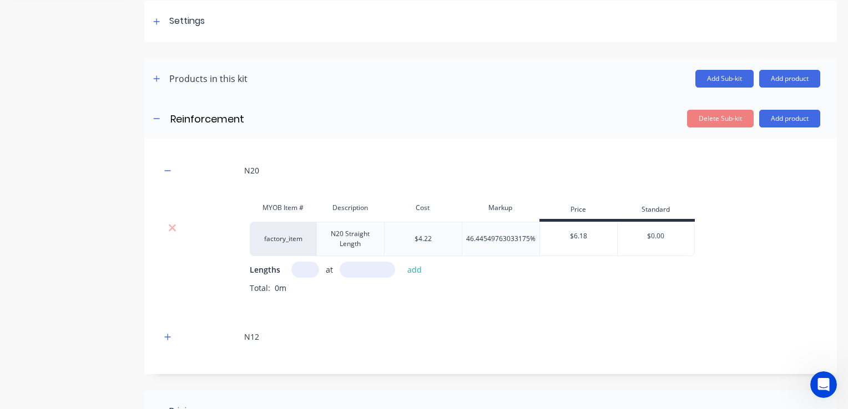
scroll to position [0, 0]
type input "2430"
click at [300, 272] on input "text" at bounding box center [305, 270] width 28 height 16
type input "6"
click at [414, 271] on button "add" at bounding box center [415, 269] width 26 height 15
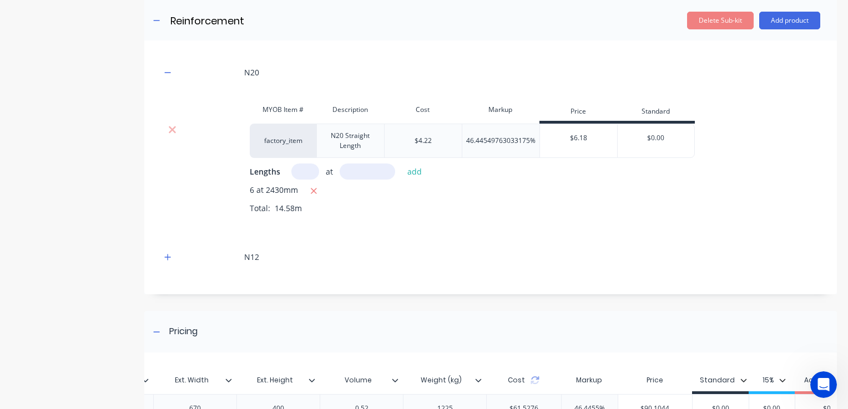
scroll to position [271, 0]
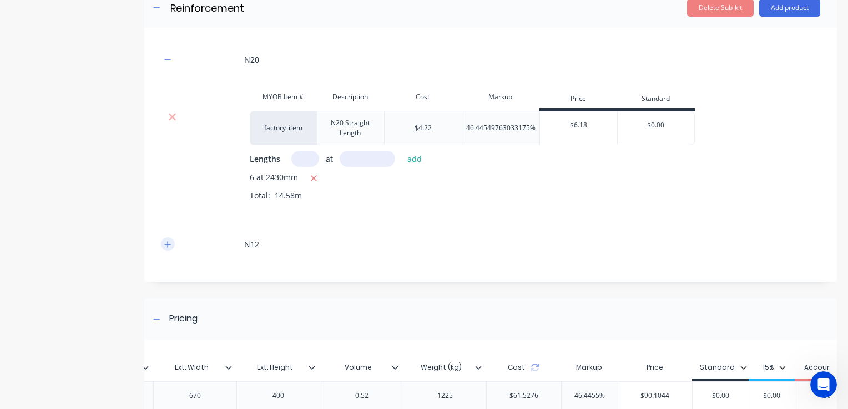
click at [172, 245] on button "button" at bounding box center [168, 244] width 14 height 14
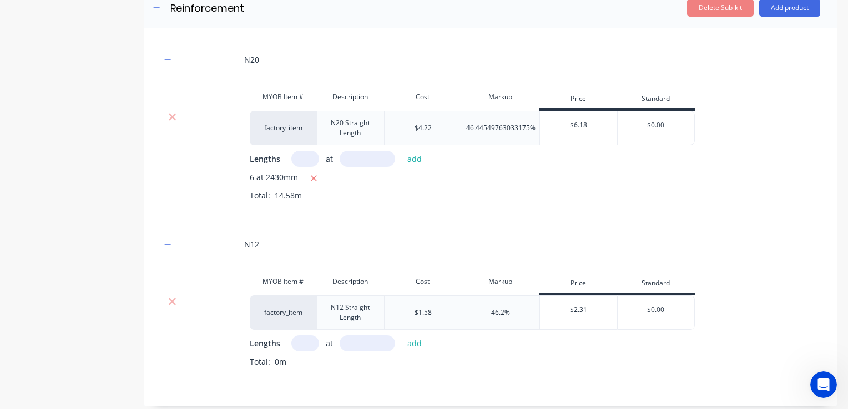
scroll to position [327, 0]
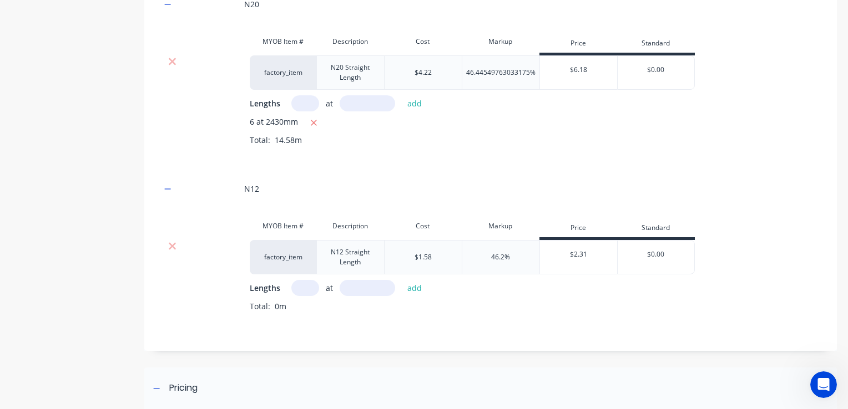
click at [302, 290] on input "text" at bounding box center [305, 288] width 28 height 16
type input "6"
type input "2430"
click at [416, 289] on button "add" at bounding box center [415, 288] width 26 height 15
type input "16"
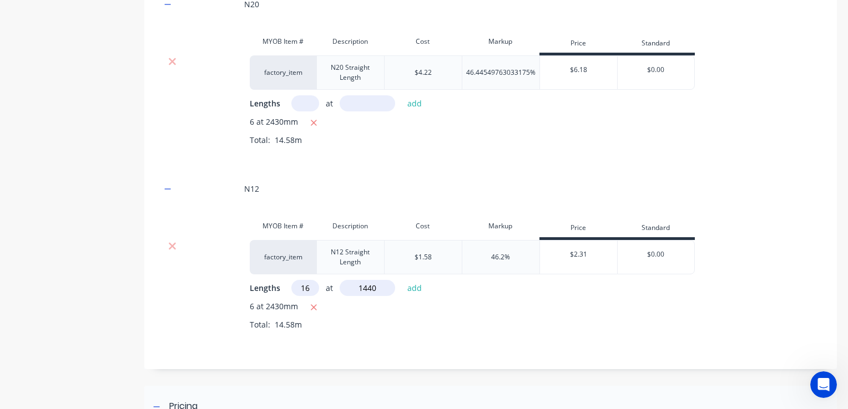
type input "1440"
click at [411, 282] on button "add" at bounding box center [415, 288] width 26 height 15
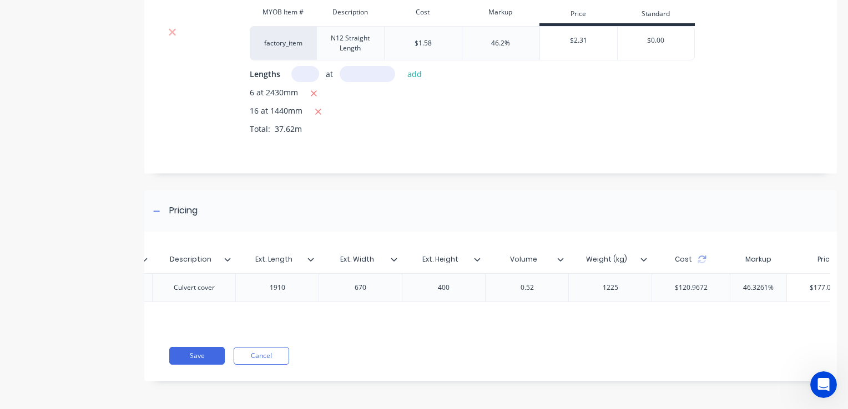
scroll to position [0, 403]
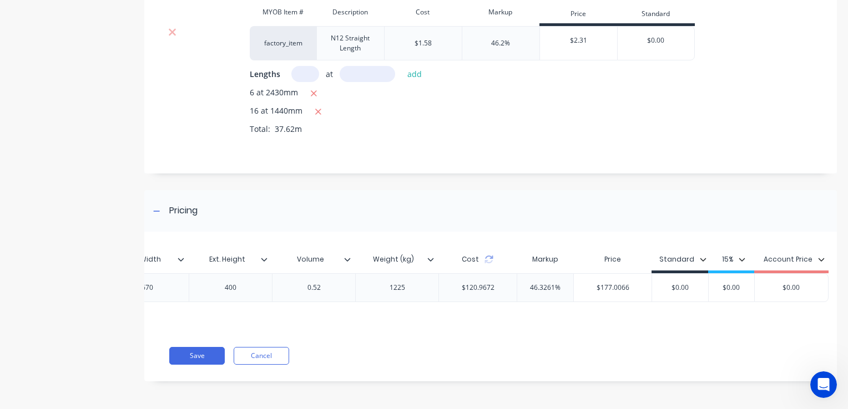
type input "$177.0066"
drag, startPoint x: 588, startPoint y: 279, endPoint x: 652, endPoint y: 295, distance: 66.3
click at [588, 283] on input "$177.0066" at bounding box center [613, 288] width 78 height 10
drag, startPoint x: 658, startPoint y: 280, endPoint x: 723, endPoint y: 289, distance: 65.5
click at [721, 290] on div "MAC-CUL-COVER MAC-CUL-COVER Culvert cover 1910 670 400 0.52 1225 $120.9672 46.3…" at bounding box center [301, 288] width 1056 height 29
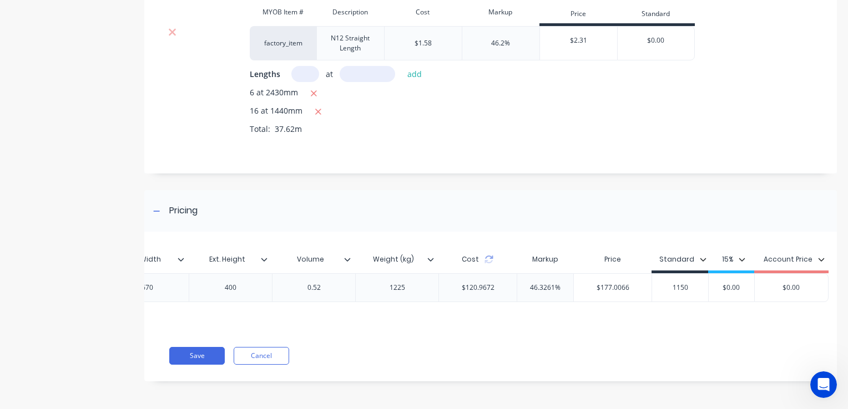
type input "1150"
type input "$0.00"
click at [186, 360] on button "Save" at bounding box center [196, 356] width 55 height 18
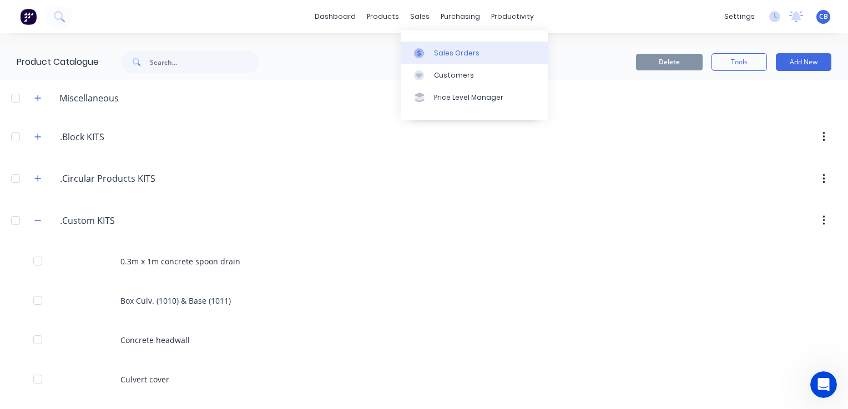
click at [430, 49] on div at bounding box center [422, 53] width 17 height 10
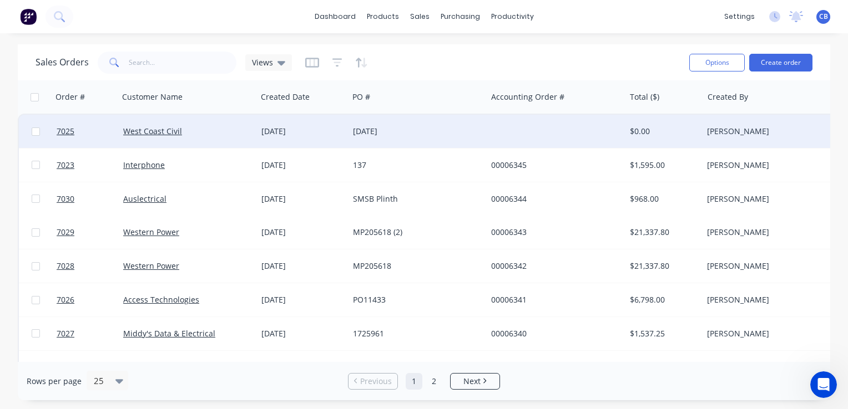
click at [437, 131] on div "[DATE]" at bounding box center [414, 131] width 123 height 11
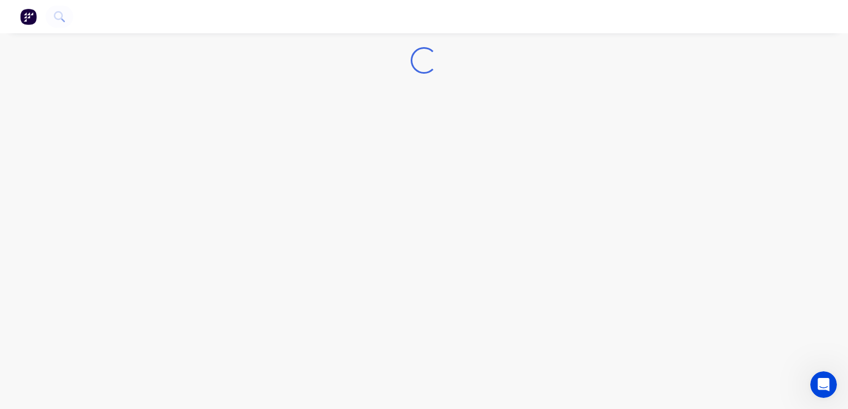
click at [437, 131] on div "Loading..." at bounding box center [424, 204] width 848 height 409
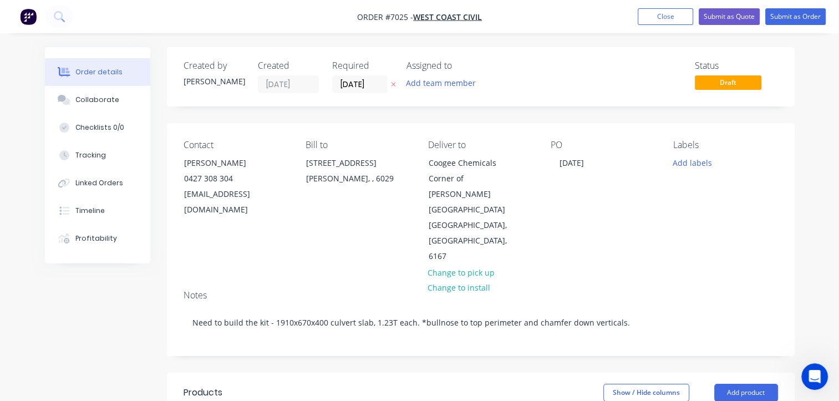
scroll to position [660, 0]
click at [366, 88] on input "[DATE]" at bounding box center [360, 84] width 54 height 17
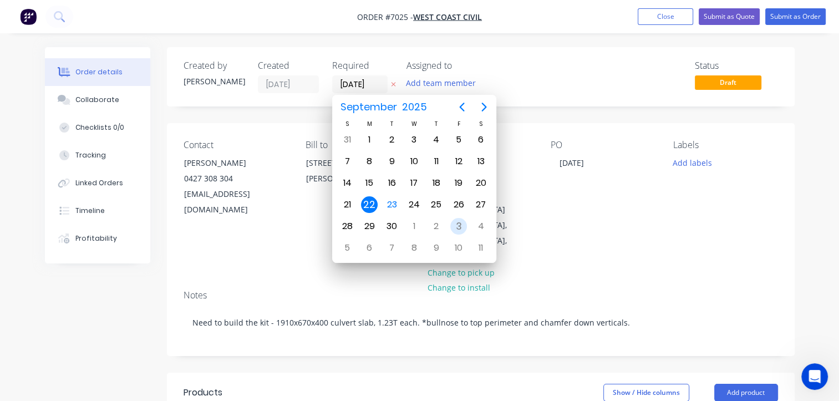
click at [455, 221] on div "3" at bounding box center [459, 226] width 17 height 17
type input "[DATE]"
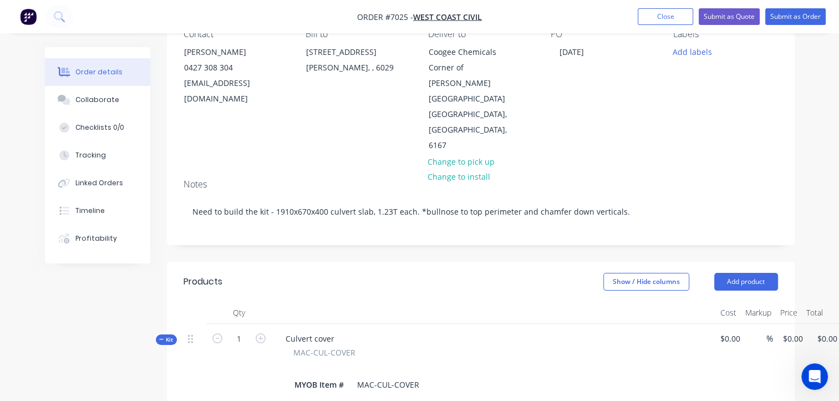
scroll to position [111, 30]
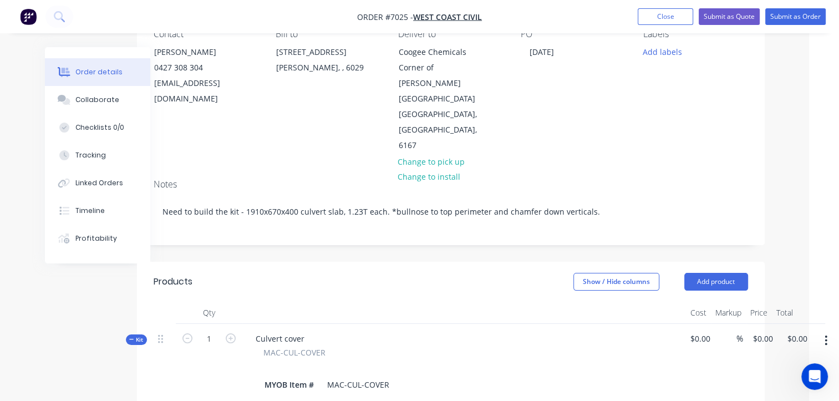
click at [823, 331] on button "button" at bounding box center [826, 341] width 26 height 20
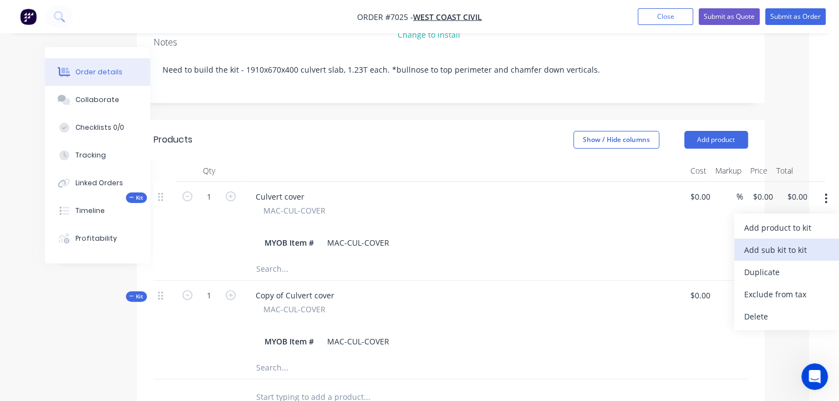
scroll to position [277, 30]
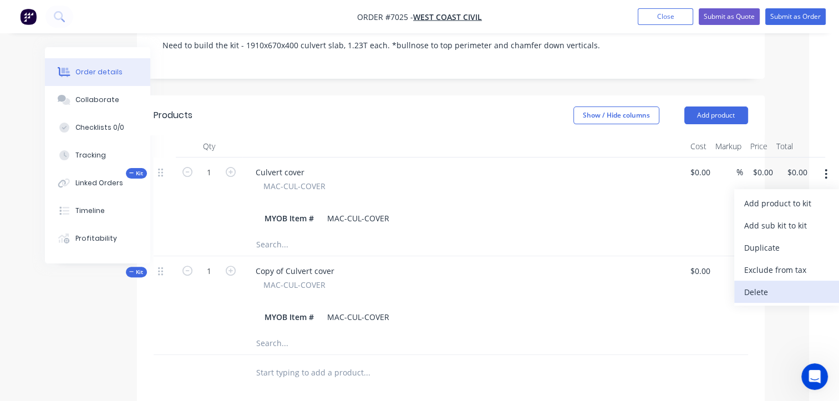
click at [766, 284] on div "Delete" at bounding box center [787, 292] width 85 height 16
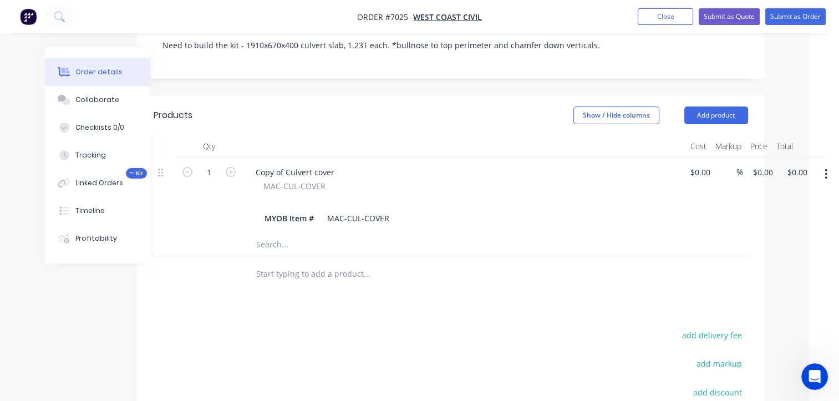
click at [829, 164] on button "button" at bounding box center [826, 174] width 26 height 20
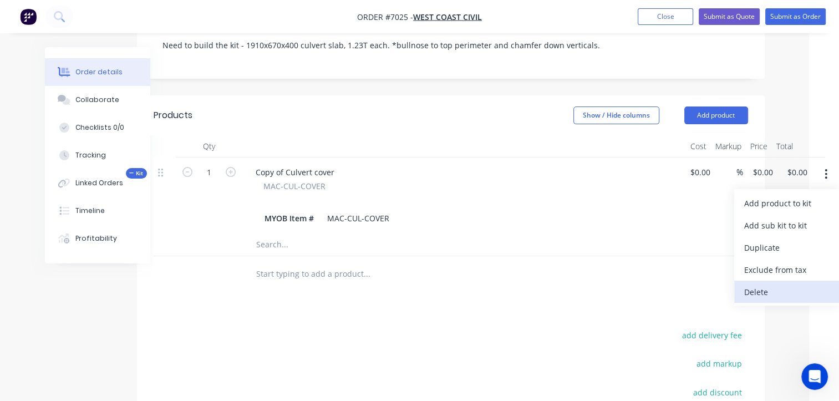
click at [782, 284] on div "Delete" at bounding box center [787, 292] width 85 height 16
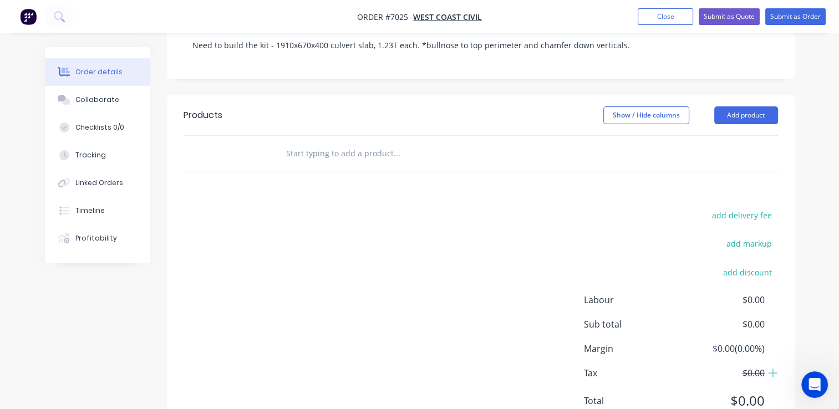
scroll to position [651, 0]
click at [322, 143] on input "text" at bounding box center [397, 154] width 222 height 22
click at [740, 107] on button "Add product" at bounding box center [747, 116] width 64 height 18
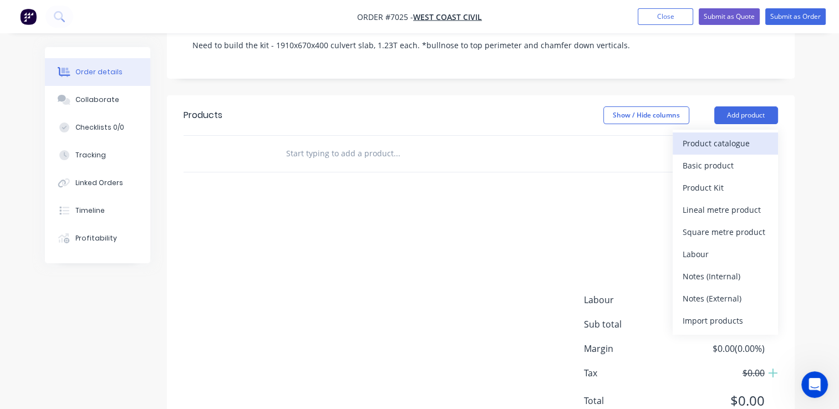
click at [730, 135] on div "Product catalogue" at bounding box center [725, 143] width 85 height 16
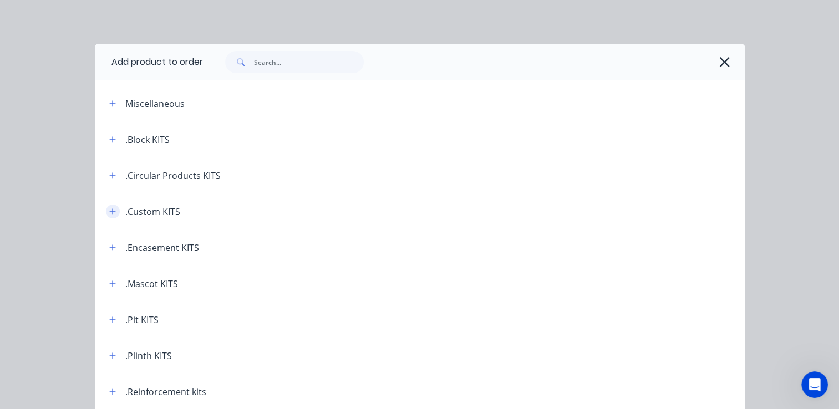
click at [109, 214] on icon "button" at bounding box center [112, 212] width 7 height 8
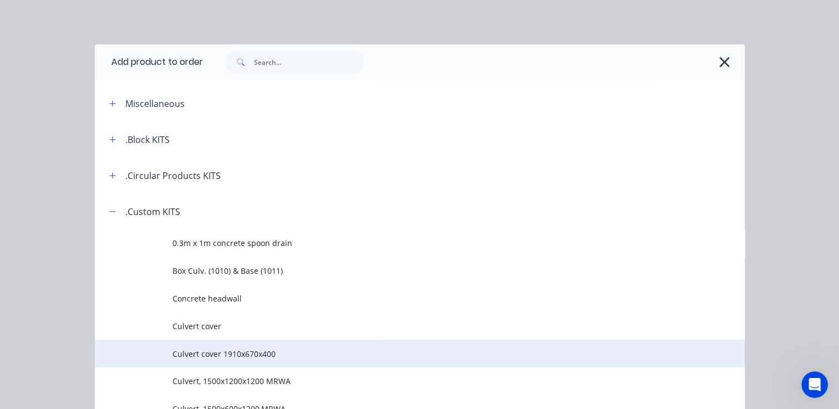
click at [278, 358] on span "Culvert cover 1910x670x400" at bounding box center [402, 354] width 458 height 12
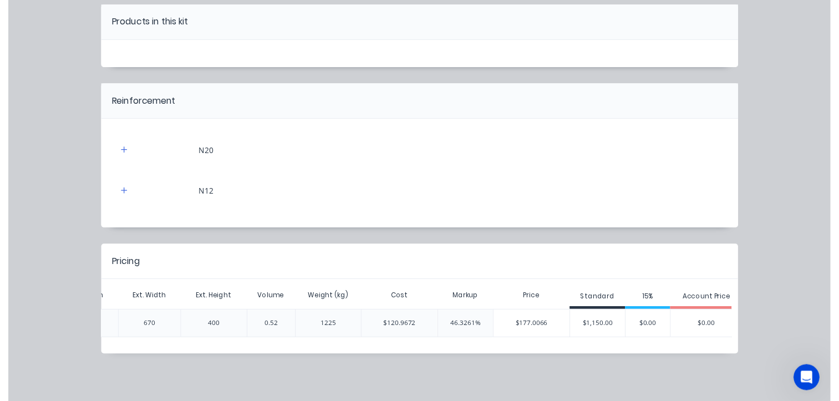
scroll to position [0, 302]
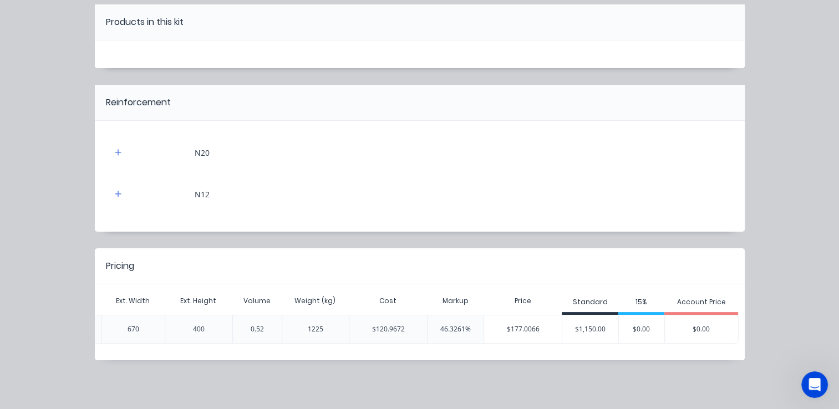
click at [595, 320] on div "$1,150.00" at bounding box center [591, 330] width 56 height 28
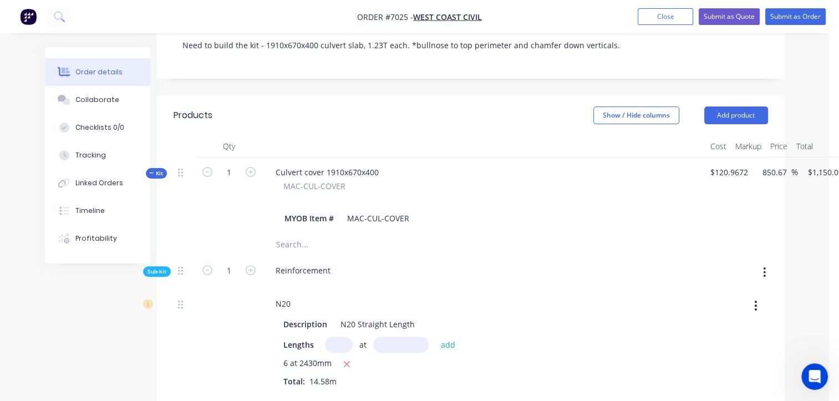
scroll to position [277, 0]
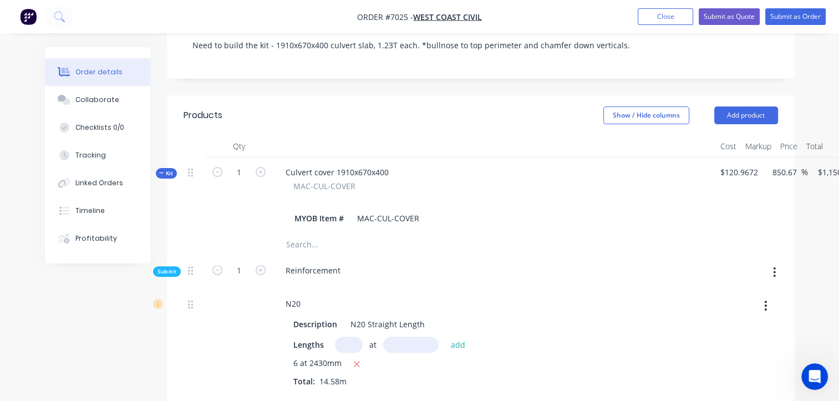
click at [162, 173] on icon at bounding box center [161, 173] width 4 height 1
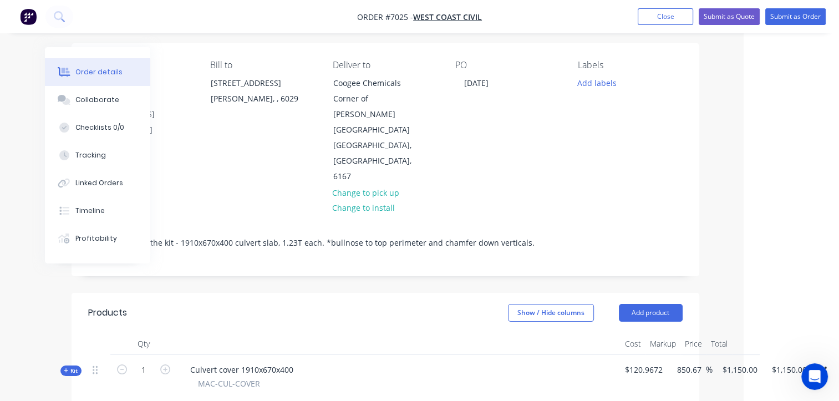
scroll to position [0, 95]
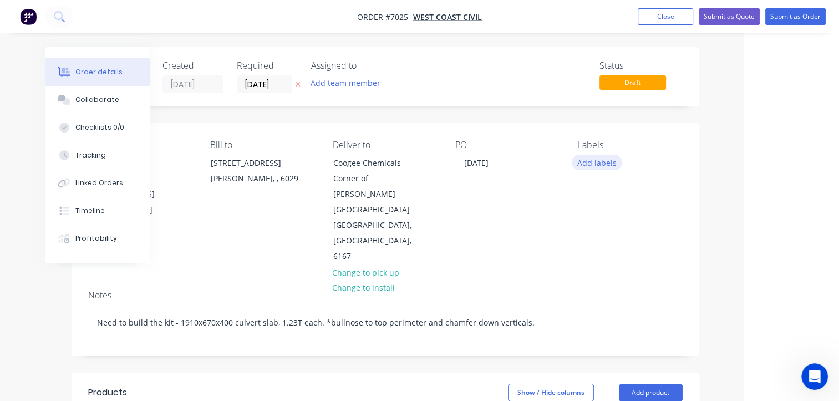
click at [598, 166] on button "Add labels" at bounding box center [597, 162] width 51 height 15
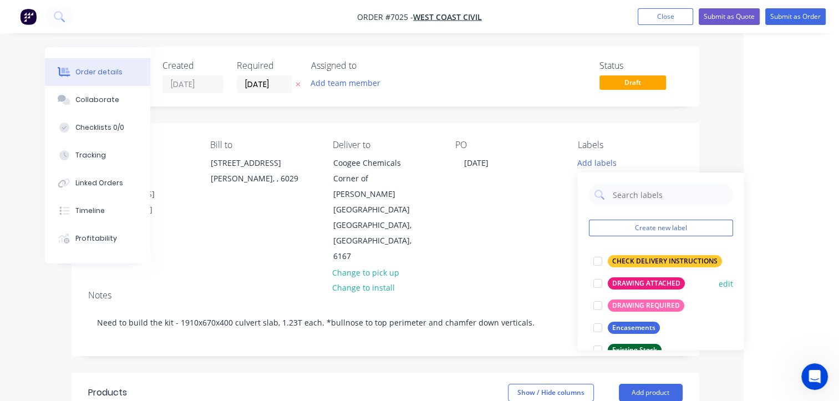
click at [601, 285] on div at bounding box center [598, 283] width 22 height 22
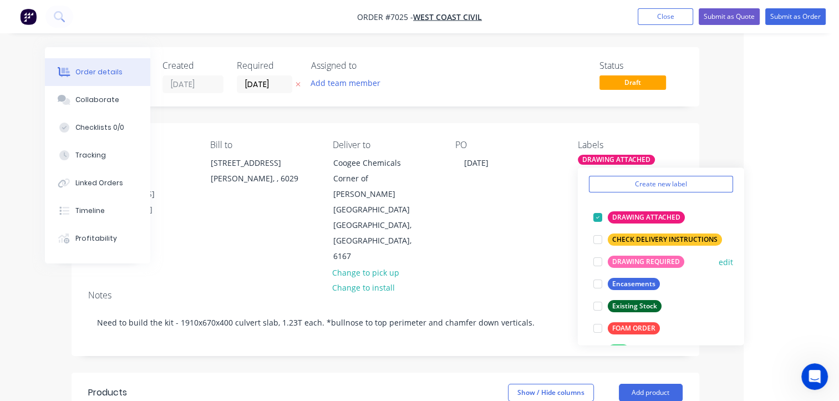
scroll to position [55, 0]
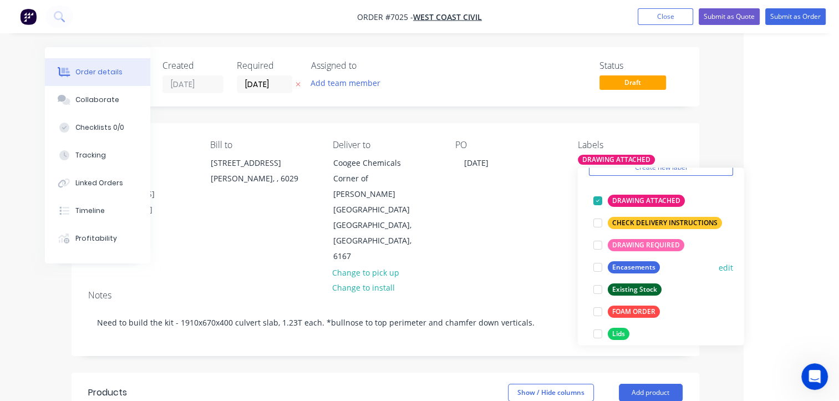
click at [599, 266] on div at bounding box center [598, 267] width 22 height 22
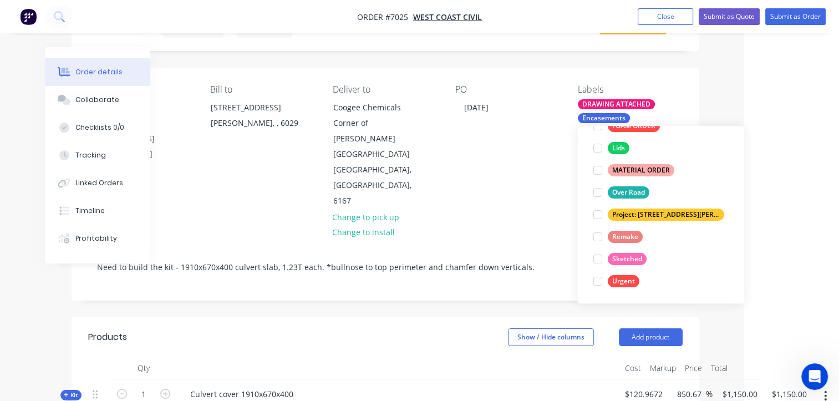
scroll to position [0, 95]
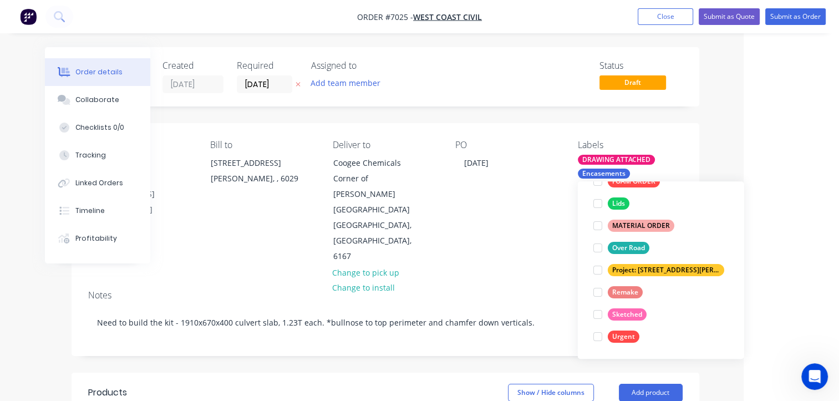
click at [502, 247] on div "Contact [PERSON_NAME] [PHONE_NUMBER] [EMAIL_ADDRESS][DOMAIN_NAME] Bill to [STRE…" at bounding box center [386, 202] width 628 height 158
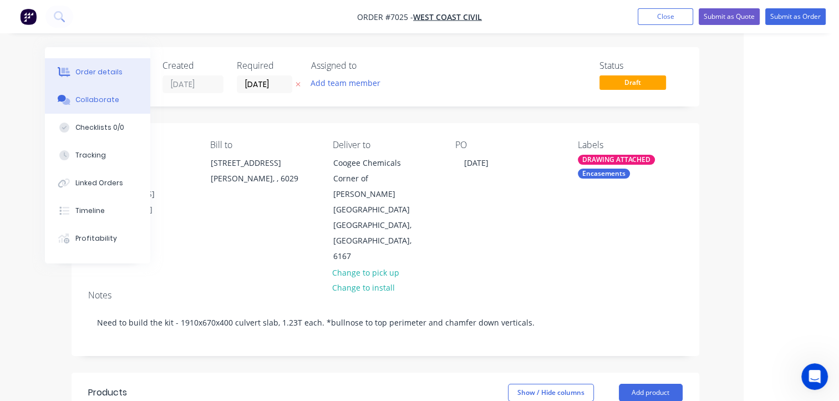
click at [107, 99] on div "Collaborate" at bounding box center [97, 100] width 44 height 10
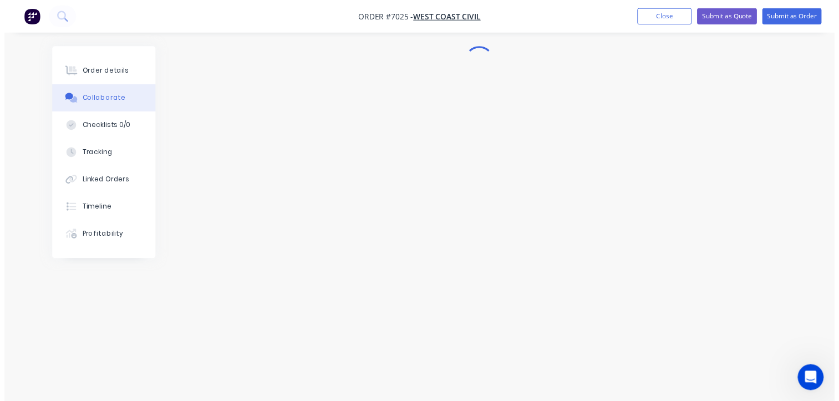
scroll to position [651, 0]
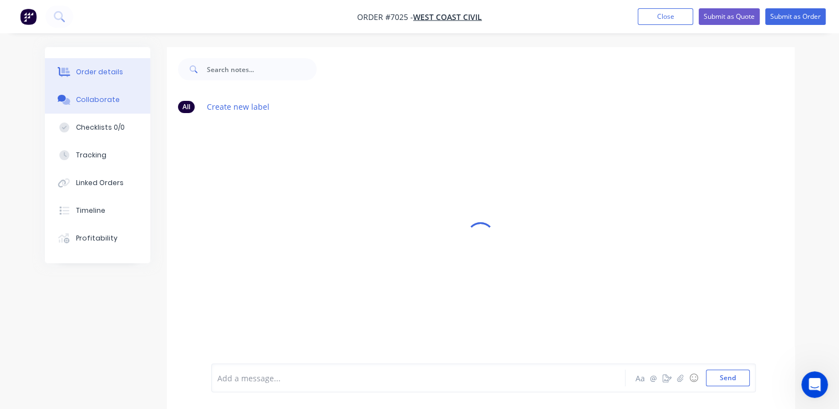
click at [103, 70] on div "Order details" at bounding box center [98, 72] width 47 height 10
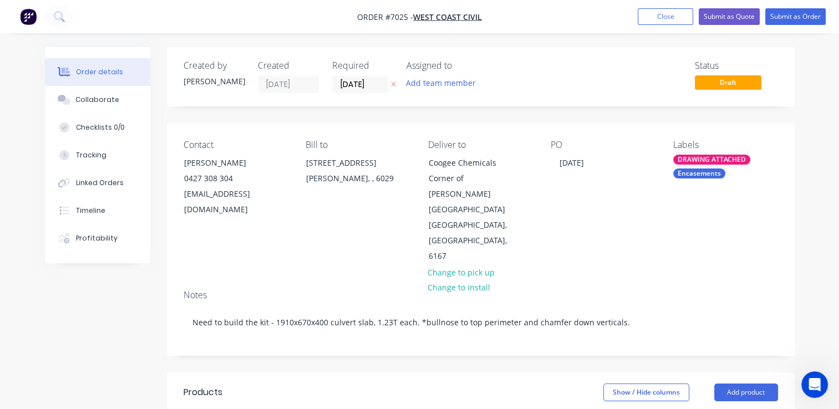
type input "850.67"
type input "$1,150.00"
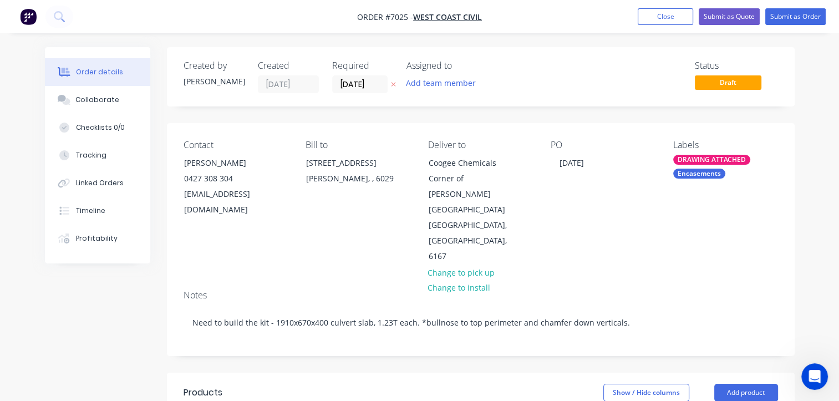
scroll to position [660, 0]
click at [425, 84] on button "Add team member" at bounding box center [441, 82] width 82 height 15
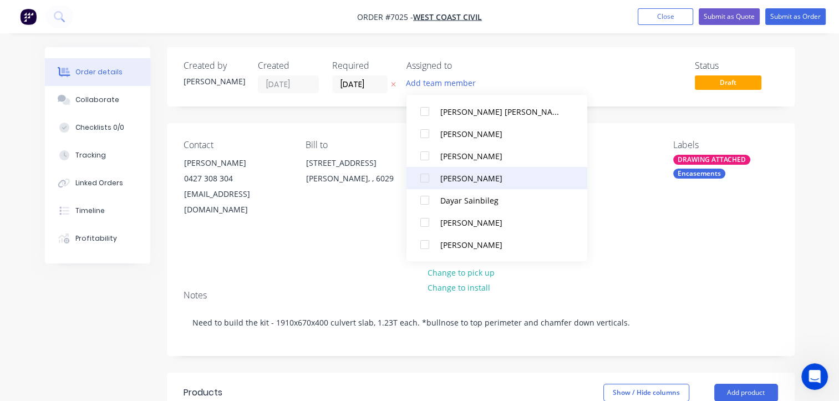
scroll to position [166, 0]
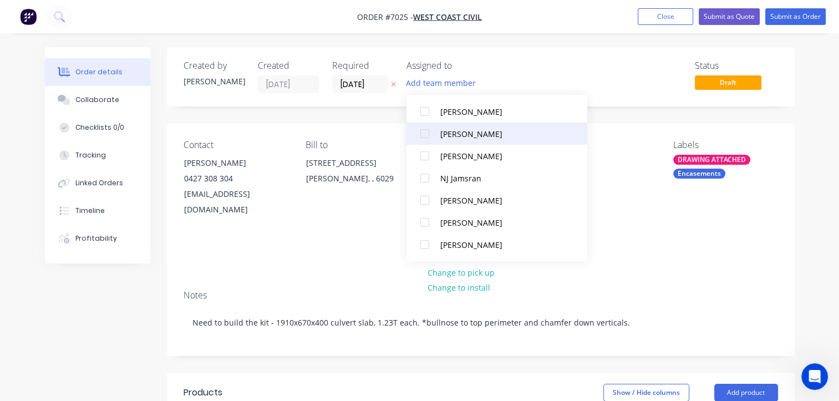
click at [460, 131] on div "[PERSON_NAME]" at bounding box center [502, 134] width 123 height 12
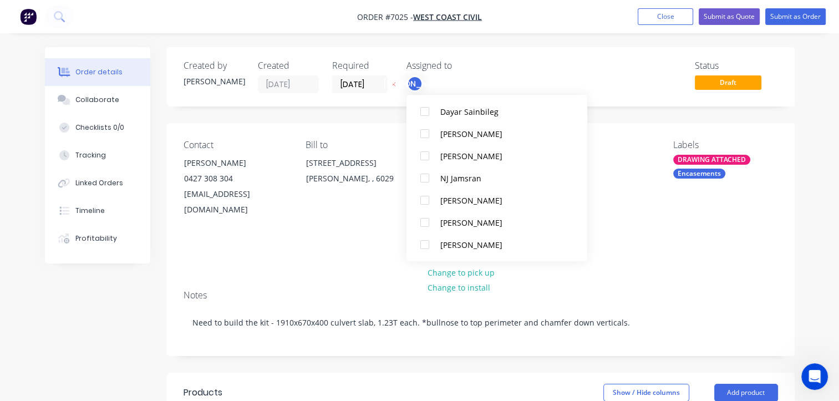
scroll to position [11, 0]
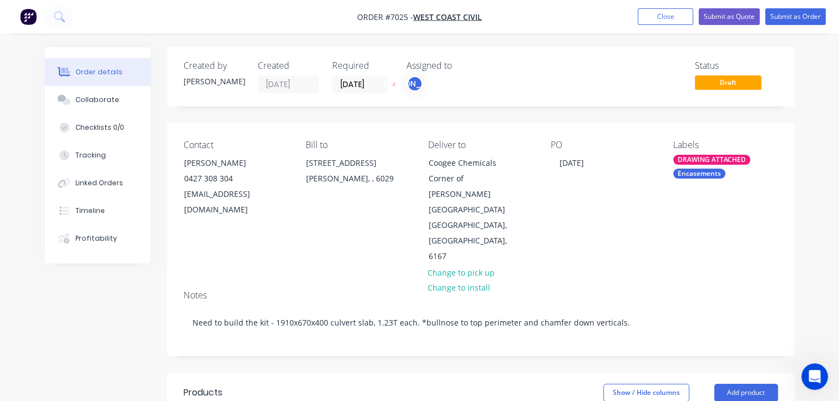
click at [635, 221] on div "PO [DATE]" at bounding box center [603, 202] width 105 height 125
click at [88, 103] on div "Collaborate" at bounding box center [97, 100] width 44 height 10
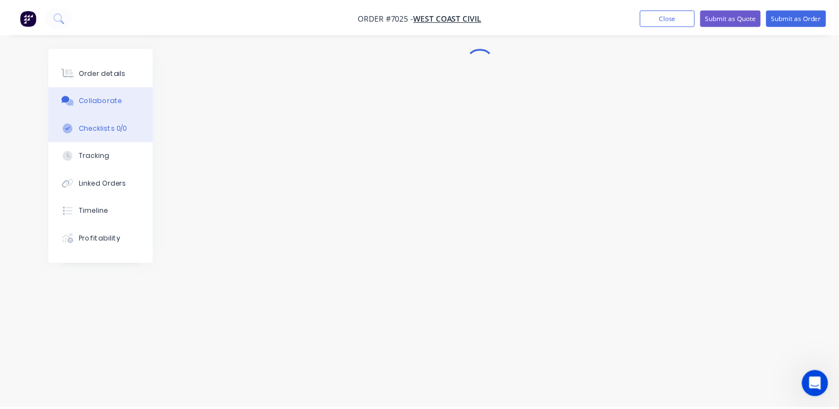
scroll to position [651, 0]
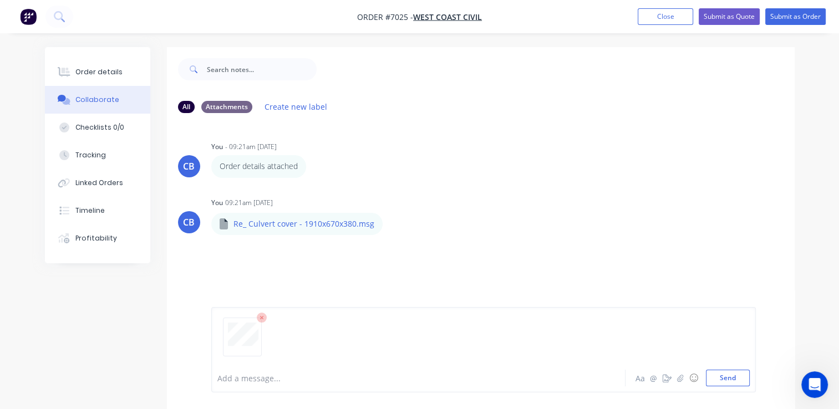
click at [348, 372] on div "Add a message..." at bounding box center [416, 378] width 399 height 17
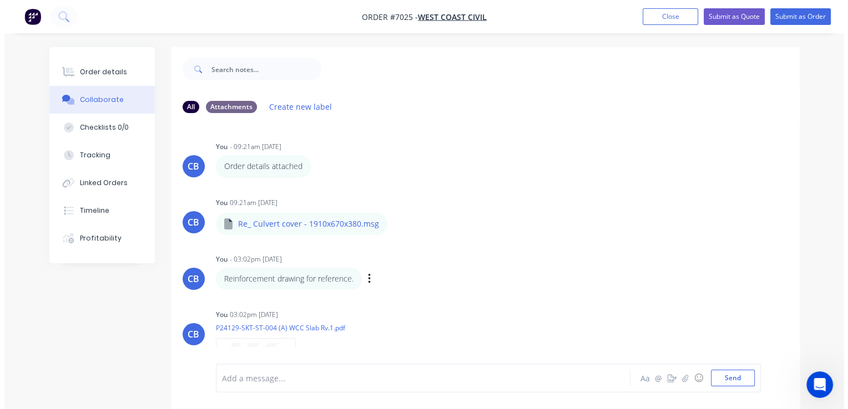
scroll to position [52, 0]
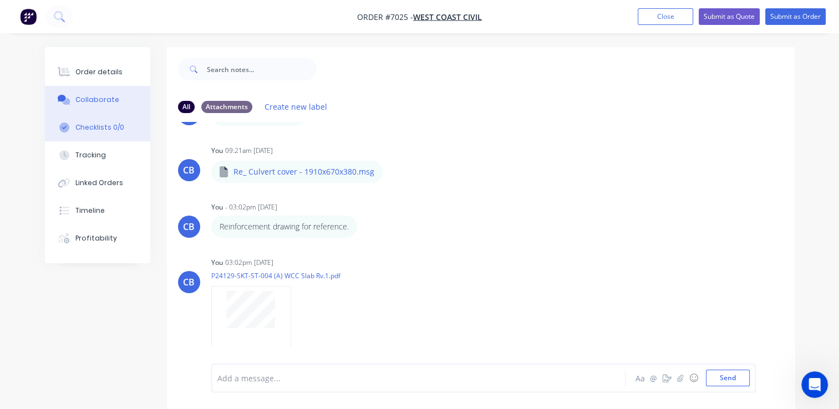
click at [100, 121] on button "Checklists 0/0" at bounding box center [97, 128] width 105 height 28
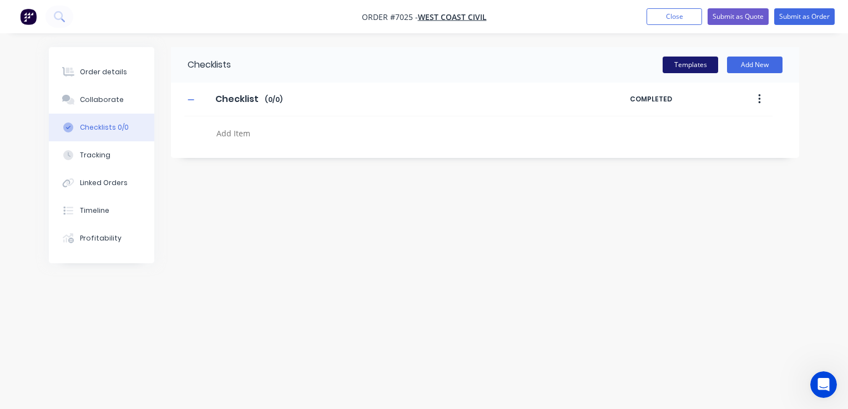
click at [701, 68] on button "Templates" at bounding box center [689, 65] width 55 height 17
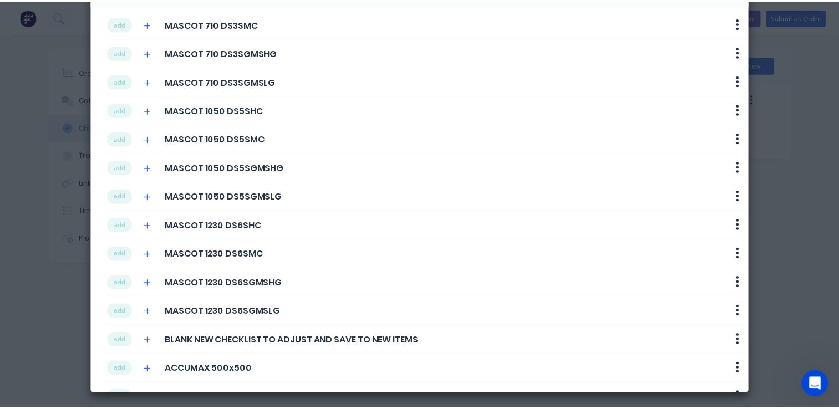
scroll to position [201, 0]
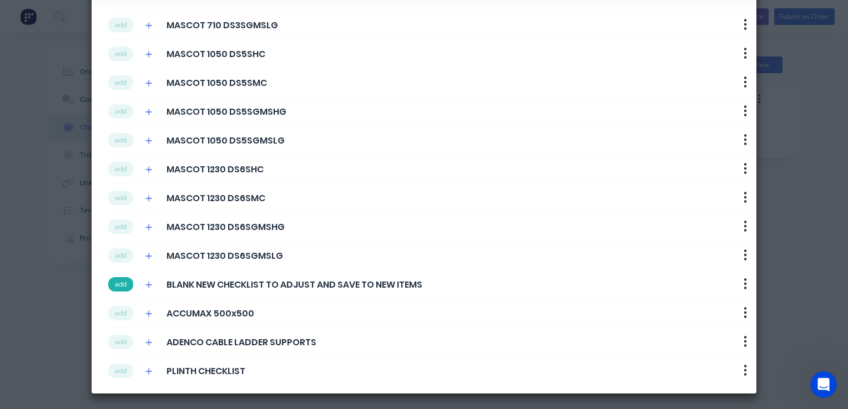
click at [112, 286] on button "add" at bounding box center [120, 284] width 25 height 14
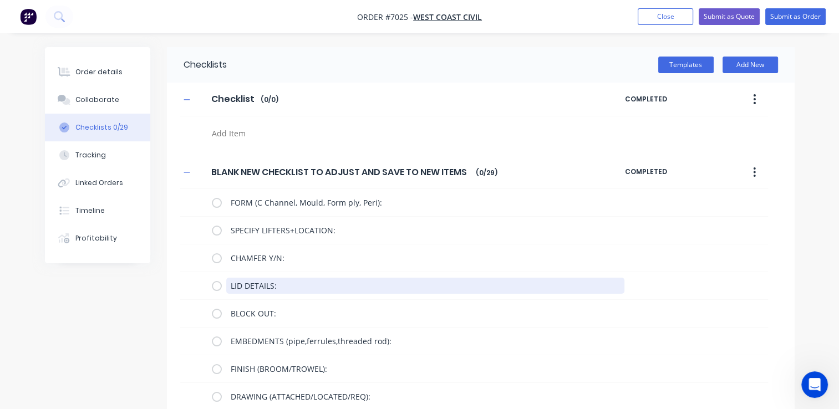
drag, startPoint x: 300, startPoint y: 285, endPoint x: 144, endPoint y: 280, distance: 155.4
drag, startPoint x: 286, startPoint y: 287, endPoint x: 178, endPoint y: 283, distance: 108.3
drag, startPoint x: 407, startPoint y: 285, endPoint x: 164, endPoint y: 281, distance: 242.5
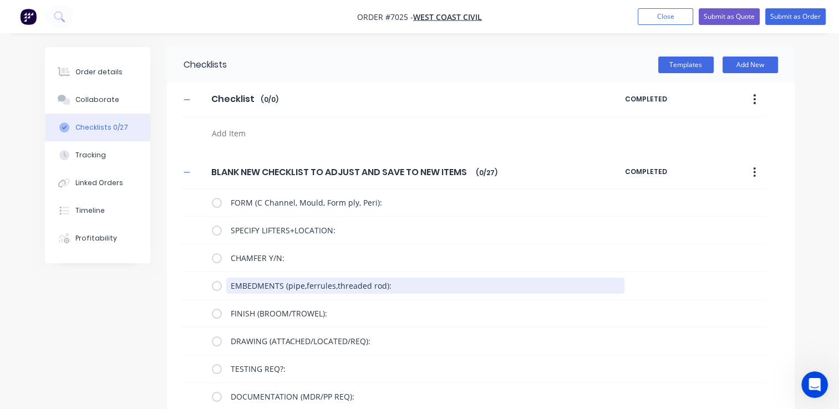
drag, startPoint x: 340, startPoint y: 287, endPoint x: 320, endPoint y: 287, distance: 20.5
click at [320, 287] on textarea "FINISH (BROOM/TROWEL):" at bounding box center [425, 286] width 398 height 16
click at [348, 286] on textarea "FINISH (BROOM/TROWEL):" at bounding box center [425, 286] width 398 height 16
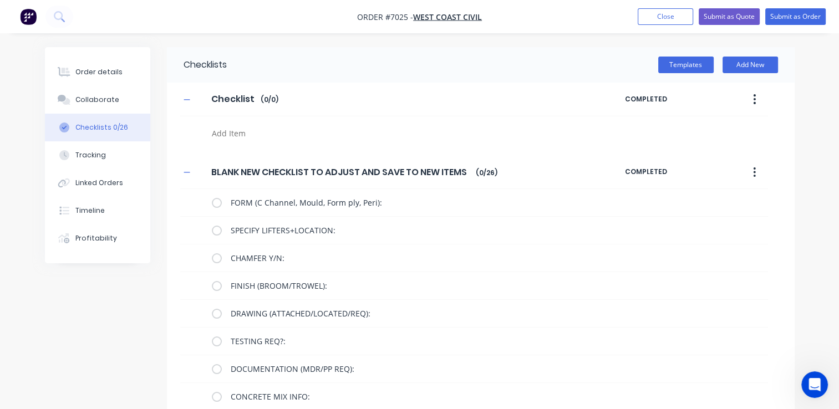
click at [755, 170] on icon "button" at bounding box center [755, 173] width 2 height 10
click at [318, 172] on input "BLANK NEW CHECKLIST TO ADJUST AND SAVE TO NEW ITEMS" at bounding box center [340, 172] width 271 height 17
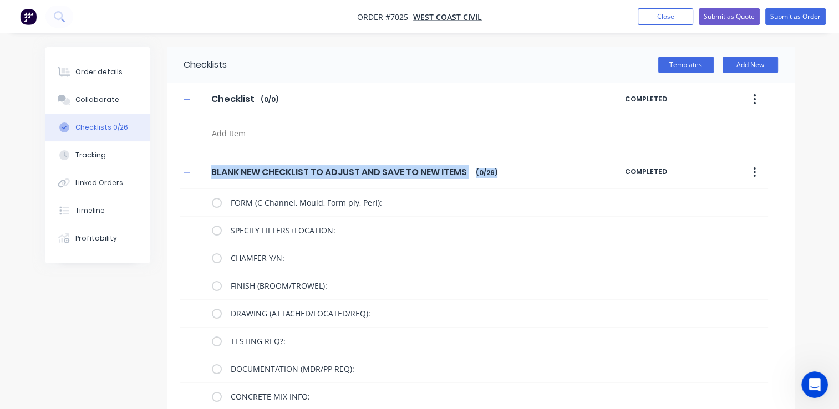
drag, startPoint x: 495, startPoint y: 172, endPoint x: 200, endPoint y: 163, distance: 295.3
click at [200, 163] on div "BLANK NEW CHECKLIST TO ADJUST AND SAVE TO NEW ITEMS BLANK NEW CHECKLIST TO ADJU…" at bounding box center [403, 173] width 446 height 20
click at [456, 176] on input "BLANK NEW CHECKLIST TO ADJUST AND SAVE TO NEW ITEMS" at bounding box center [340, 172] width 271 height 17
drag, startPoint x: 464, startPoint y: 172, endPoint x: 186, endPoint y: 166, distance: 277.5
click at [186, 166] on div "BLANK NEW CHECKLIST TO ADJUST AND SAVE TO NEW ITEMS BLANK NEW CHECKLIST TO ADJU…" at bounding box center [403, 173] width 446 height 20
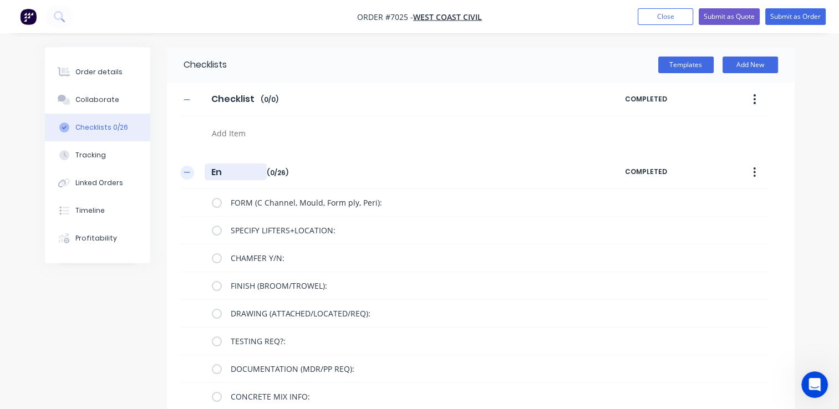
type input "E"
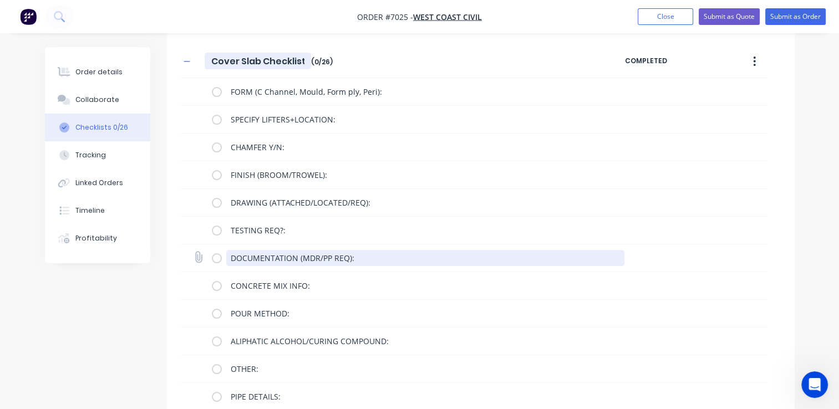
scroll to position [166, 0]
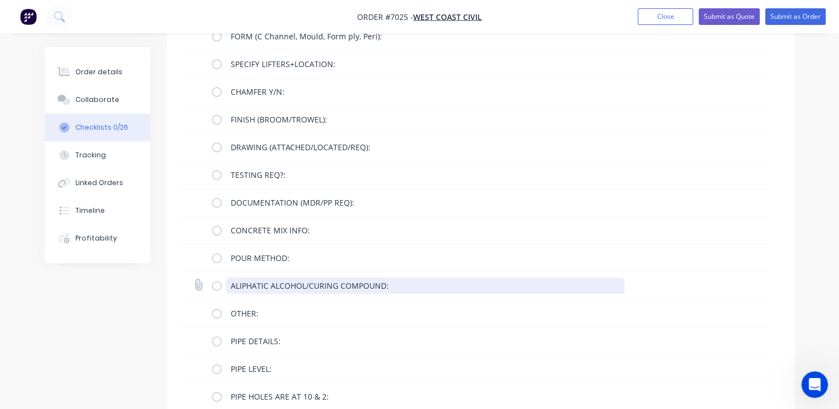
type input "Cover Slab Checklist"
drag, startPoint x: 395, startPoint y: 289, endPoint x: 194, endPoint y: 272, distance: 201.5
click at [194, 272] on div "ALIPHATIC ALCOHOL/CURING COMPOUND:" at bounding box center [474, 286] width 588 height 28
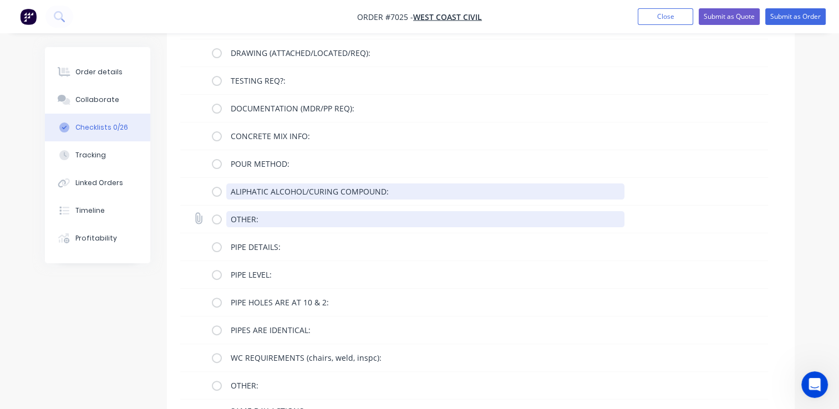
scroll to position [277, 0]
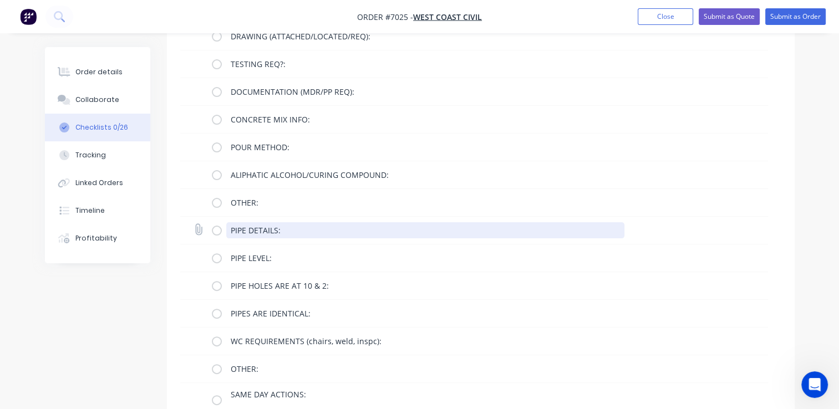
drag, startPoint x: 325, startPoint y: 230, endPoint x: 206, endPoint y: 226, distance: 118.8
click at [206, 226] on div "PIPE DETAILS:" at bounding box center [474, 231] width 588 height 28
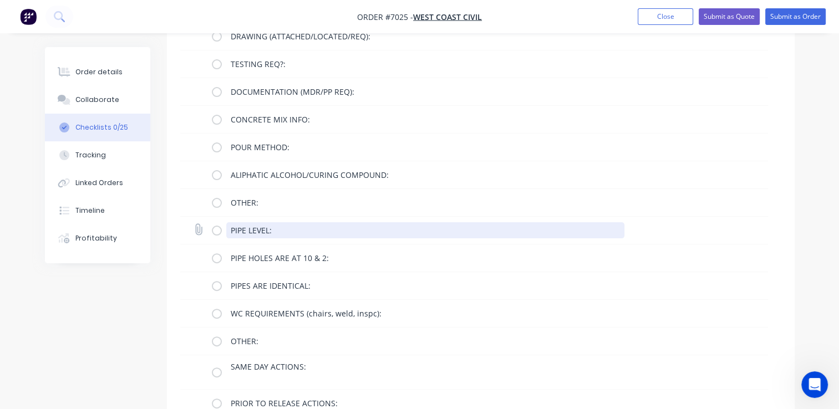
drag, startPoint x: 286, startPoint y: 231, endPoint x: 200, endPoint y: 225, distance: 86.8
click at [200, 225] on div "PIPE LEVEL:" at bounding box center [474, 231] width 588 height 28
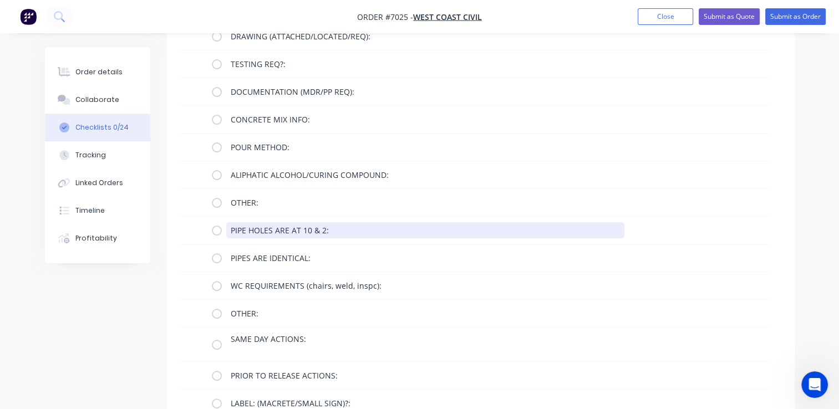
drag, startPoint x: 340, startPoint y: 232, endPoint x: 154, endPoint y: 225, distance: 186.0
click at [154, 225] on div "Order details Collaborate Checklists 0/24 Tracking Linked Orders Timeline Profi…" at bounding box center [420, 198] width 772 height 856
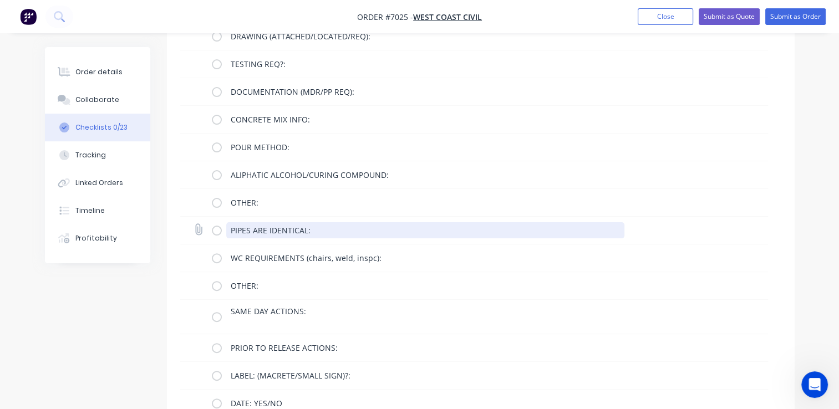
drag, startPoint x: 323, startPoint y: 223, endPoint x: 196, endPoint y: 217, distance: 127.2
click at [194, 229] on div "PIPES ARE IDENTICAL:" at bounding box center [474, 231] width 588 height 28
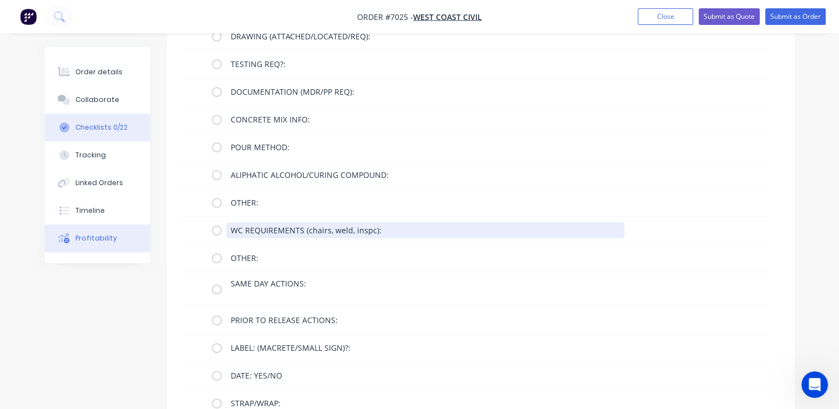
drag, startPoint x: 415, startPoint y: 236, endPoint x: 130, endPoint y: 232, distance: 285.2
click at [136, 237] on div "Order details Collaborate Checklists 0/22 Tracking Linked Orders Timeline Profi…" at bounding box center [420, 170] width 772 height 801
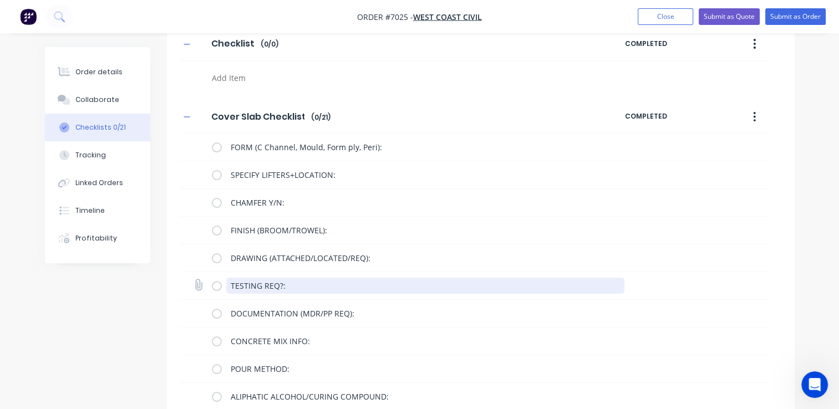
scroll to position [111, 0]
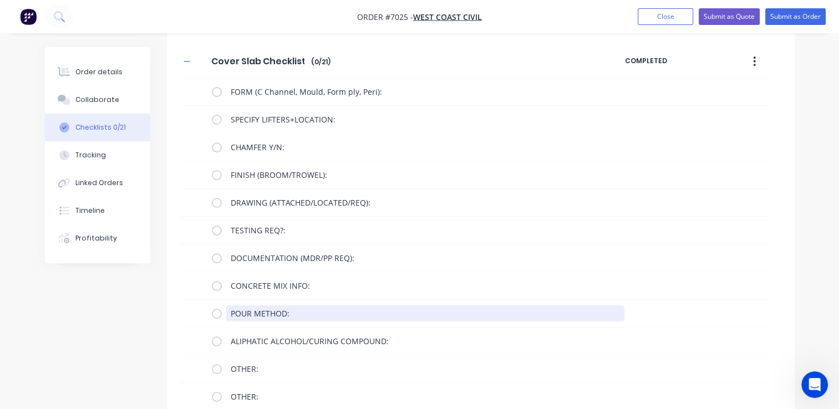
drag, startPoint x: 308, startPoint y: 316, endPoint x: 160, endPoint y: 296, distance: 150.0
click at [175, 315] on div "Cover Slab Checklist Cover Slab Checklist Enter Checklist name ( 0 / 21 ) COMPL…" at bounding box center [481, 370] width 628 height 651
drag, startPoint x: 408, startPoint y: 315, endPoint x: 85, endPoint y: 312, distance: 323.5
click at [90, 311] on div "Checklists Templates Add New Checklist Checklist Enter Checklist name ( 0 / 0 )…" at bounding box center [420, 308] width 750 height 745
drag, startPoint x: 285, startPoint y: 317, endPoint x: 183, endPoint y: 301, distance: 103.4
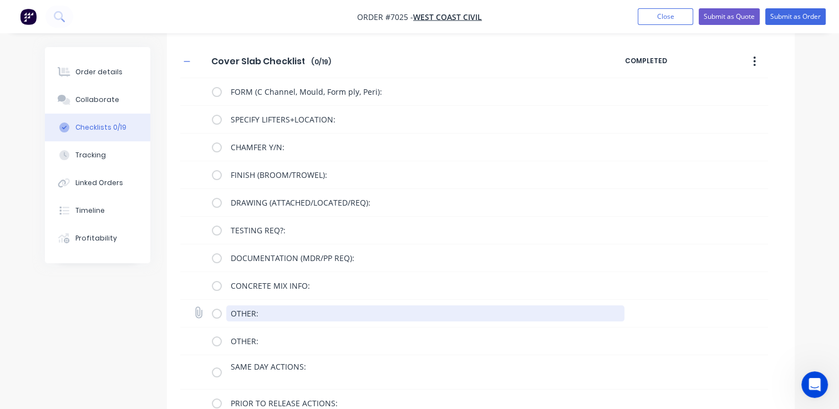
click at [190, 317] on div "OTHER:" at bounding box center [474, 314] width 588 height 28
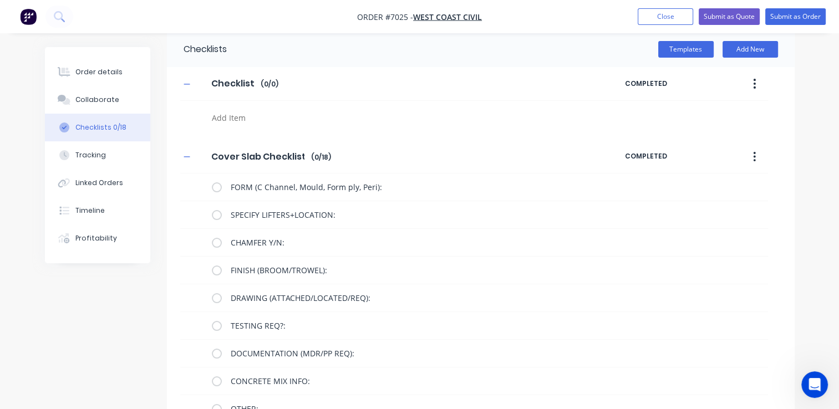
scroll to position [0, 0]
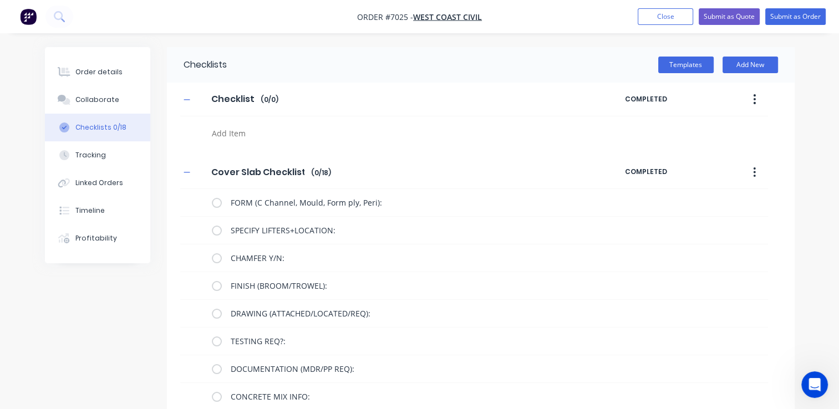
click at [751, 170] on button "button" at bounding box center [755, 173] width 26 height 20
click at [731, 199] on span "Save as Template" at bounding box center [714, 202] width 83 height 12
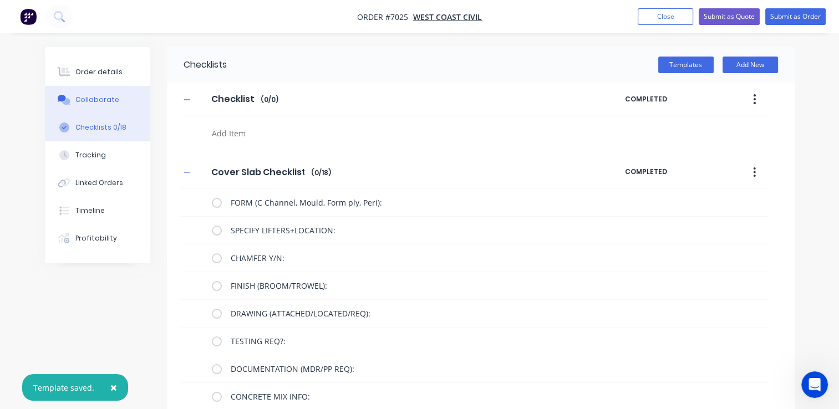
click at [107, 102] on div "Collaborate" at bounding box center [97, 100] width 44 height 10
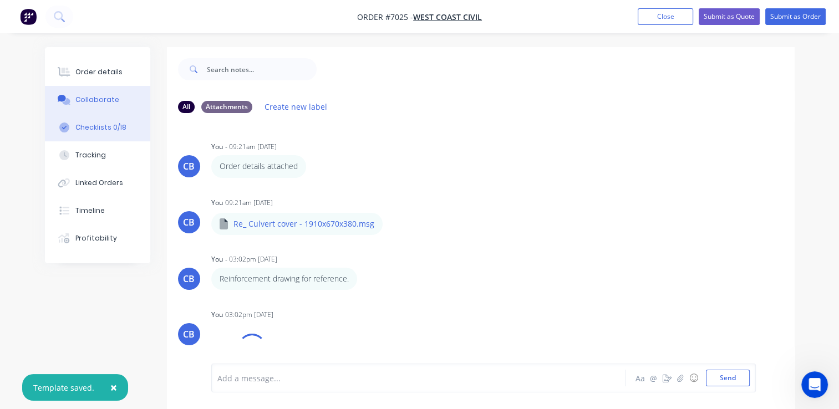
click at [109, 130] on div "Checklists 0/18" at bounding box center [100, 128] width 51 height 10
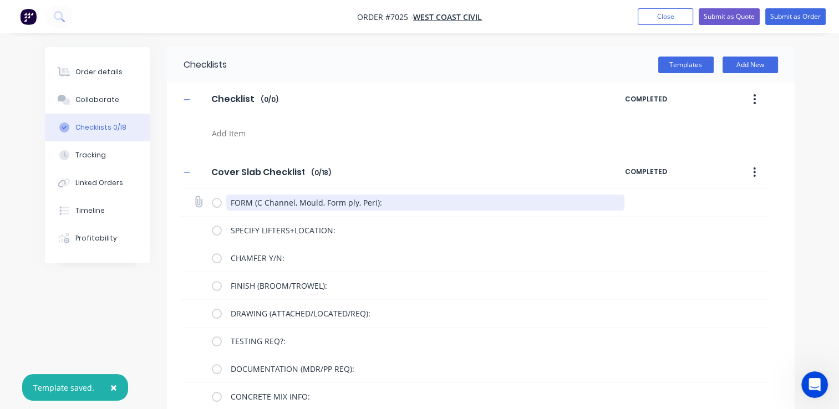
click at [391, 203] on textarea "FORM (C Channel, Mould, Form ply, Peri):" at bounding box center [425, 203] width 398 height 16
drag, startPoint x: 382, startPoint y: 201, endPoint x: 220, endPoint y: 201, distance: 162.0
click at [220, 201] on div "FORM (C Channel, Mould, Form ply, Peri):" at bounding box center [420, 203] width 417 height 22
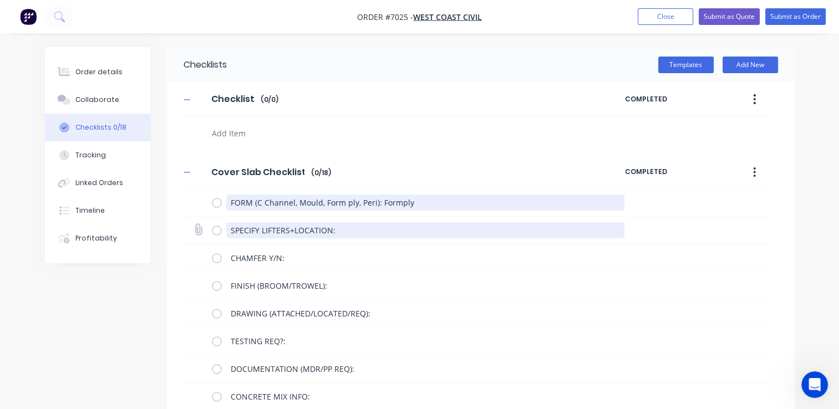
type textarea "FORM (C Channel, Mould, Form ply, Peri): Formply"
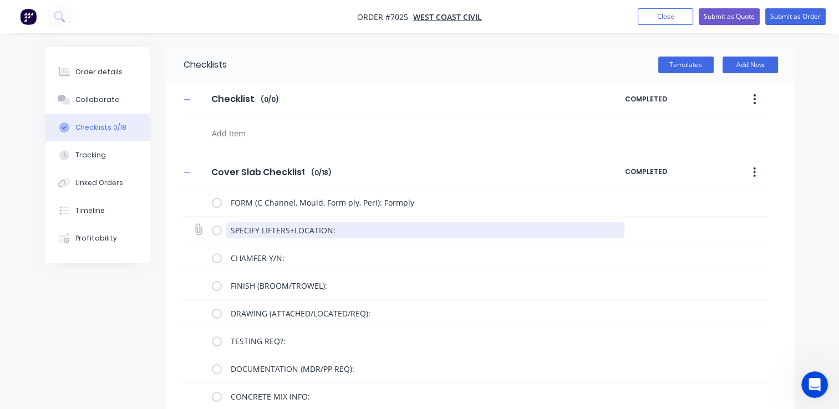
click at [391, 229] on textarea "SPECIFY LIFTERS+LOCATION:" at bounding box center [425, 230] width 398 height 16
drag, startPoint x: 484, startPoint y: 230, endPoint x: 335, endPoint y: 221, distance: 149.0
click at [335, 221] on div "SPECIFY LIFTERS+LOCATION: As per lift design on previous drawings" at bounding box center [420, 231] width 417 height 22
click at [354, 230] on textarea "SPECIFY LIFTERS+LOCATION:" at bounding box center [425, 230] width 398 height 16
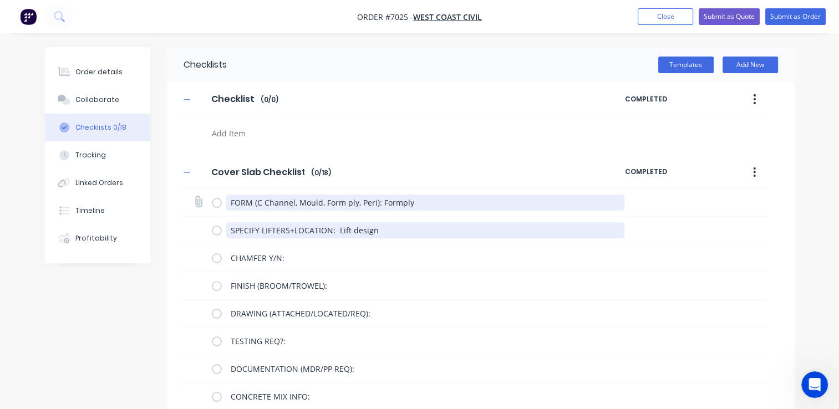
type textarea "SPECIFY LIFTERS+LOCATION: Lift design"
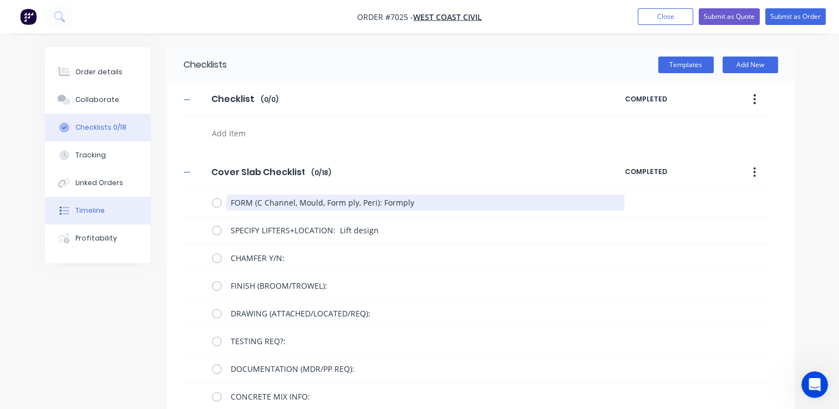
drag, startPoint x: 422, startPoint y: 204, endPoint x: 141, endPoint y: 203, distance: 280.7
click at [144, 204] on div "Order details Collaborate Checklists 0/18 Tracking Linked Orders Timeline Profi…" at bounding box center [420, 392] width 772 height 690
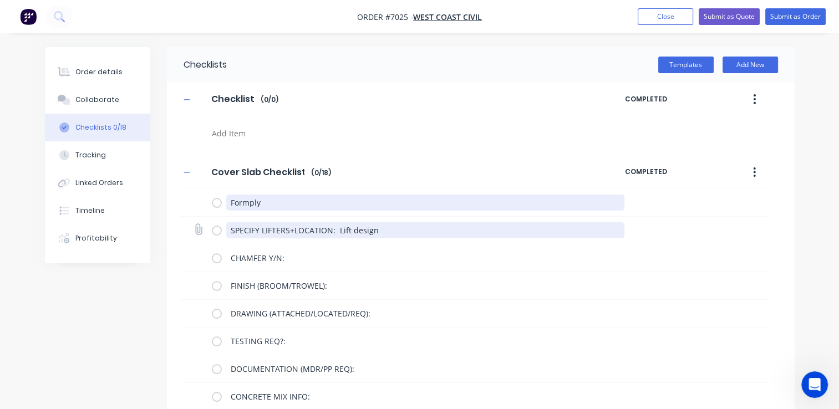
type textarea "Formply"
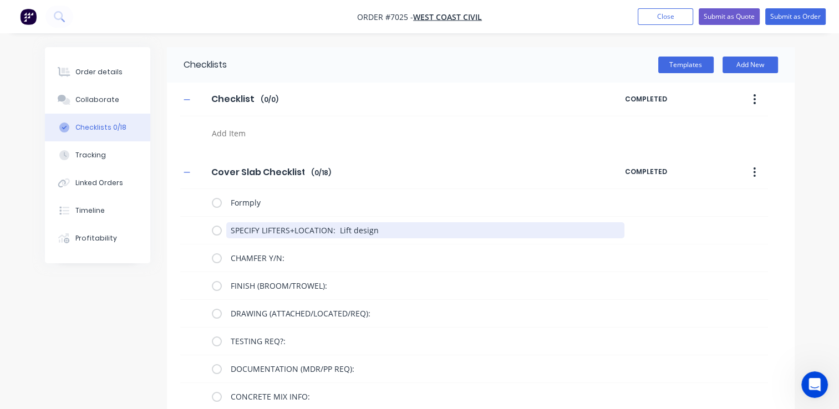
drag, startPoint x: 337, startPoint y: 232, endPoint x: 166, endPoint y: 216, distance: 171.0
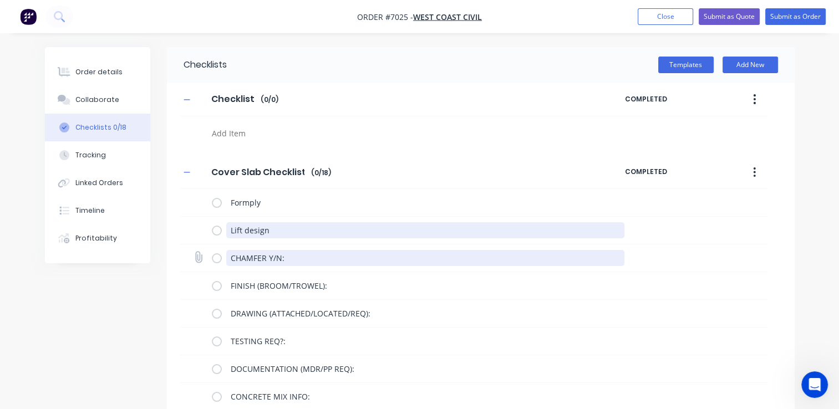
type textarea "Lift design"
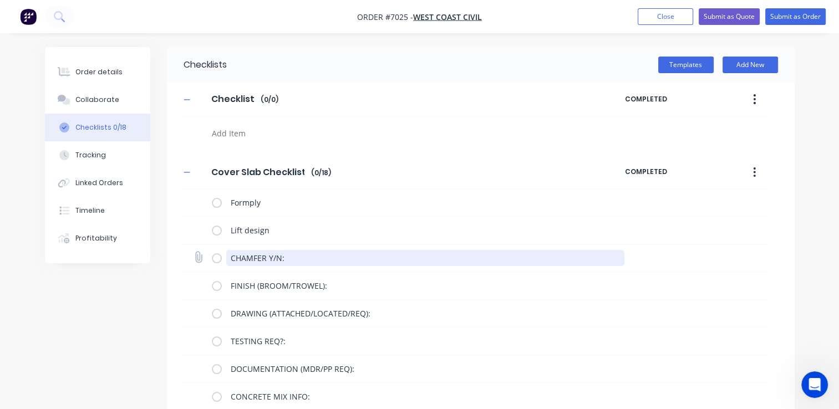
click at [290, 259] on textarea "CHAMFER Y/N:" at bounding box center [425, 258] width 398 height 16
click at [271, 263] on textarea "CHAMFER Y/N:" at bounding box center [425, 258] width 398 height 16
type textarea "CHAMFER VERTICAL / BULLNOSE PERIMETER"
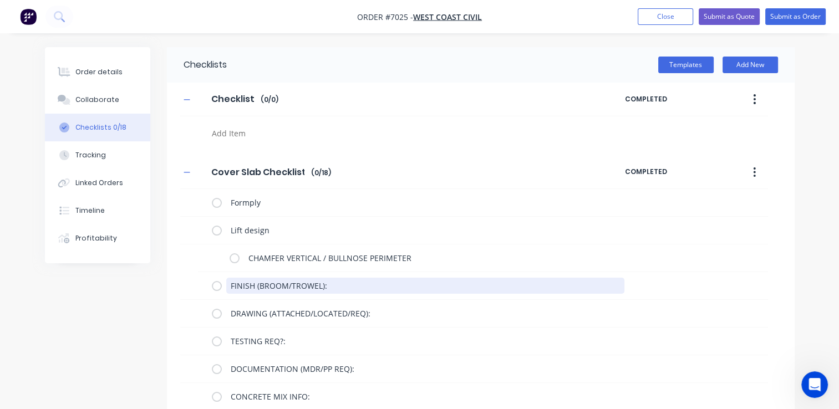
drag, startPoint x: 331, startPoint y: 289, endPoint x: 167, endPoint y: 276, distance: 164.7
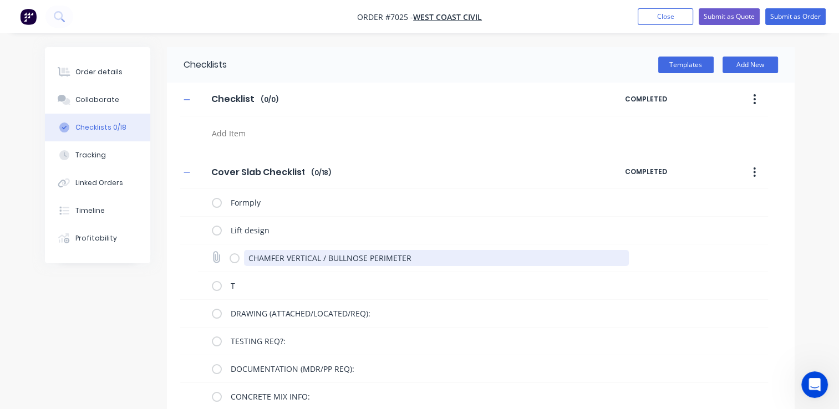
click at [416, 261] on textarea "CHAMFER VERTICAL / BULLNOSE PERIMETER" at bounding box center [436, 258] width 385 height 16
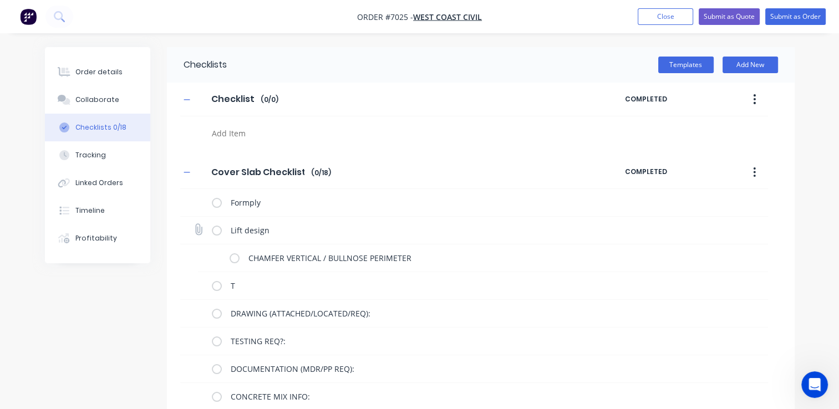
click at [305, 241] on div "Lift design" at bounding box center [474, 231] width 588 height 28
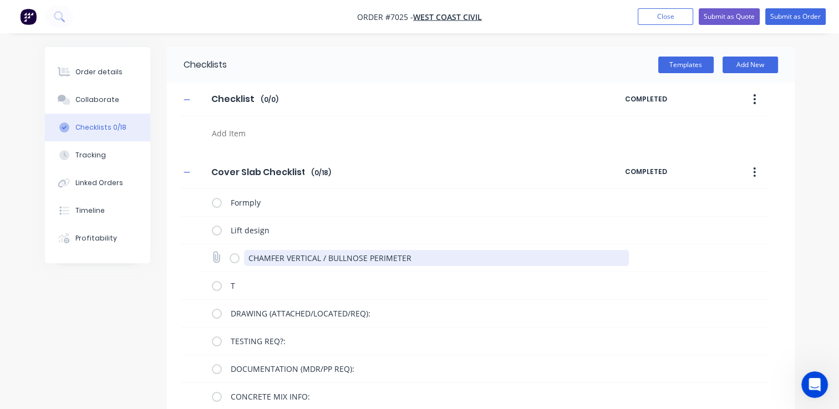
click at [256, 260] on textarea "CHAMFER VERTICAL / BULLNOSE PERIMETER" at bounding box center [436, 258] width 385 height 16
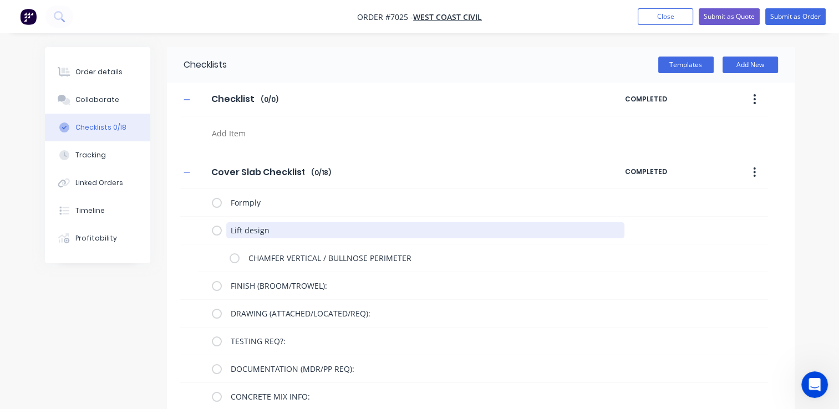
type textarea "FINISH (BROOM/TROWEL):"
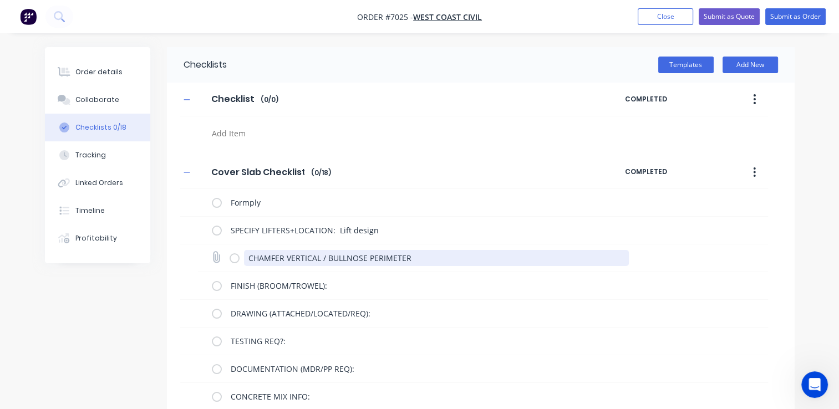
click at [415, 254] on textarea "CHAMFER VERTICAL / BULLNOSE PERIMETER" at bounding box center [436, 258] width 385 height 16
click at [415, 255] on textarea "CHAMFER VERTICAL / BULLNOSE PERIMETER" at bounding box center [436, 258] width 385 height 16
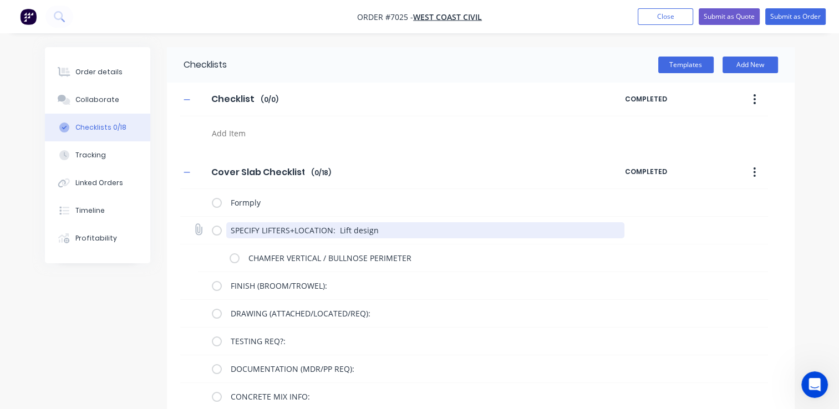
click at [415, 236] on textarea "SPECIFY LIFTERS+LOCATION: Lift design" at bounding box center [425, 230] width 398 height 16
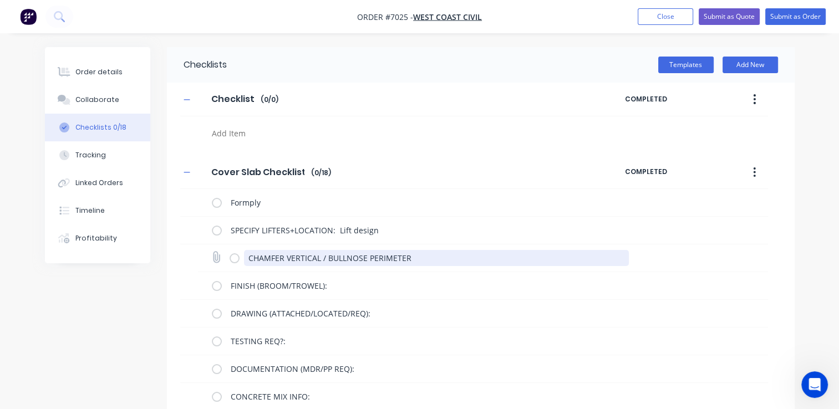
click at [419, 255] on textarea "CHAMFER VERTICAL / BULLNOSE PERIMETER" at bounding box center [436, 258] width 385 height 16
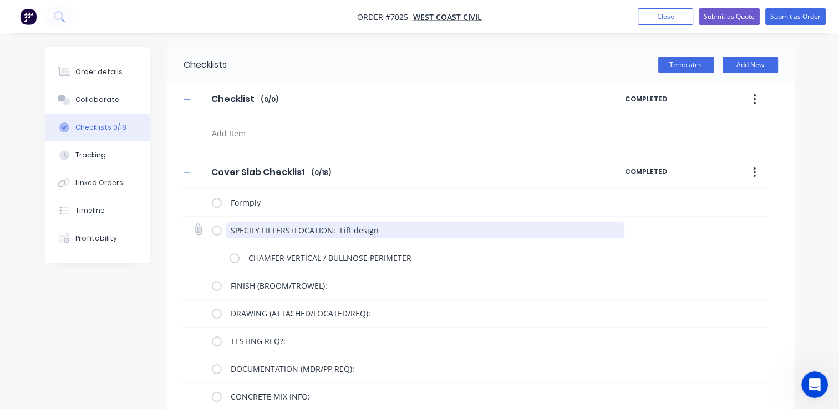
click at [386, 227] on textarea "SPECIFY LIFTERS+LOCATION: Lift design" at bounding box center [425, 230] width 398 height 16
drag, startPoint x: 336, startPoint y: 229, endPoint x: 165, endPoint y: 221, distance: 171.1
click at [165, 221] on div "Order details Collaborate Checklists 0/18 Tracking Linked Orders Timeline Profi…" at bounding box center [420, 392] width 772 height 690
drag, startPoint x: 330, startPoint y: 226, endPoint x: 335, endPoint y: 230, distance: 6.3
click at [331, 226] on textarea "SPECIFY LIFTERS+LOCATION: Lift design" at bounding box center [425, 230] width 398 height 16
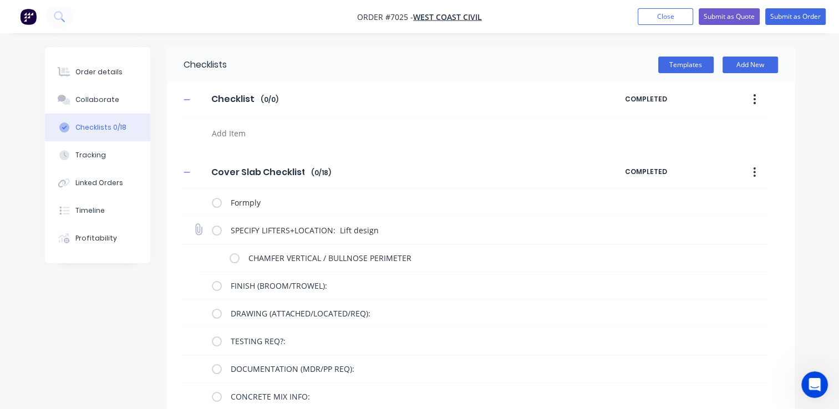
click at [290, 221] on div "SPECIFY LIFTERS+LOCATION: Lift design" at bounding box center [420, 231] width 417 height 22
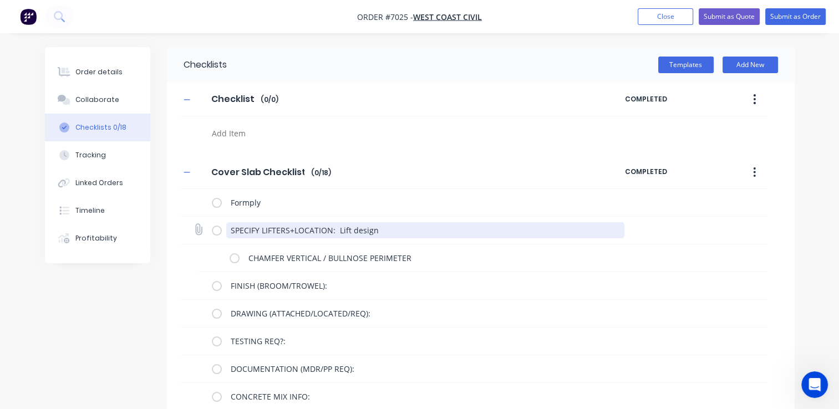
click at [302, 232] on textarea "SPECIFY LIFTERS+LOCATION: Lift design" at bounding box center [425, 230] width 398 height 16
drag, startPoint x: 332, startPoint y: 228, endPoint x: 0, endPoint y: 173, distance: 336.9
click at [0, 180] on html "Order #7025 - West Coast Civil Add product Close Submit as Quote Submit as Orde…" at bounding box center [419, 368] width 839 height 737
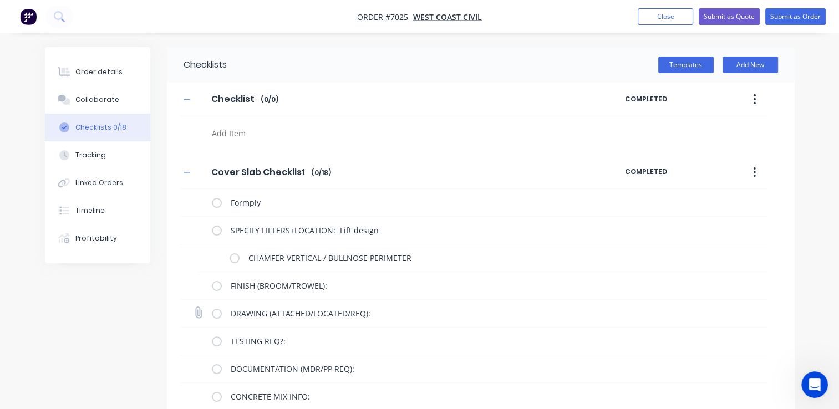
click at [505, 301] on div "DRAWING (ATTACHED/LOCATED/REQ):" at bounding box center [474, 314] width 588 height 28
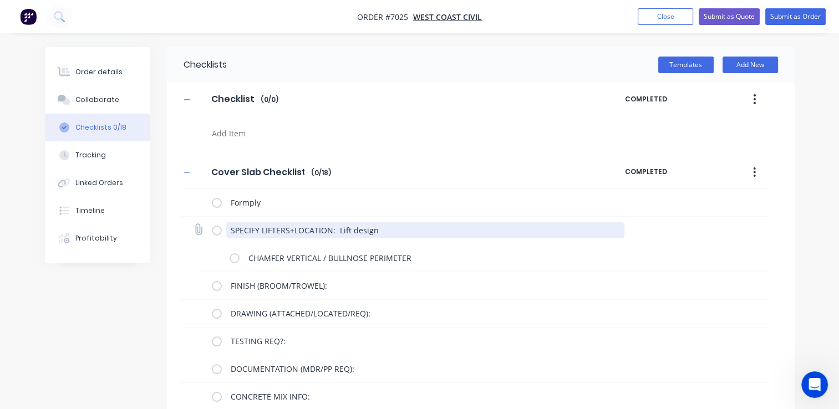
click at [376, 233] on textarea "SPECIFY LIFTERS+LOCATION: Lift design" at bounding box center [425, 230] width 398 height 16
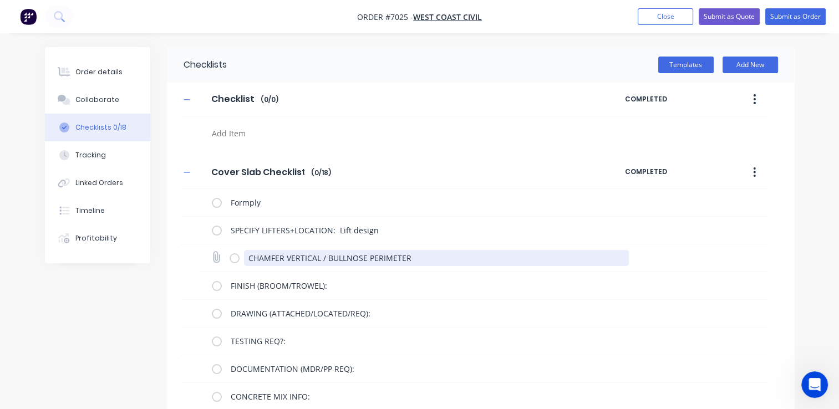
click at [373, 260] on textarea "CHAMFER VERTICAL / BULLNOSE PERIMETER" at bounding box center [436, 258] width 385 height 16
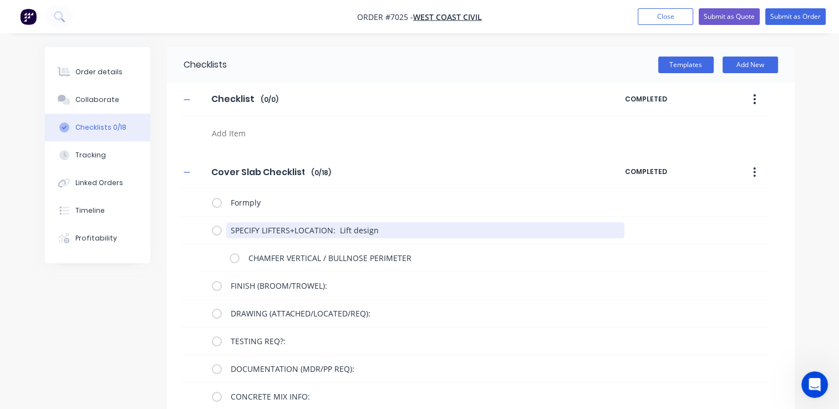
drag, startPoint x: 331, startPoint y: 229, endPoint x: 173, endPoint y: 215, distance: 158.8
drag, startPoint x: 335, startPoint y: 228, endPoint x: 509, endPoint y: 236, distance: 174.4
click at [336, 228] on textarea "SPECIFY LIFTERS+LOCATION: Lift design" at bounding box center [425, 230] width 398 height 16
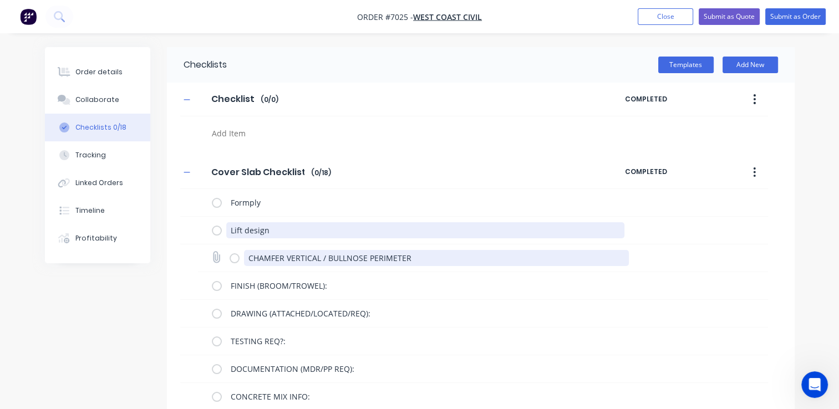
type textarea "Lift design"
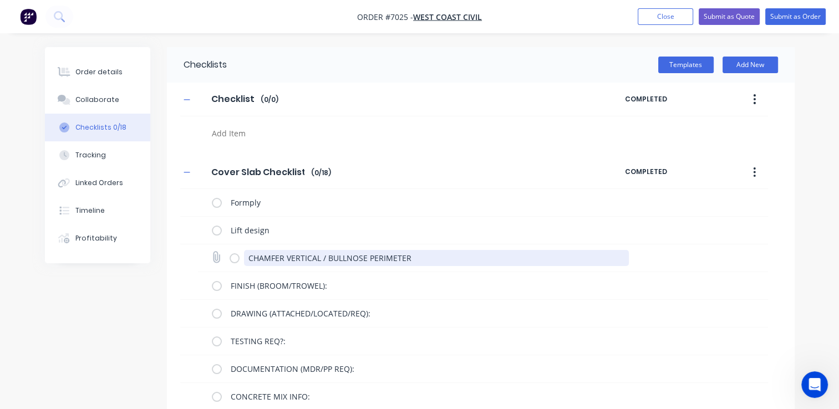
click at [381, 255] on textarea "CHAMFER VERTICAL / BULLNOSE PERIMETER" at bounding box center [436, 258] width 385 height 16
drag, startPoint x: 284, startPoint y: 263, endPoint x: 239, endPoint y: 261, distance: 45.0
click at [239, 261] on div "CHAMFER VERTICAL / BULLNOSE PERIMETER" at bounding box center [432, 258] width 404 height 22
click at [453, 259] on textarea "CHAMFER VERTICAL / BULLNOSE PERIMETER" at bounding box center [436, 258] width 385 height 16
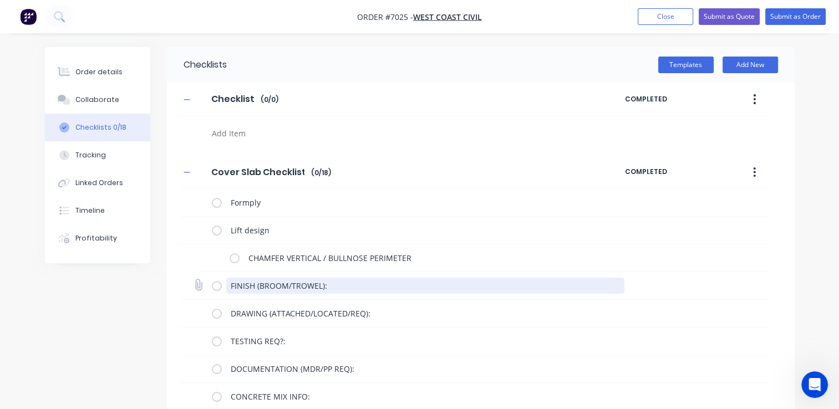
drag, startPoint x: 293, startPoint y: 287, endPoint x: 193, endPoint y: 283, distance: 100.0
click at [193, 283] on div "FINISH (BROOM/TROWEL):" at bounding box center [474, 286] width 588 height 28
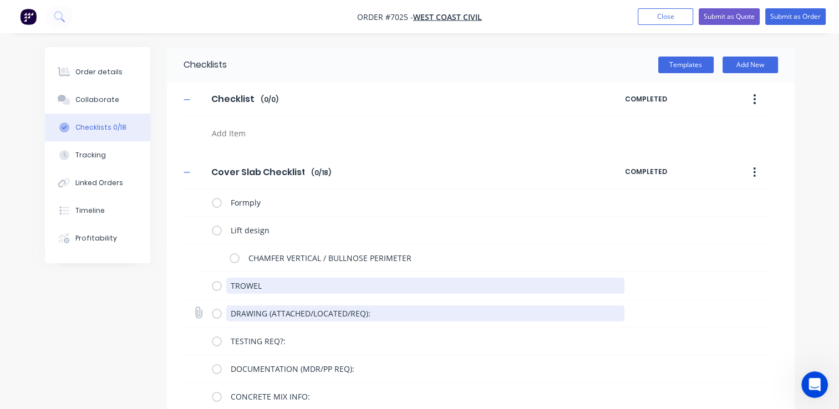
type textarea "TROWEL"
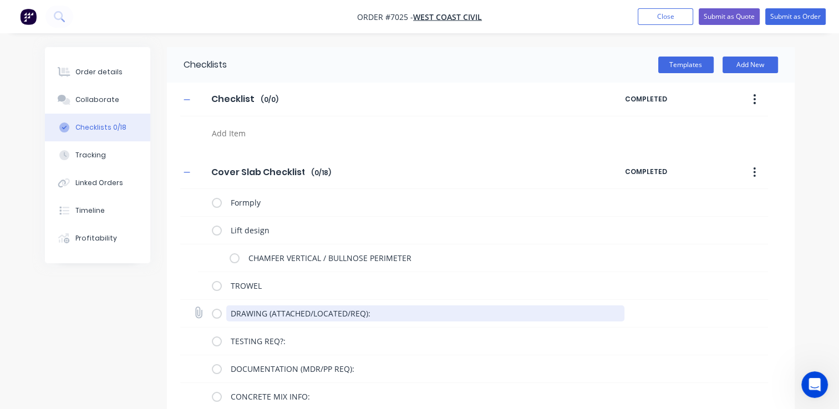
click at [372, 315] on textarea "DRAWING (ATTACHED/LOCATED/REQ):" at bounding box center [425, 314] width 398 height 16
drag, startPoint x: 370, startPoint y: 315, endPoint x: 271, endPoint y: 307, distance: 99.6
click at [268, 312] on textarea "DRAWING (ATTACHED/LOCATED/REQ):" at bounding box center [425, 314] width 398 height 16
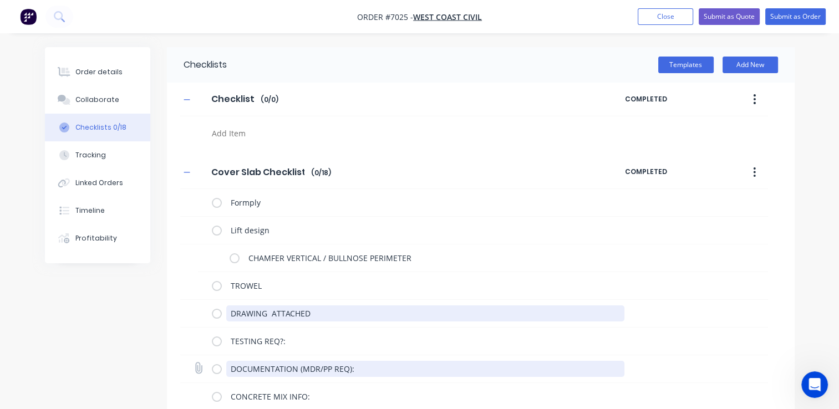
type textarea "DRAWING ATTACHED"
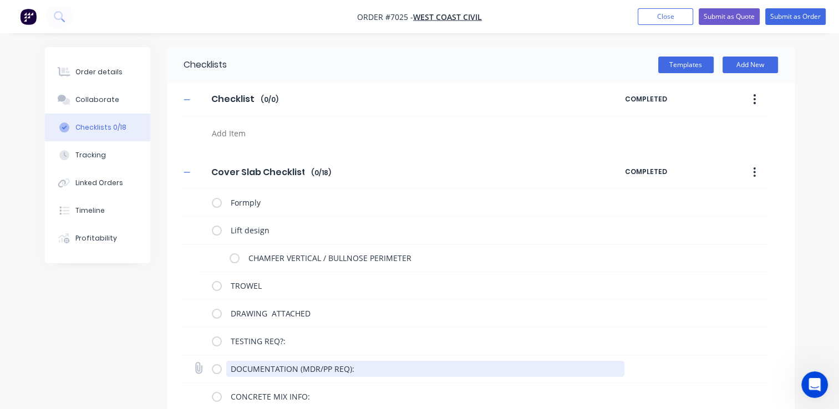
drag, startPoint x: 282, startPoint y: 365, endPoint x: 243, endPoint y: 360, distance: 39.2
click at [243, 360] on div "DOCUMENTATION (MDR/PP REQ):" at bounding box center [420, 369] width 417 height 22
click at [363, 373] on textarea "DOCUMENTATION (MDR/PP REQ):" at bounding box center [425, 369] width 398 height 16
drag, startPoint x: 362, startPoint y: 372, endPoint x: 189, endPoint y: 367, distance: 172.6
click at [189, 367] on div "DOCUMENTATION (MDR/PP REQ):" at bounding box center [474, 370] width 588 height 28
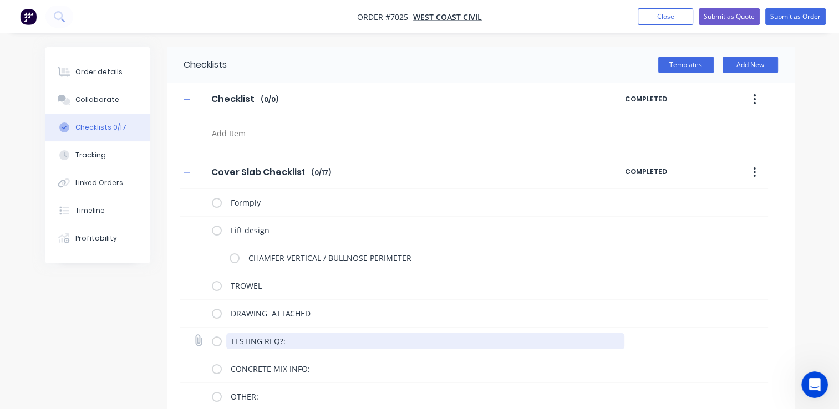
drag, startPoint x: 212, startPoint y: 340, endPoint x: 194, endPoint y: 338, distance: 18.9
click at [194, 338] on div "TESTING REQ?:" at bounding box center [474, 342] width 588 height 28
drag, startPoint x: 319, startPoint y: 344, endPoint x: 89, endPoint y: 331, distance: 230.0
click at [93, 332] on div "Checklists Templates Add New Checklist Checklist Enter Checklist name ( 0 / 0 )…" at bounding box center [420, 364] width 750 height 634
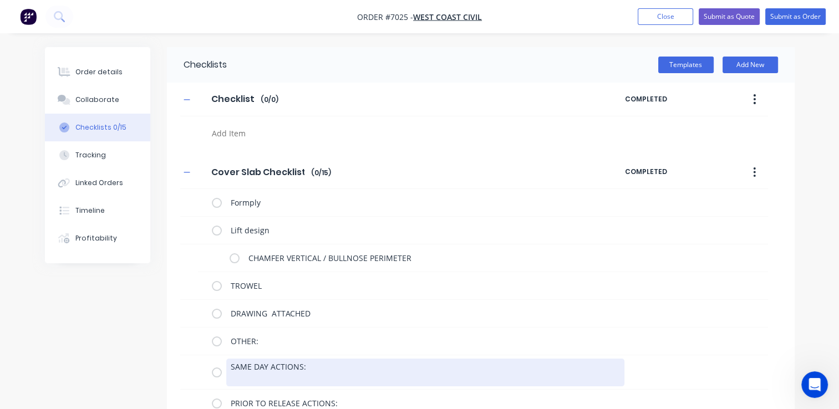
drag, startPoint x: 317, startPoint y: 369, endPoint x: 174, endPoint y: 357, distance: 143.7
click at [174, 357] on div "Cover Slab Checklist Cover Slab Checklist Enter Checklist name ( 0 / 15 ) COMPL…" at bounding box center [481, 398] width 628 height 484
click at [352, 374] on textarea "SAME DAY ACTIONS:" at bounding box center [425, 373] width 398 height 28
drag, startPoint x: 317, startPoint y: 381, endPoint x: 189, endPoint y: 325, distance: 139.4
click at [189, 325] on div "Formply Lift design CHAMFER VERTICAL / BULLNOSE PERIMETER TROWEL DRAWING ATTACH…" at bounding box center [474, 414] width 588 height 451
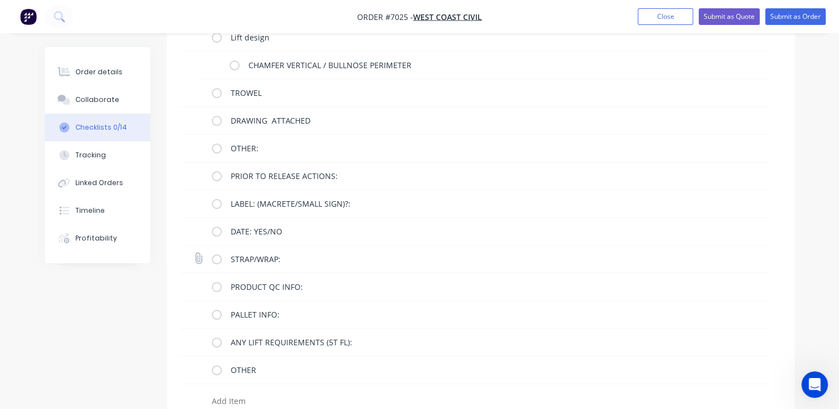
scroll to position [209, 0]
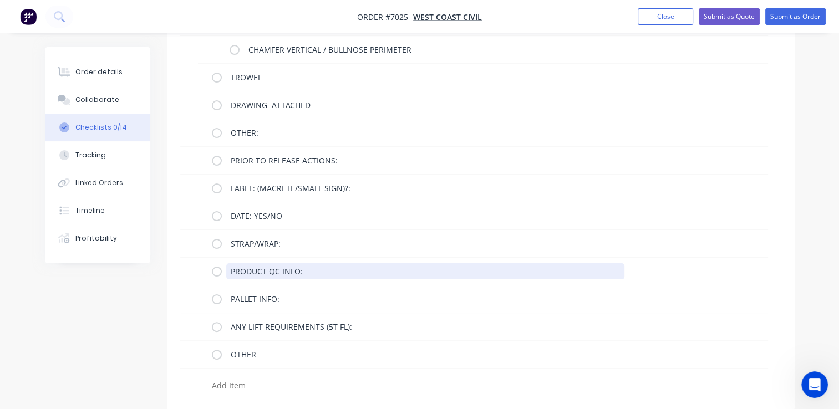
drag, startPoint x: 312, startPoint y: 271, endPoint x: 133, endPoint y: 260, distance: 179.5
click at [145, 262] on div "Order details Collaborate Checklists 0/14 Tracking Linked Orders Timeline Profi…" at bounding box center [420, 125] width 772 height 572
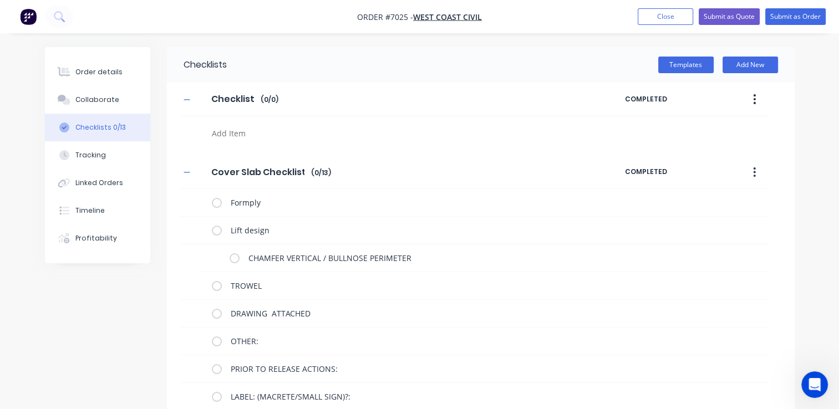
scroll to position [0, 0]
click at [99, 163] on button "Tracking" at bounding box center [97, 155] width 105 height 28
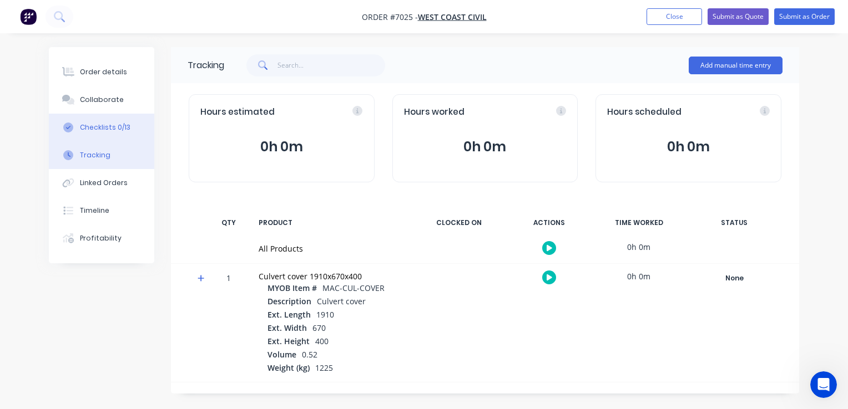
click at [107, 124] on div "Checklists 0/13" at bounding box center [105, 128] width 50 height 10
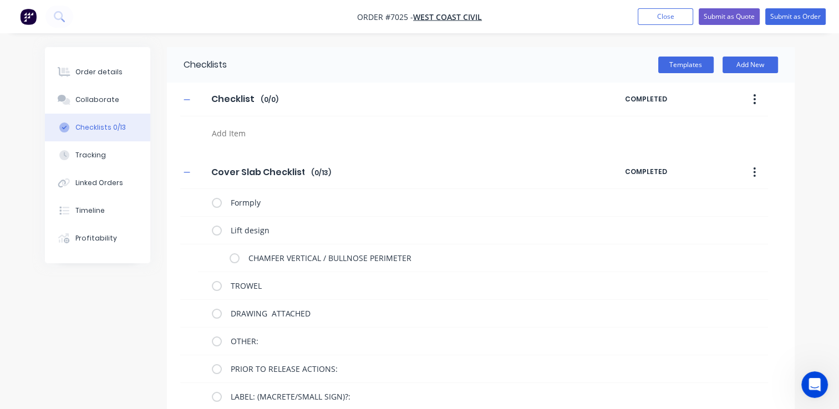
click at [762, 175] on button "button" at bounding box center [755, 173] width 26 height 20
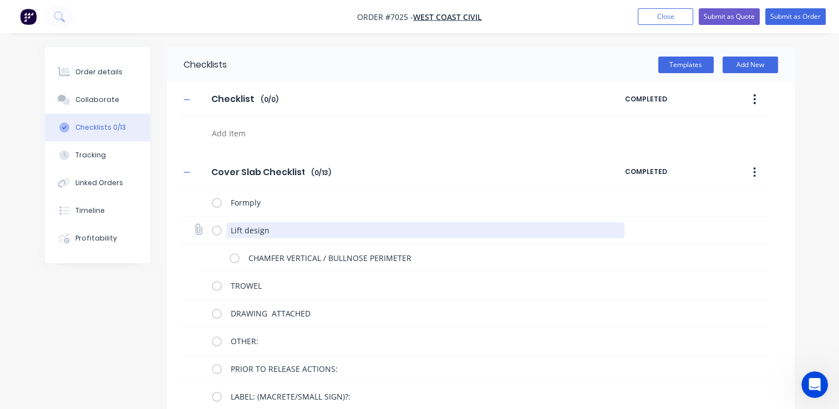
drag, startPoint x: 259, startPoint y: 232, endPoint x: 201, endPoint y: 225, distance: 58.1
click at [201, 225] on div "Lift design" at bounding box center [474, 231] width 588 height 28
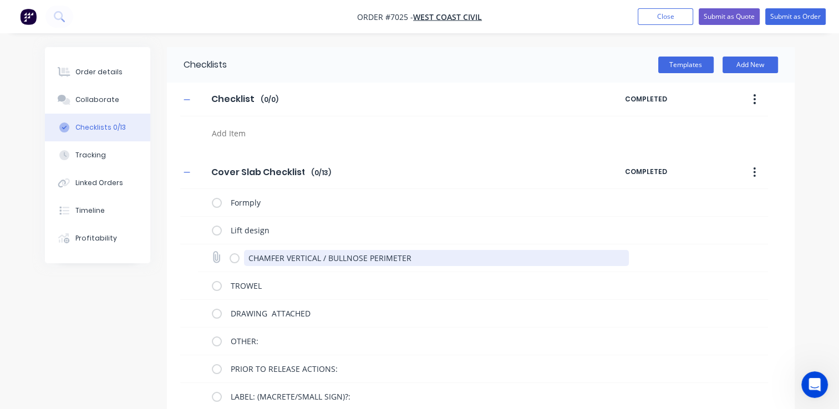
drag, startPoint x: 427, startPoint y: 263, endPoint x: 409, endPoint y: 256, distance: 19.0
click at [409, 256] on textarea "CHAMFER VERTICAL / BULLNOSE PERIMETER" at bounding box center [436, 258] width 385 height 16
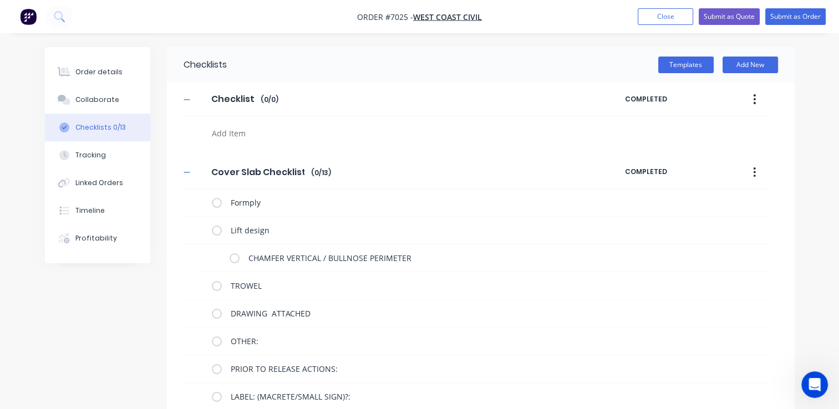
click at [187, 258] on div "CHAMFER VERTICAL / BULLNOSE PERIMETER" at bounding box center [474, 259] width 588 height 28
click at [220, 261] on icon at bounding box center [216, 257] width 15 height 15
click at [211, 252] on input "file" at bounding box center [211, 252] width 0 height 0
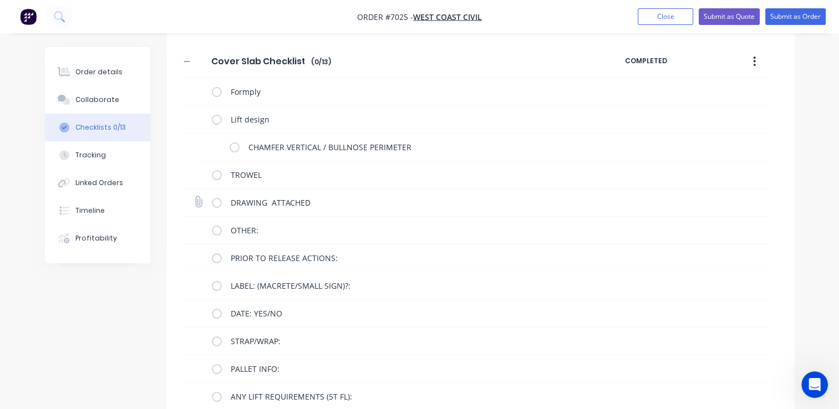
scroll to position [166, 0]
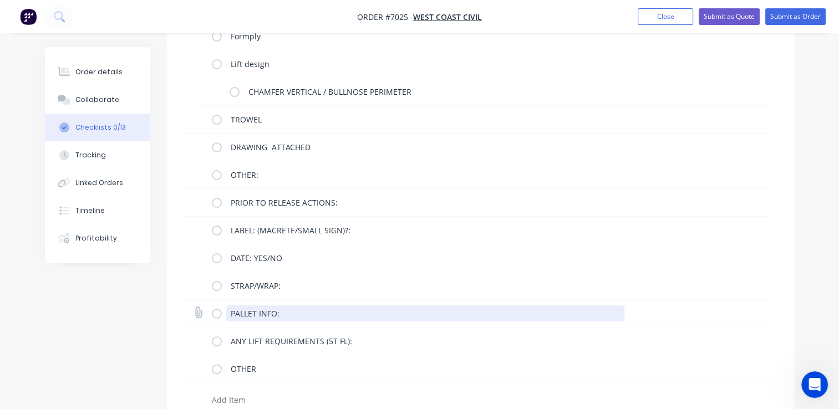
drag, startPoint x: 287, startPoint y: 316, endPoint x: 217, endPoint y: 307, distance: 69.9
click at [221, 308] on div "PALLET INFO:" at bounding box center [420, 314] width 417 height 22
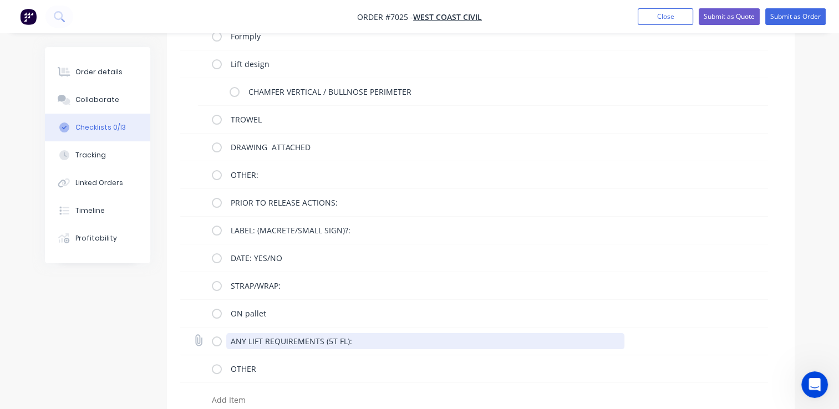
click at [370, 345] on textarea "ANY LIFT REQUIREMENTS (5T FL):" at bounding box center [425, 341] width 398 height 16
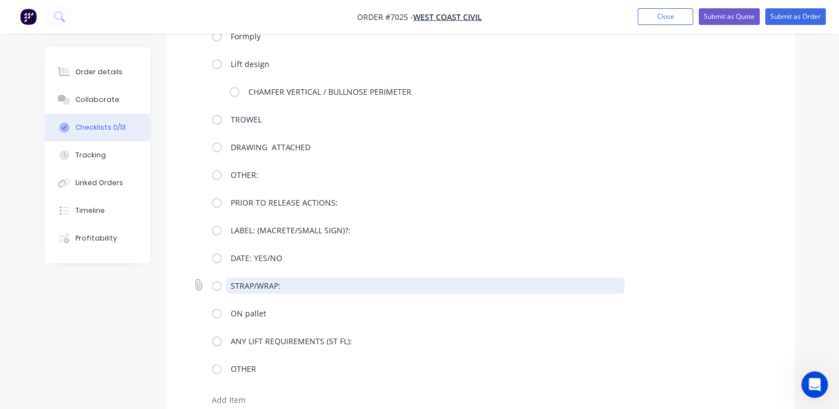
click at [282, 285] on textarea "STRAP/WRAP:" at bounding box center [425, 286] width 398 height 16
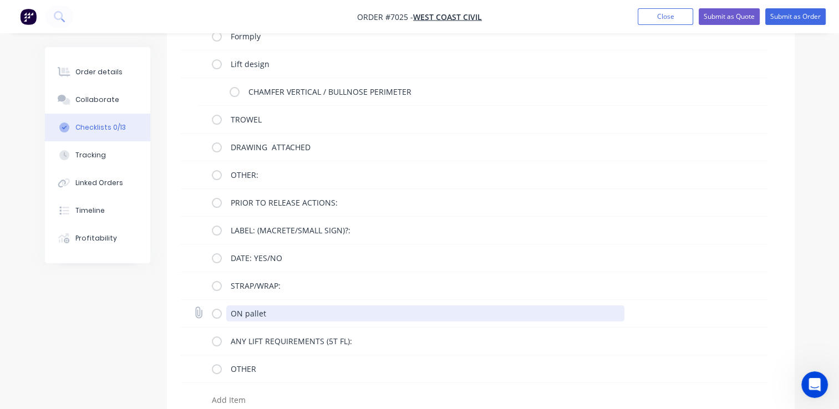
drag, startPoint x: 277, startPoint y: 310, endPoint x: 184, endPoint y: 307, distance: 93.2
click at [190, 310] on div "ON pallet" at bounding box center [474, 314] width 588 height 28
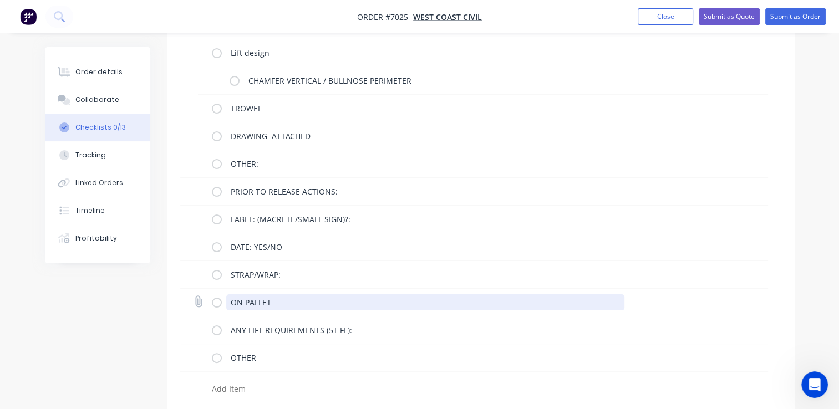
scroll to position [181, 0]
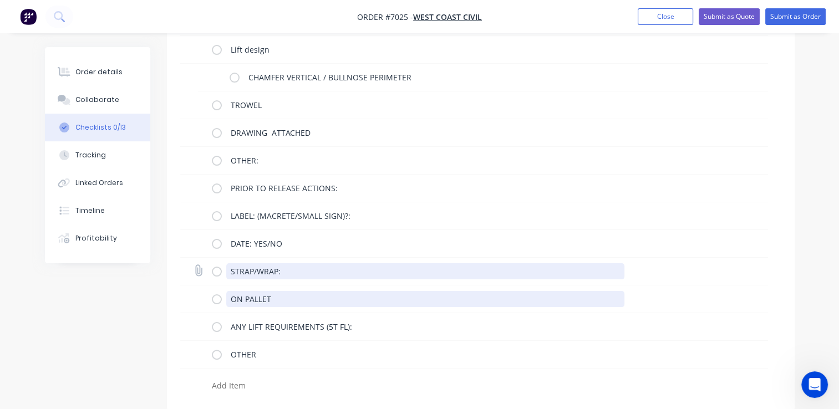
type textarea "ON PALLET"
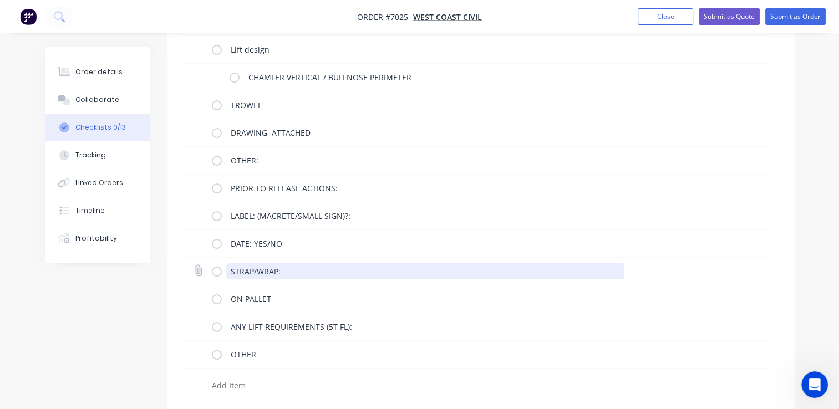
drag, startPoint x: 287, startPoint y: 267, endPoint x: 256, endPoint y: 270, distance: 31.7
click at [256, 270] on textarea "STRAP/WRAP:" at bounding box center [425, 272] width 398 height 16
type textarea "STRAP"
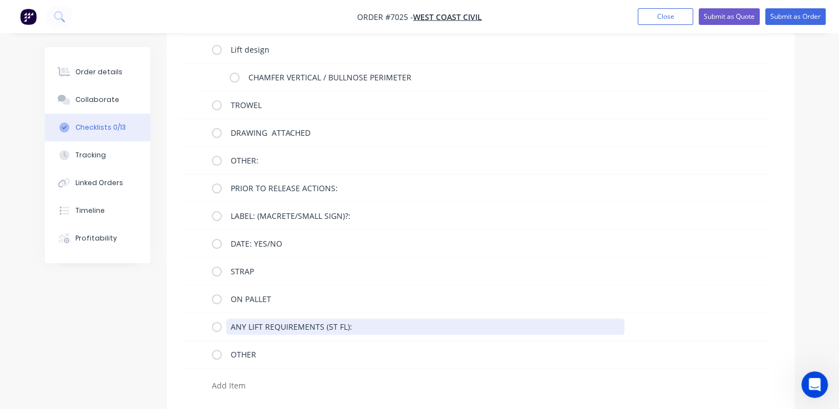
drag, startPoint x: 209, startPoint y: 321, endPoint x: 78, endPoint y: 300, distance: 132.1
click at [123, 312] on div "Checklists Templates Add New Checklist Checklist Enter Checklist name ( 0 / 0 )…" at bounding box center [420, 138] width 750 height 544
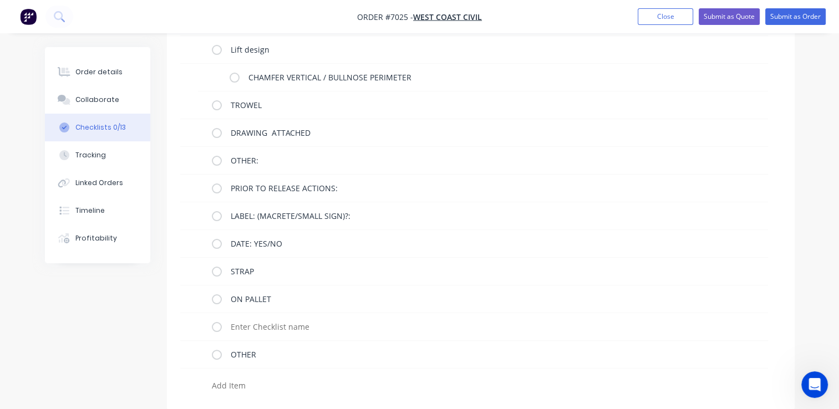
scroll to position [153, 0]
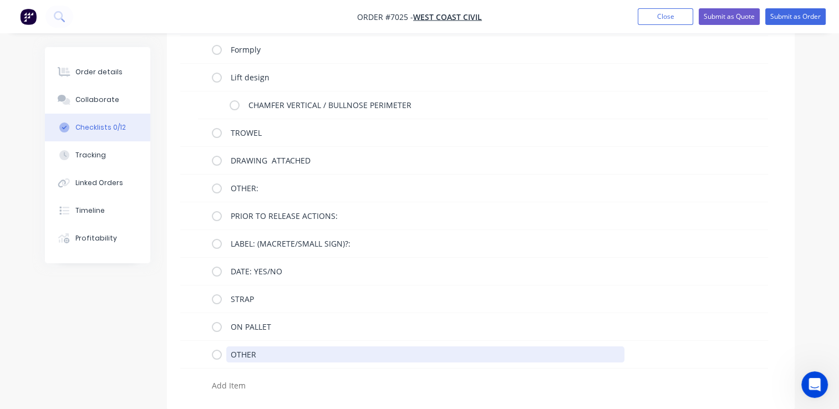
drag, startPoint x: 242, startPoint y: 356, endPoint x: 171, endPoint y: 347, distance: 72.1
click at [199, 352] on div "OTHER" at bounding box center [474, 355] width 588 height 28
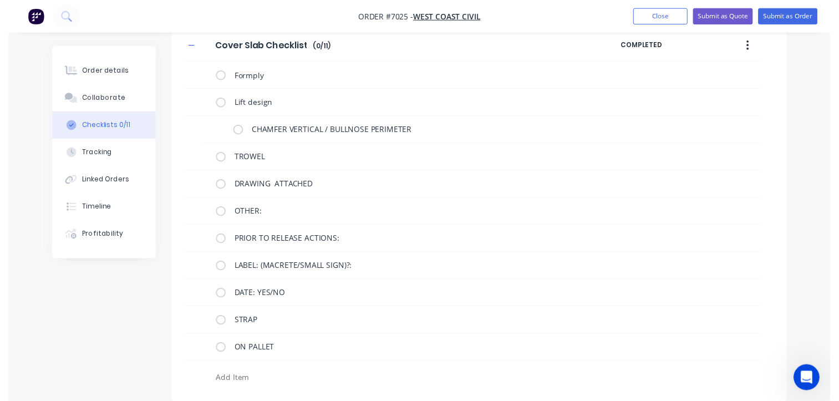
scroll to position [125, 0]
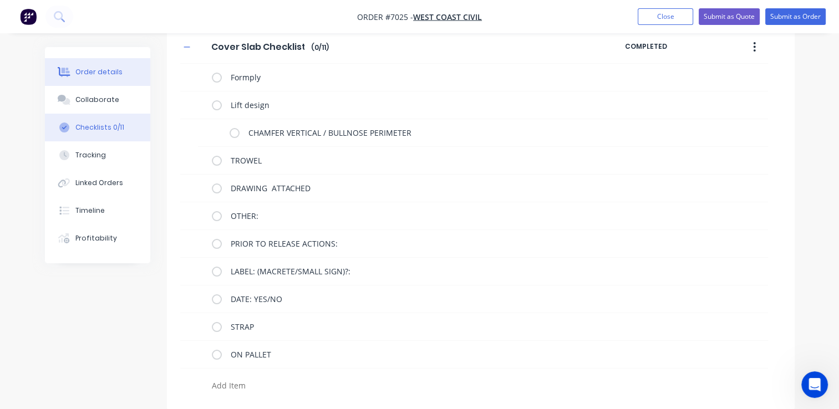
click at [94, 70] on div "Order details" at bounding box center [98, 72] width 47 height 10
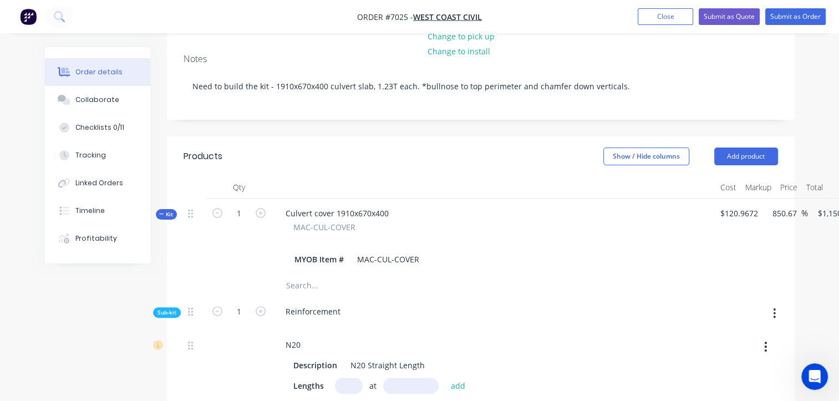
scroll to position [347, 0]
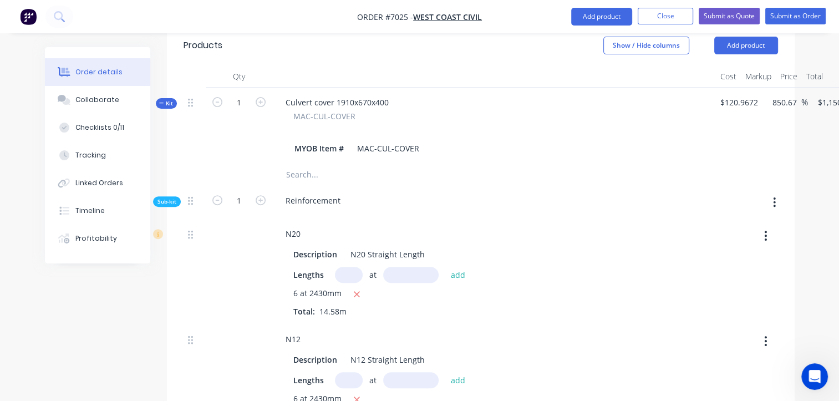
click at [170, 198] on span "Sub-kit" at bounding box center [167, 202] width 19 height 8
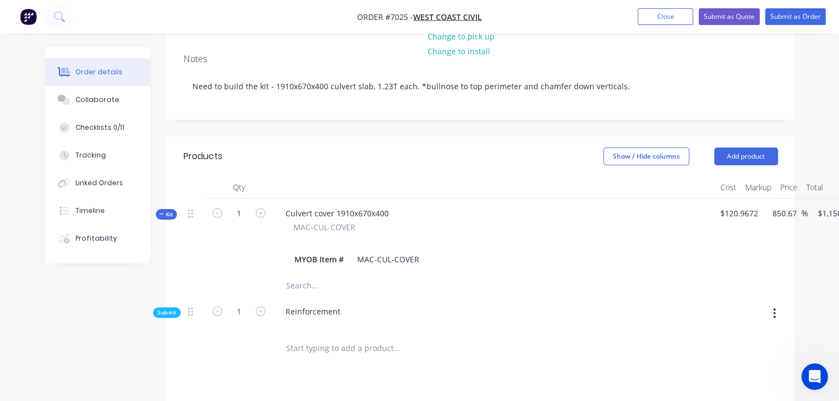
scroll to position [236, 95]
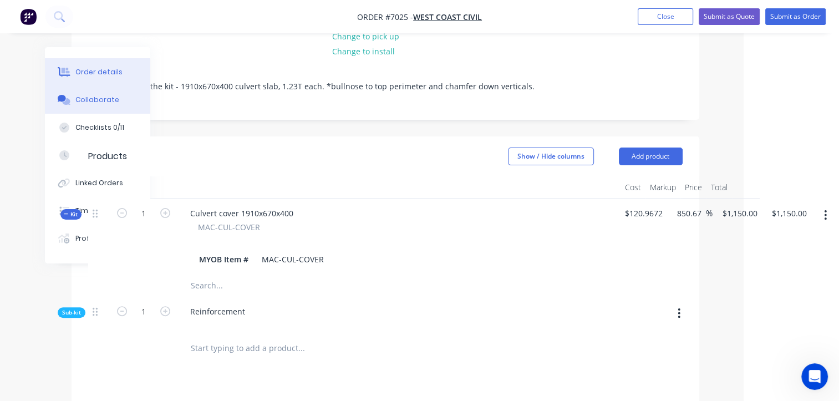
click at [82, 90] on button "Collaborate" at bounding box center [97, 100] width 105 height 28
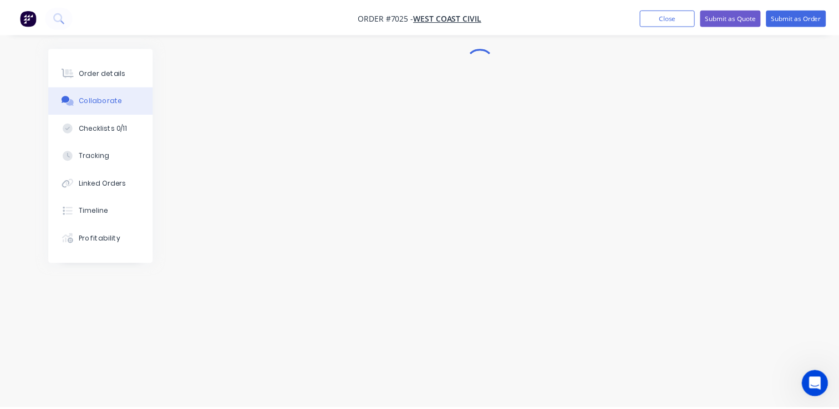
scroll to position [651, 0]
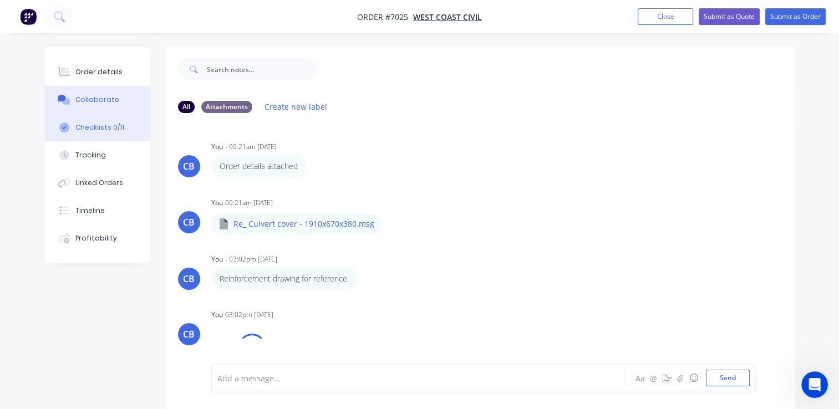
click at [102, 129] on div "Checklists 0/11" at bounding box center [99, 128] width 49 height 10
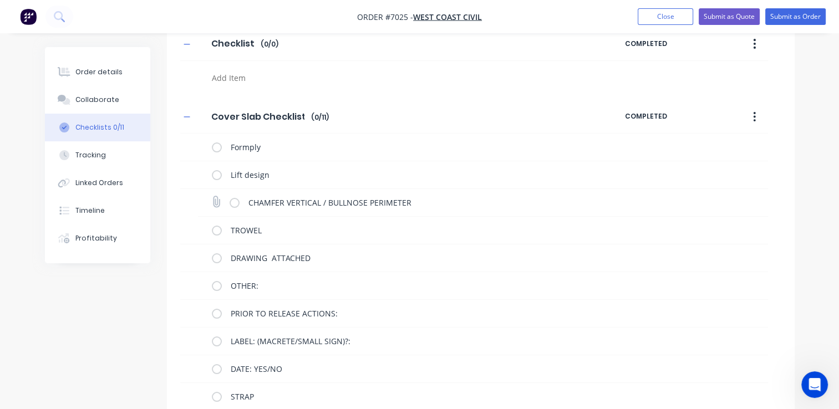
scroll to position [111, 0]
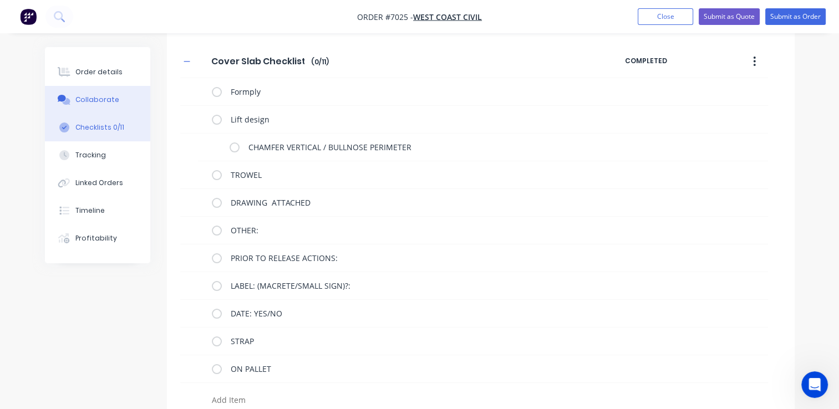
click at [81, 94] on button "Collaborate" at bounding box center [97, 100] width 105 height 28
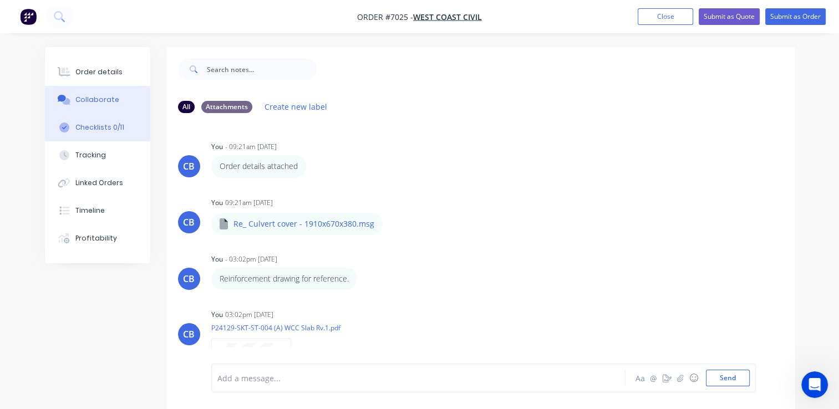
click at [100, 136] on button "Checklists 0/11" at bounding box center [97, 128] width 105 height 28
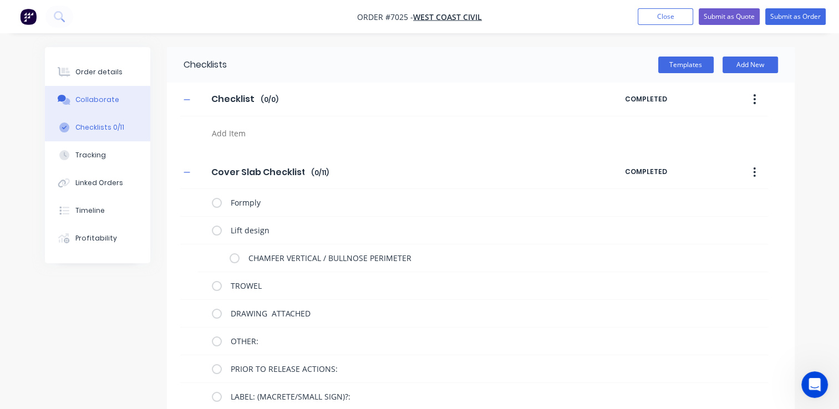
click at [110, 98] on div "Collaborate" at bounding box center [97, 100] width 44 height 10
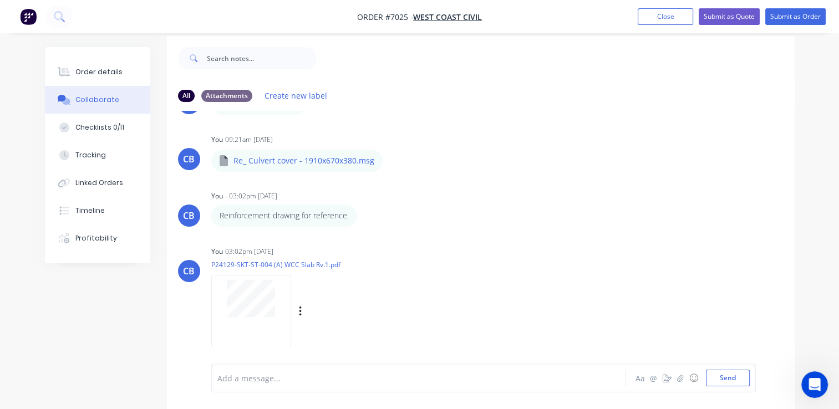
scroll to position [16, 0]
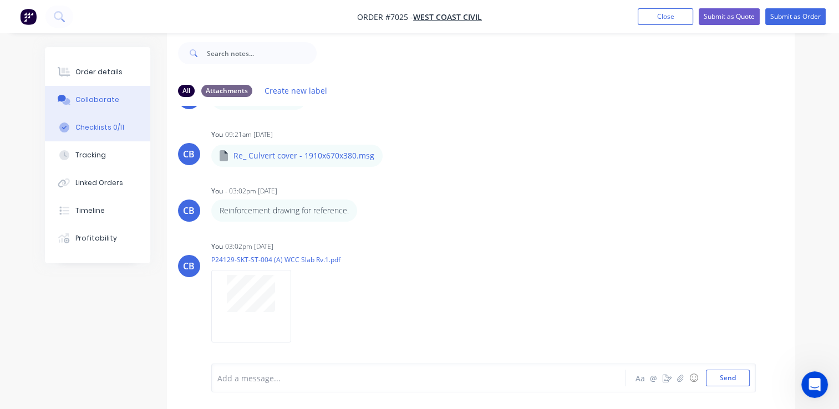
click at [109, 129] on div "Checklists 0/11" at bounding box center [99, 128] width 49 height 10
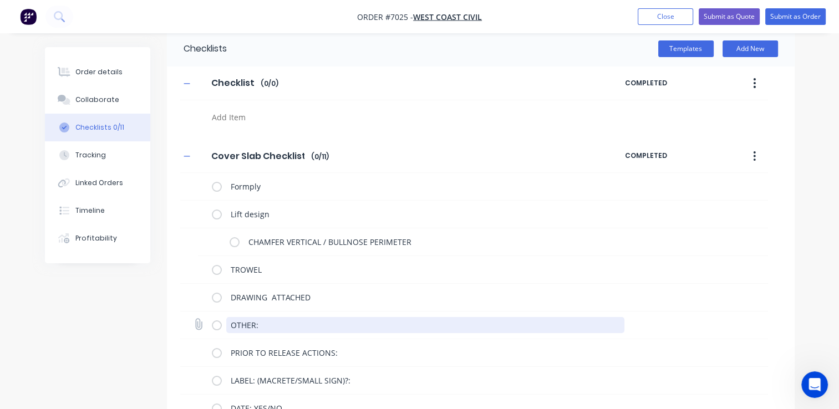
drag, startPoint x: 287, startPoint y: 327, endPoint x: 226, endPoint y: 325, distance: 61.1
click at [226, 325] on textarea "OTHER:" at bounding box center [425, 325] width 398 height 16
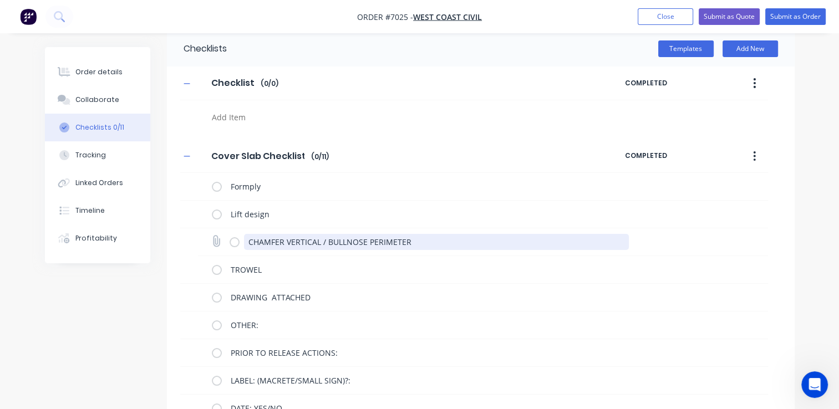
drag, startPoint x: 419, startPoint y: 242, endPoint x: 221, endPoint y: 230, distance: 197.9
click at [221, 230] on div "CHAMFER VERTICAL / BULLNOSE PERIMETER" at bounding box center [483, 243] width 570 height 28
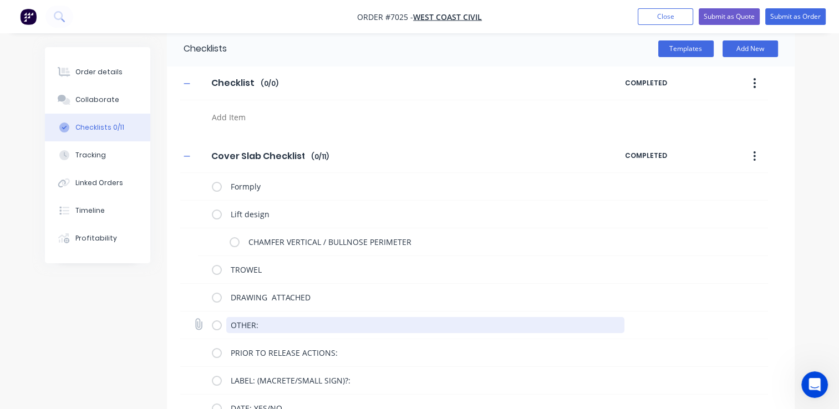
click at [253, 323] on textarea "OTHER:" at bounding box center [425, 325] width 398 height 16
drag, startPoint x: 255, startPoint y: 326, endPoint x: 200, endPoint y: 318, distance: 56.0
click at [200, 318] on div "OTHER:" at bounding box center [474, 326] width 588 height 28
paste textarea "CHAMFER VERTICAL / BULLNOSE PERIMETER"
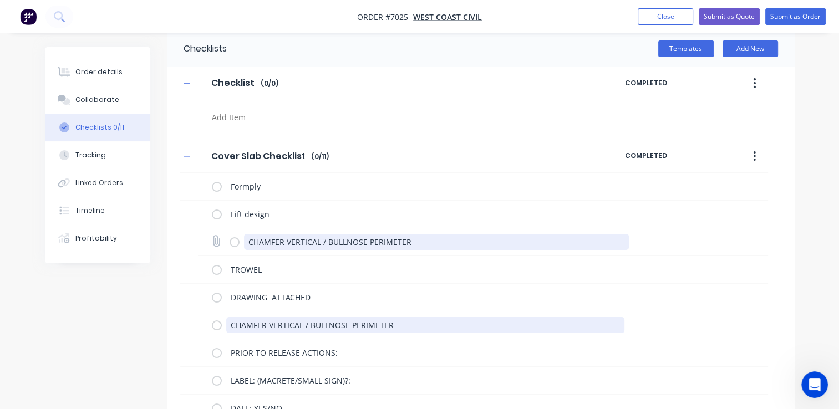
type textarea "CHAMFER VERTICAL / BULLNOSE PERIMETER"
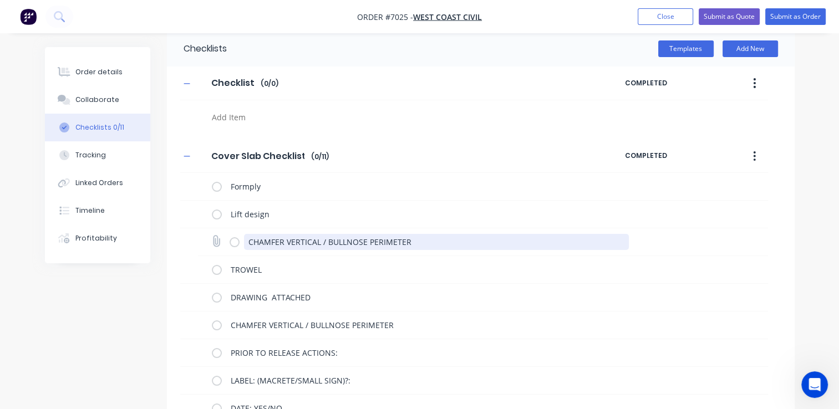
drag, startPoint x: 423, startPoint y: 242, endPoint x: 209, endPoint y: 236, distance: 214.3
click at [214, 239] on div "CHAMFER VERTICAL / BULLNOSE PERIMETER" at bounding box center [483, 243] width 570 height 28
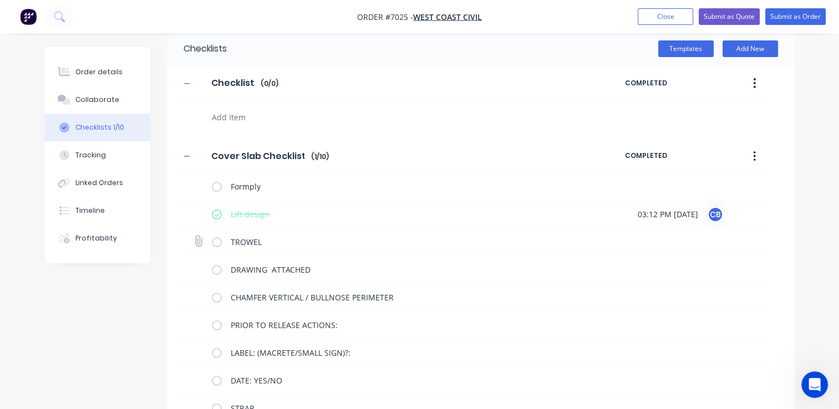
drag, startPoint x: 216, startPoint y: 214, endPoint x: 284, endPoint y: 254, distance: 79.1
click at [216, 214] on label at bounding box center [217, 215] width 10 height 12
click at [0, 0] on input "checkbox" at bounding box center [0, 0] width 0 height 0
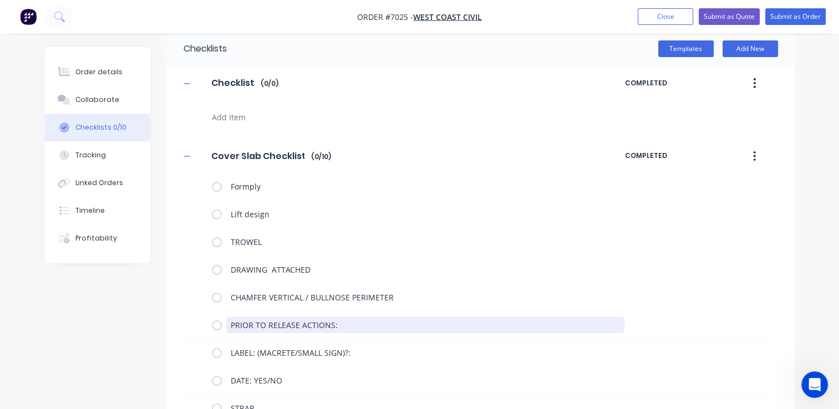
drag, startPoint x: 337, startPoint y: 322, endPoint x: 143, endPoint y: 306, distance: 194.9
click at [143, 306] on div "Checklists Templates Add New Checklist Checklist Enter Checklist name ( 0 / 0 )…" at bounding box center [420, 261] width 750 height 461
click at [351, 318] on textarea "LABEL: (MACRETE/SMALL SIGN)?:" at bounding box center [425, 325] width 398 height 16
drag, startPoint x: 236, startPoint y: 321, endPoint x: 275, endPoint y: 317, distance: 39.0
click at [269, 317] on div "LABEL: (MACRETE/SMALL SIGN)?:" at bounding box center [420, 326] width 417 height 22
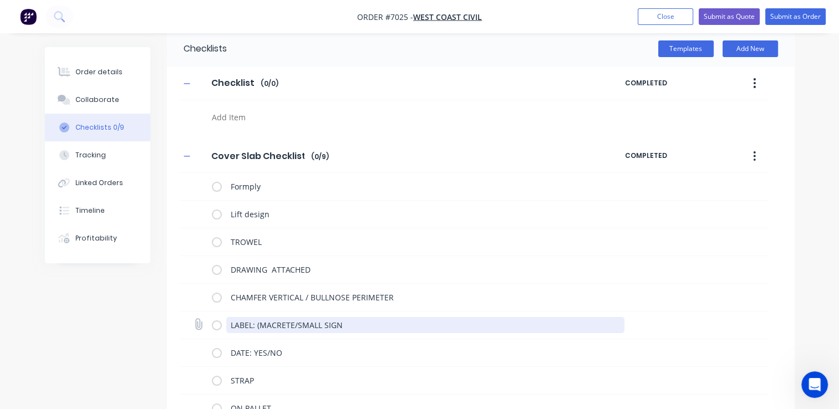
drag, startPoint x: 357, startPoint y: 325, endPoint x: 273, endPoint y: 318, distance: 84.6
click at [273, 318] on textarea "LABEL: (MACRETE/SMALL SIGN" at bounding box center [425, 325] width 398 height 16
click at [259, 325] on textarea "LABEL: (MACRETE/SMALL SIGN" at bounding box center [425, 325] width 398 height 16
drag, startPoint x: 347, startPoint y: 327, endPoint x: 291, endPoint y: 322, distance: 56.3
click at [291, 322] on textarea "LABEL: MACRETE/SMALL SIGN" at bounding box center [425, 325] width 398 height 16
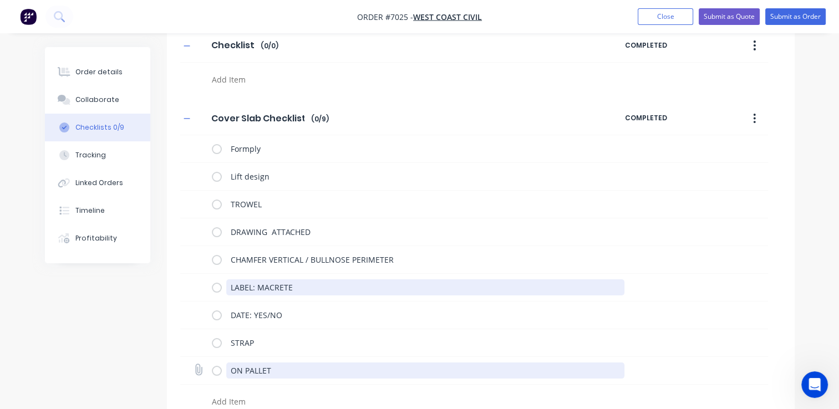
scroll to position [70, 0]
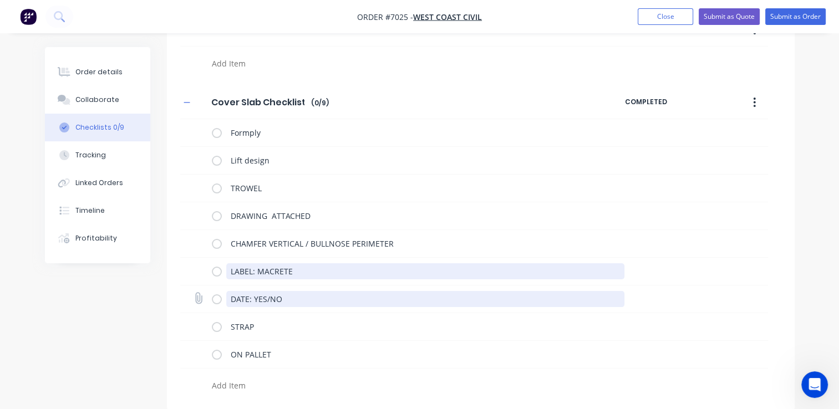
type textarea "LABEL: MACRETE"
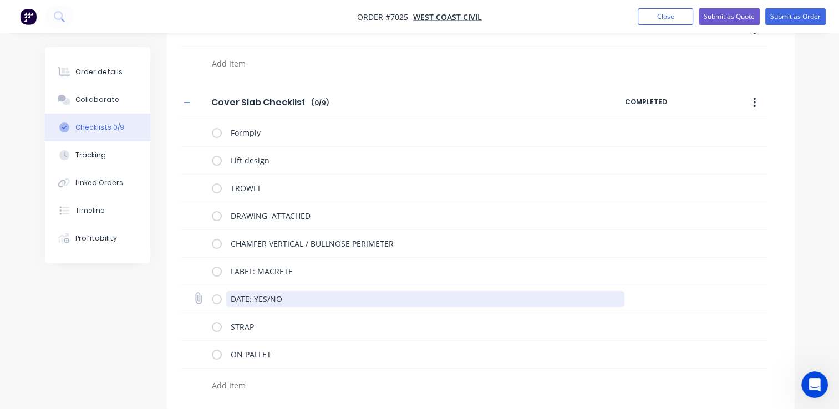
drag, startPoint x: 284, startPoint y: 297, endPoint x: 264, endPoint y: 302, distance: 20.1
click at [264, 302] on textarea "DATE: YES/NO" at bounding box center [425, 299] width 398 height 16
type textarea "DATE: YES"
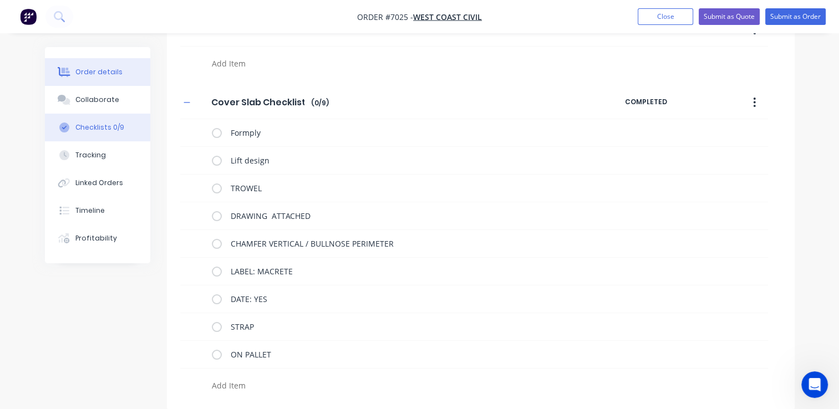
click at [115, 73] on div "Order details" at bounding box center [98, 72] width 47 height 10
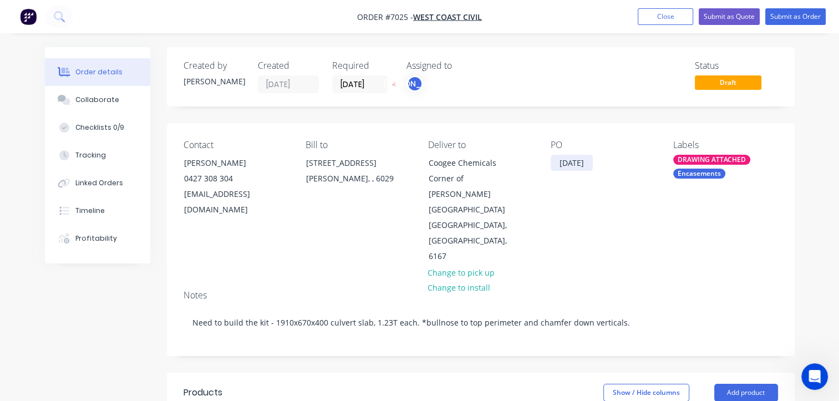
click at [591, 164] on div "[DATE]" at bounding box center [572, 163] width 42 height 16
drag, startPoint x: 606, startPoint y: 161, endPoint x: 451, endPoint y: 115, distance: 162.2
click at [484, 161] on div "Contact [PERSON_NAME] [PHONE_NUMBER] [EMAIL_ADDRESS][DOMAIN_NAME] Bill to [STRE…" at bounding box center [481, 202] width 628 height 158
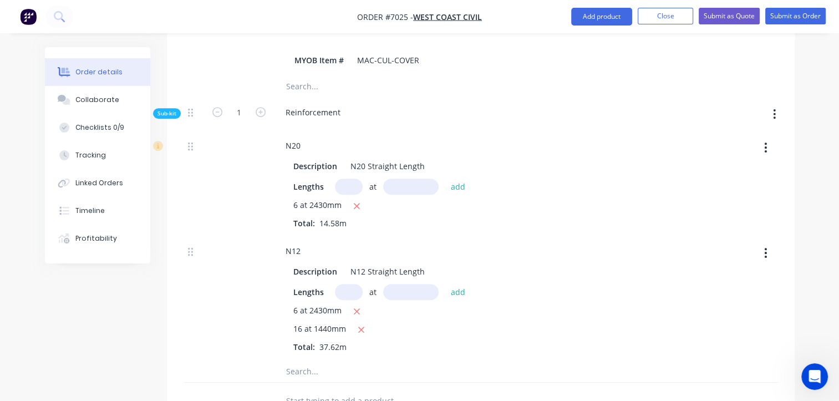
scroll to position [371, 0]
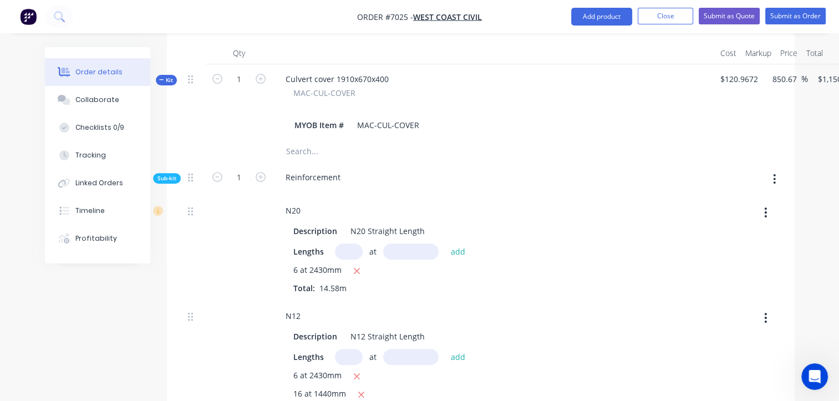
click at [155, 173] on div "Sub-kit" at bounding box center [167, 178] width 28 height 11
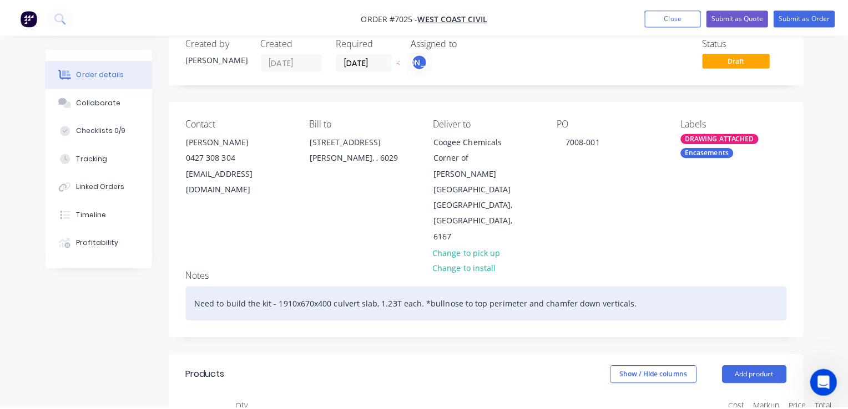
scroll to position [0, 0]
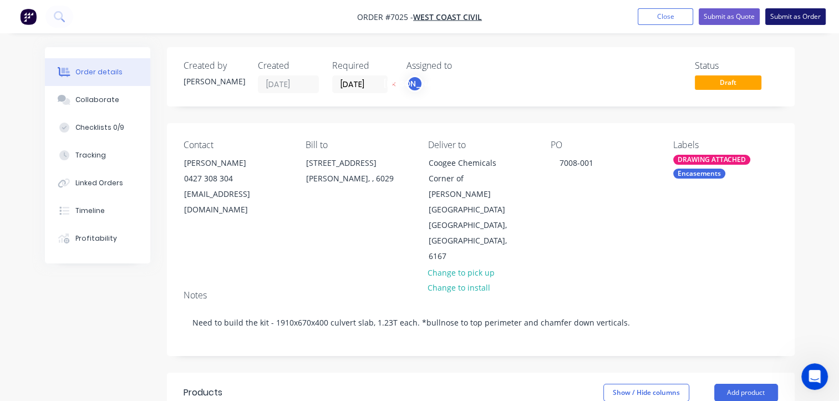
click at [786, 15] on button "Submit as Order" at bounding box center [796, 16] width 60 height 17
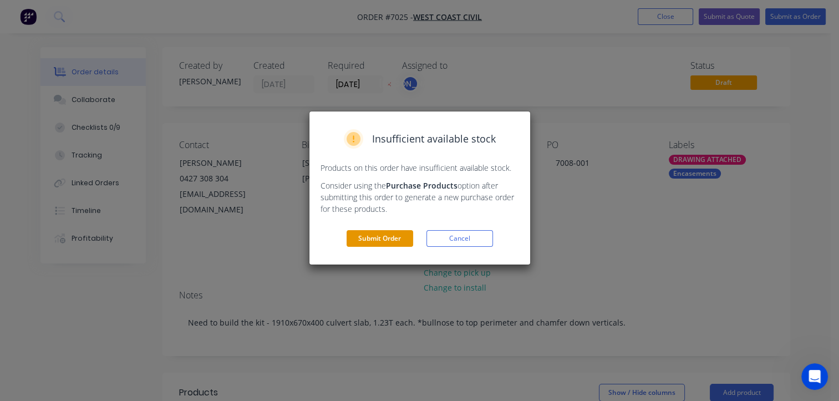
click at [378, 238] on button "Submit Order" at bounding box center [380, 238] width 67 height 17
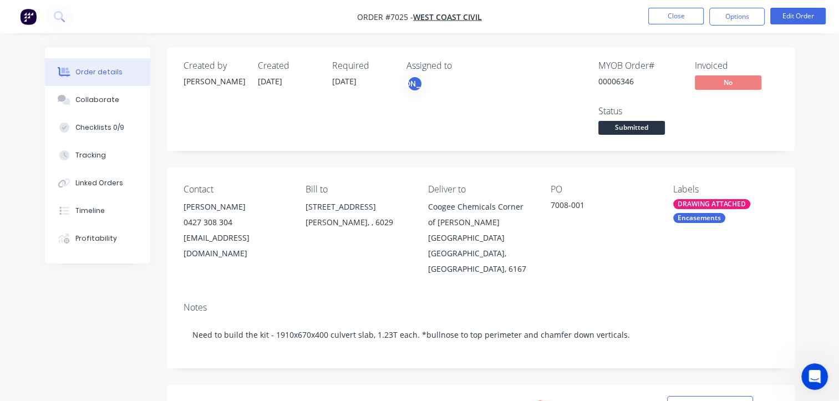
click at [113, 74] on div "Order details" at bounding box center [98, 72] width 47 height 10
click at [451, 14] on span "West Coast Civil" at bounding box center [447, 17] width 69 height 11
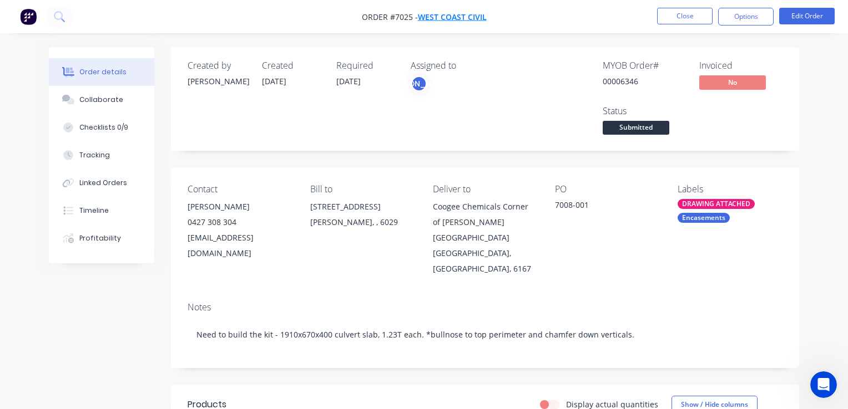
scroll to position [651, 0]
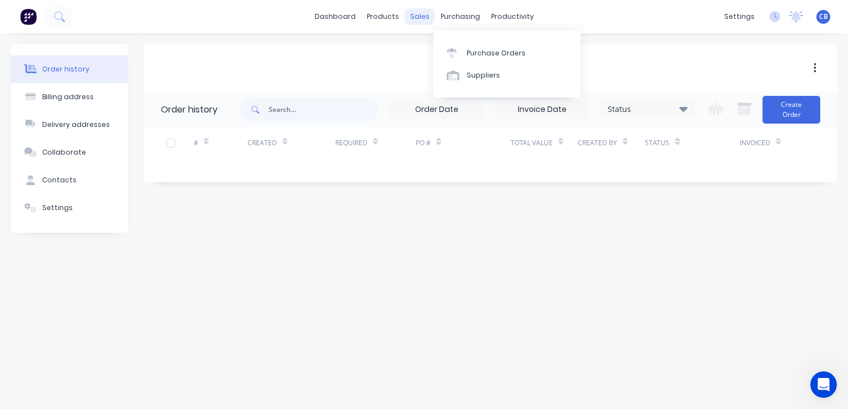
click at [421, 17] on div "sales" at bounding box center [419, 16] width 31 height 17
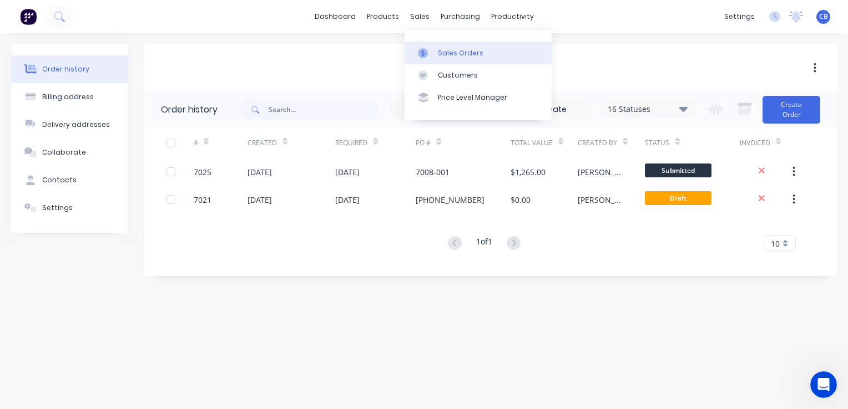
click at [464, 52] on div "Sales Orders" at bounding box center [460, 53] width 45 height 10
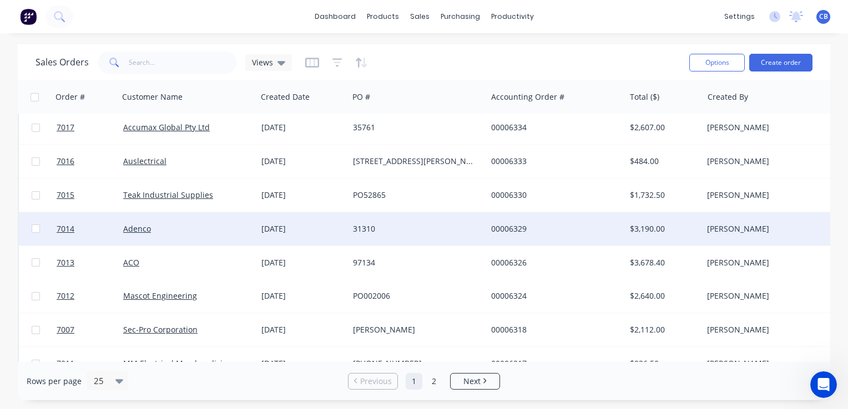
scroll to position [444, 0]
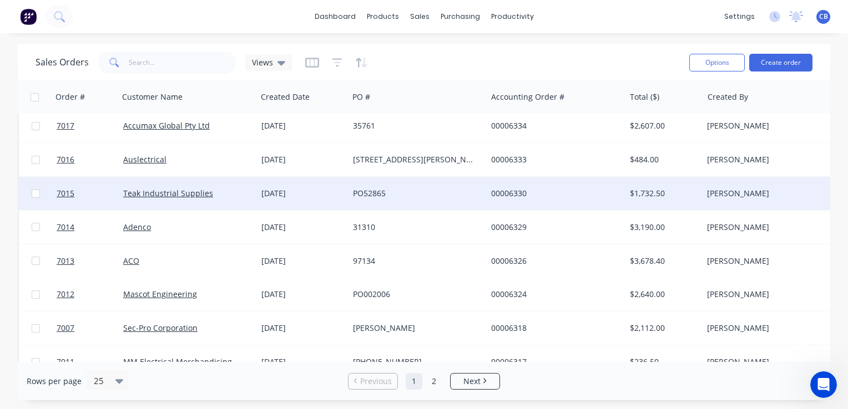
click at [255, 195] on div "Teak Industrial Supplies" at bounding box center [188, 193] width 138 height 33
